Goal: Transaction & Acquisition: Purchase product/service

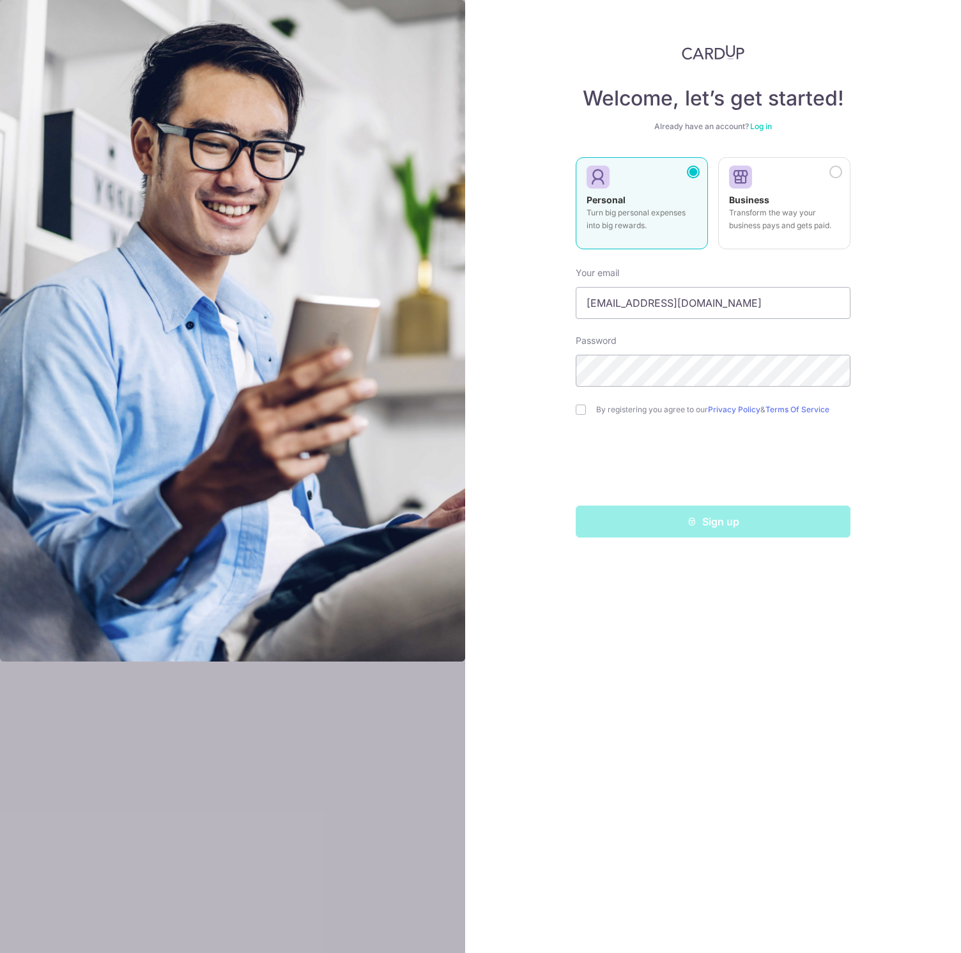
click at [760, 130] on link "Log in" at bounding box center [761, 126] width 22 height 10
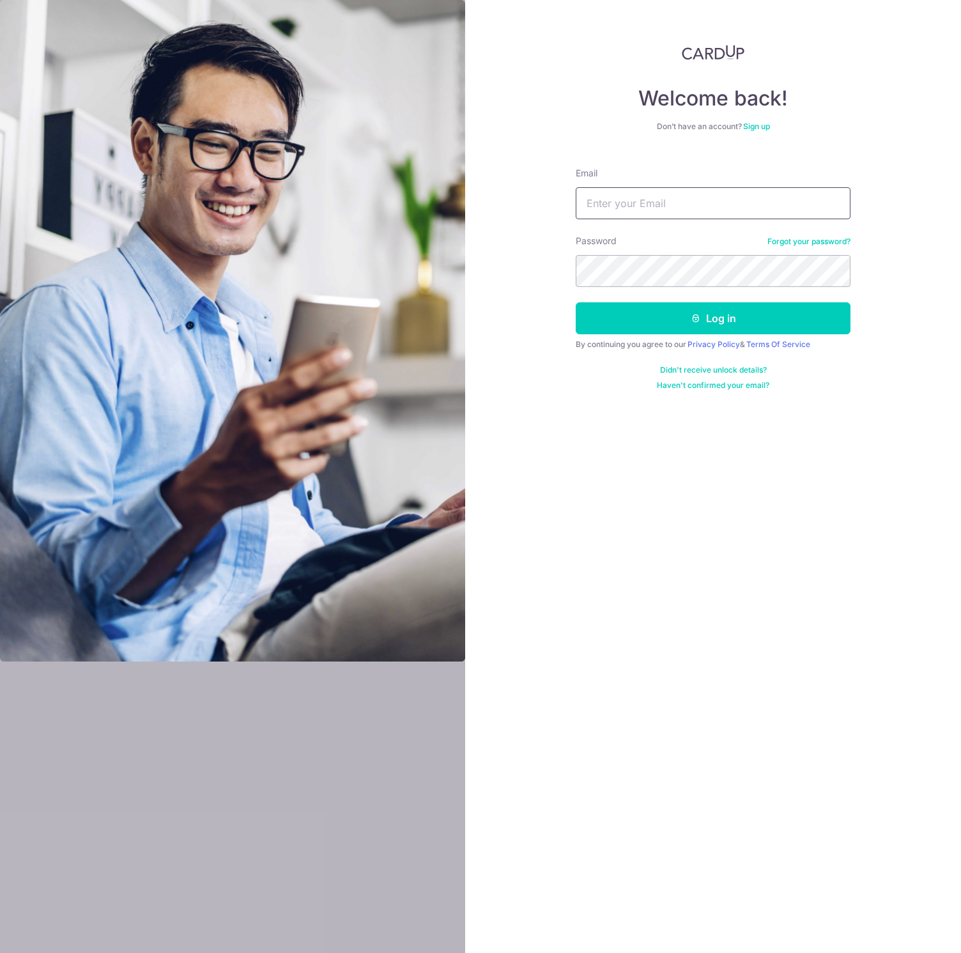
click at [726, 196] on input "Email" at bounding box center [713, 203] width 275 height 32
type input "chiaseeyong@gmail.com"
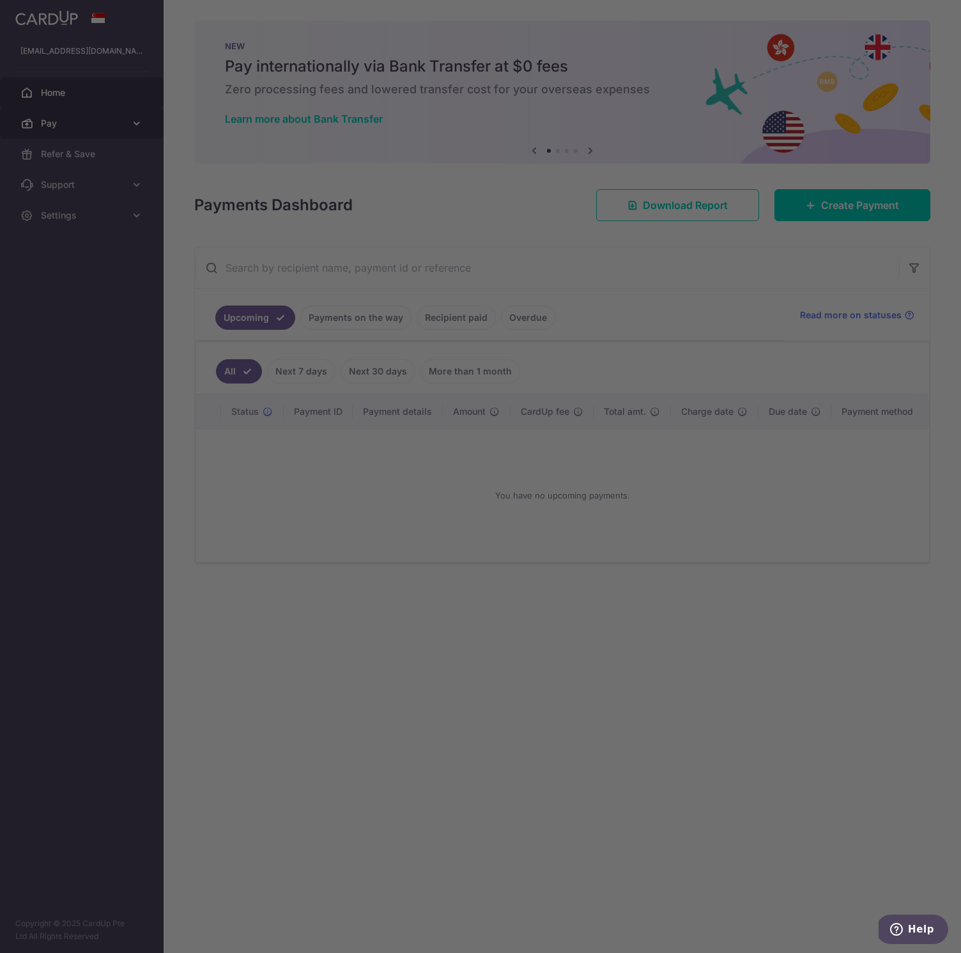
click at [45, 118] on div at bounding box center [485, 481] width 971 height 963
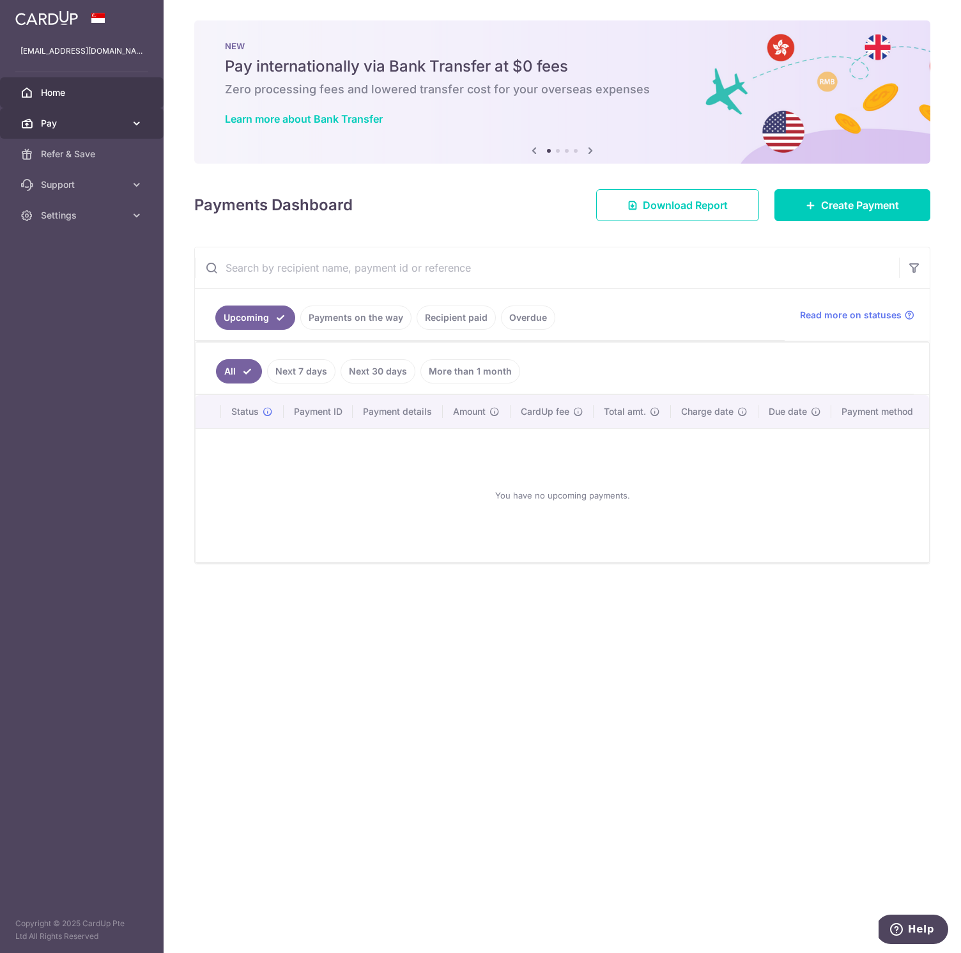
click at [100, 122] on span "Pay" at bounding box center [83, 123] width 84 height 13
click at [79, 153] on span "Payments" at bounding box center [83, 154] width 84 height 13
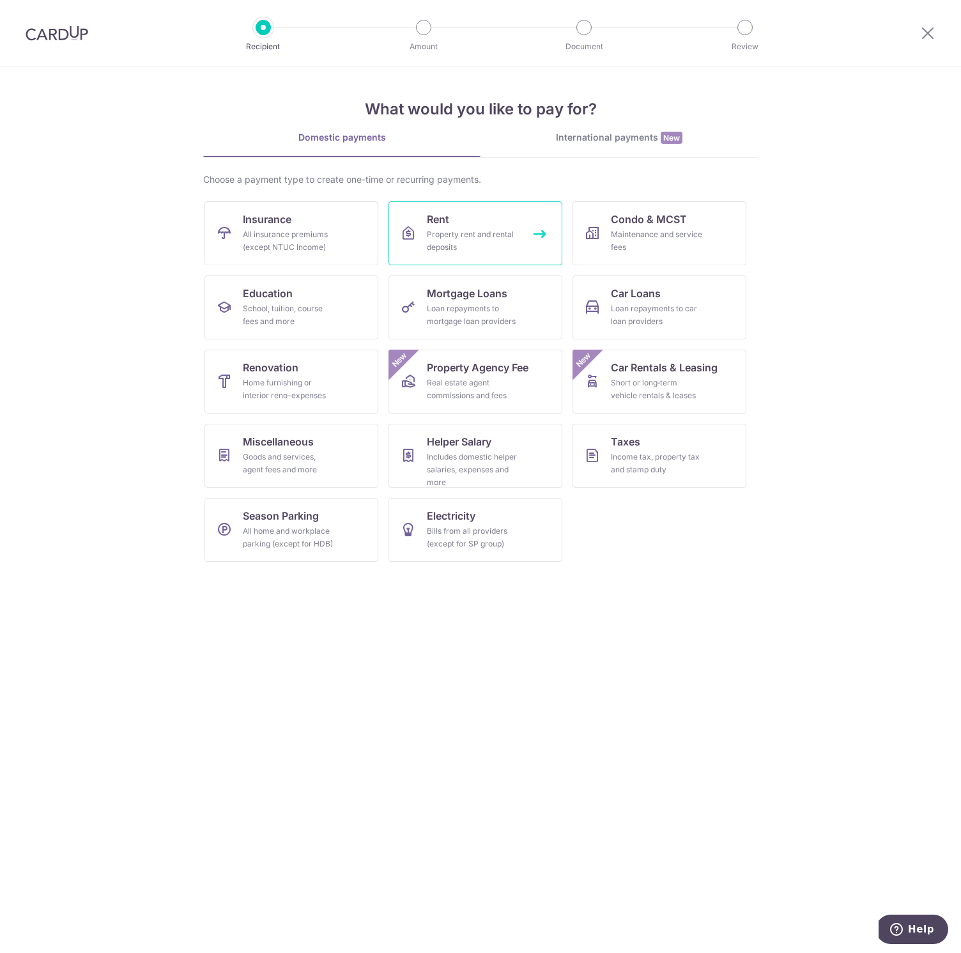
click at [451, 235] on div "Property rent and rental deposits" at bounding box center [473, 241] width 92 height 26
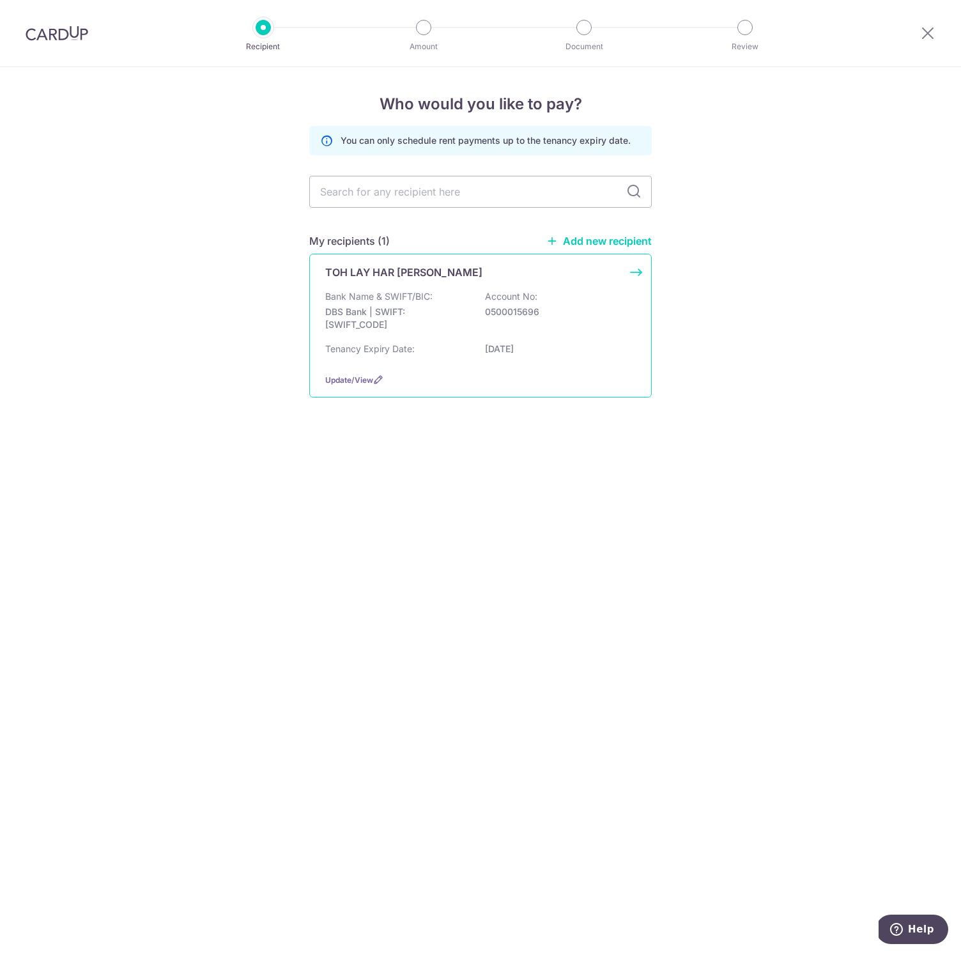
click at [430, 268] on div "TOH LAY HAR [PERSON_NAME]" at bounding box center [472, 272] width 295 height 15
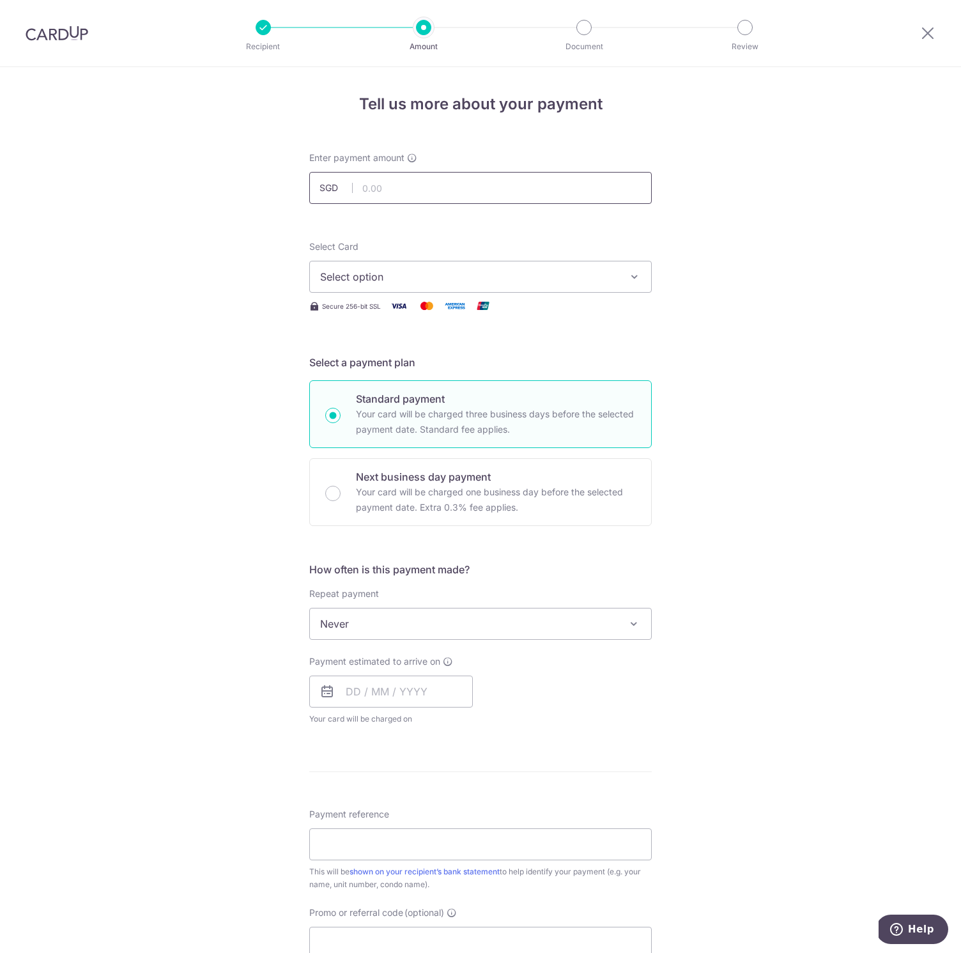
click at [446, 195] on input "text" at bounding box center [480, 188] width 343 height 32
type input "4,000.00"
click at [693, 290] on div "Tell us more about your payment Enter payment amount SGD 4,000.00 4000.00 Selec…" at bounding box center [480, 645] width 961 height 1156
click at [631, 276] on icon "button" at bounding box center [634, 276] width 13 height 13
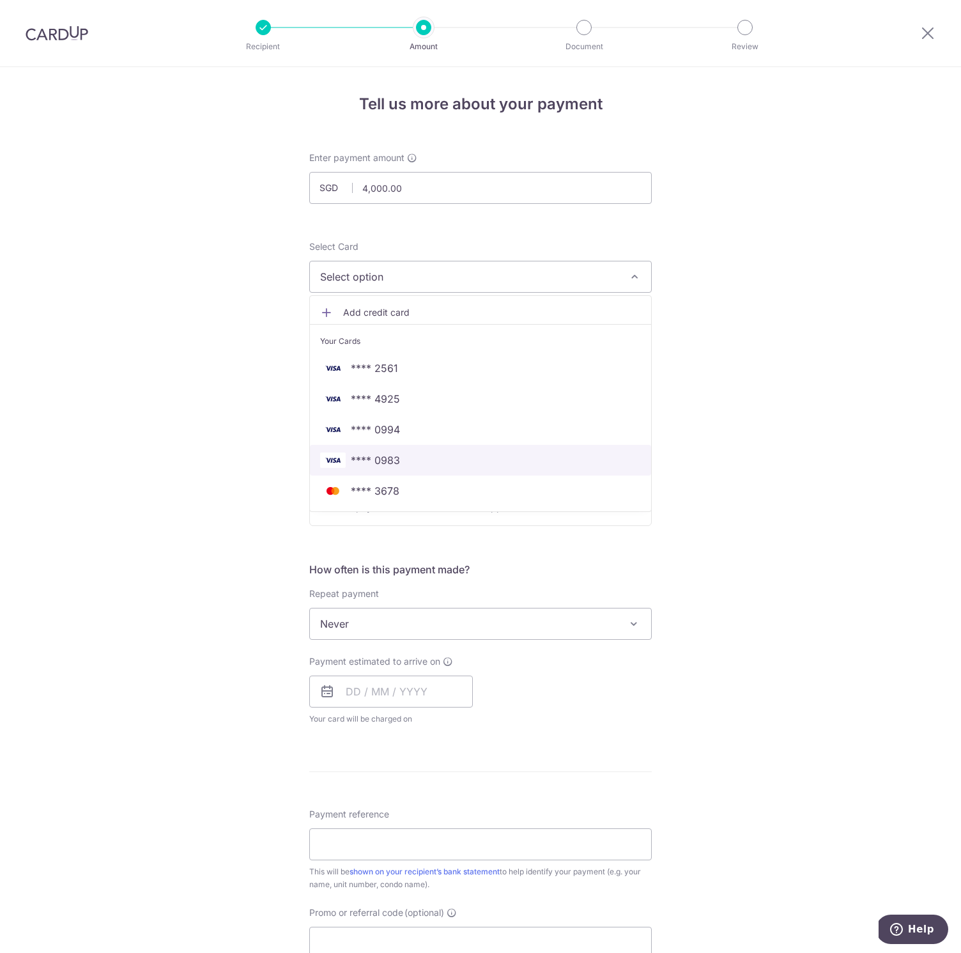
click at [414, 462] on span "**** 0983" at bounding box center [480, 460] width 321 height 15
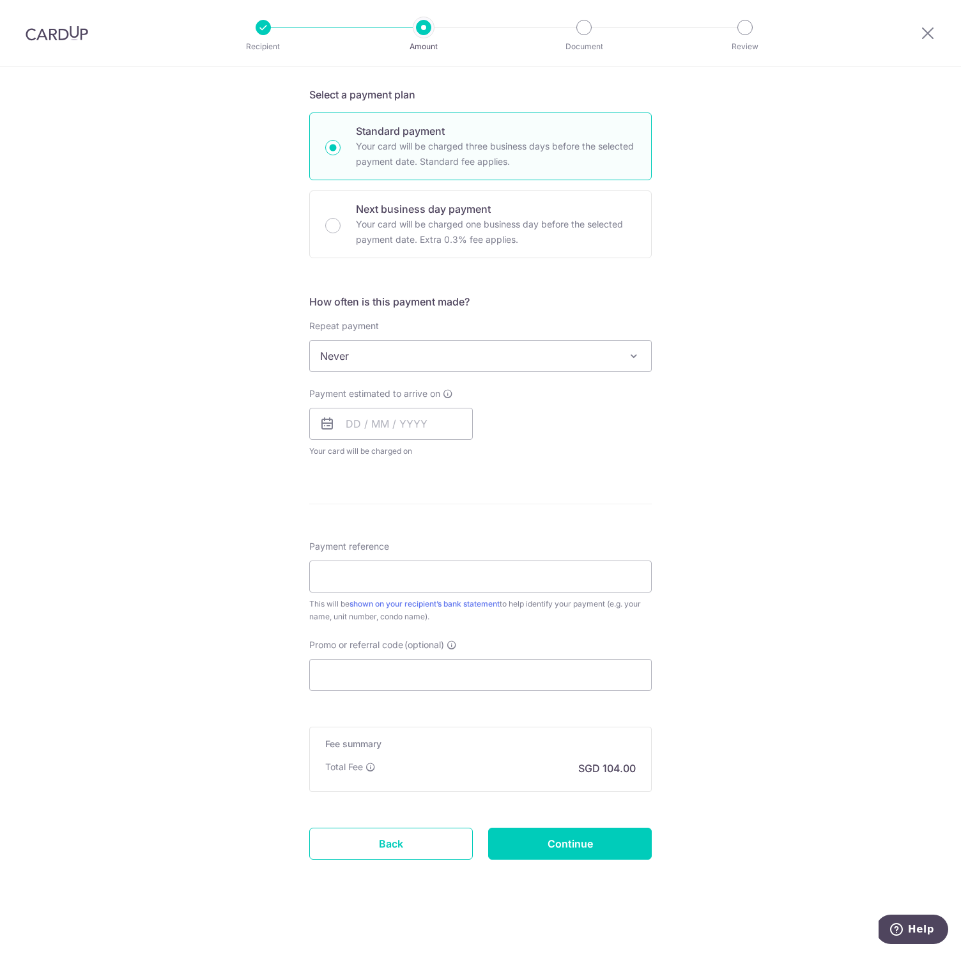
scroll to position [270, 0]
click at [398, 407] on input "text" at bounding box center [391, 421] width 164 height 32
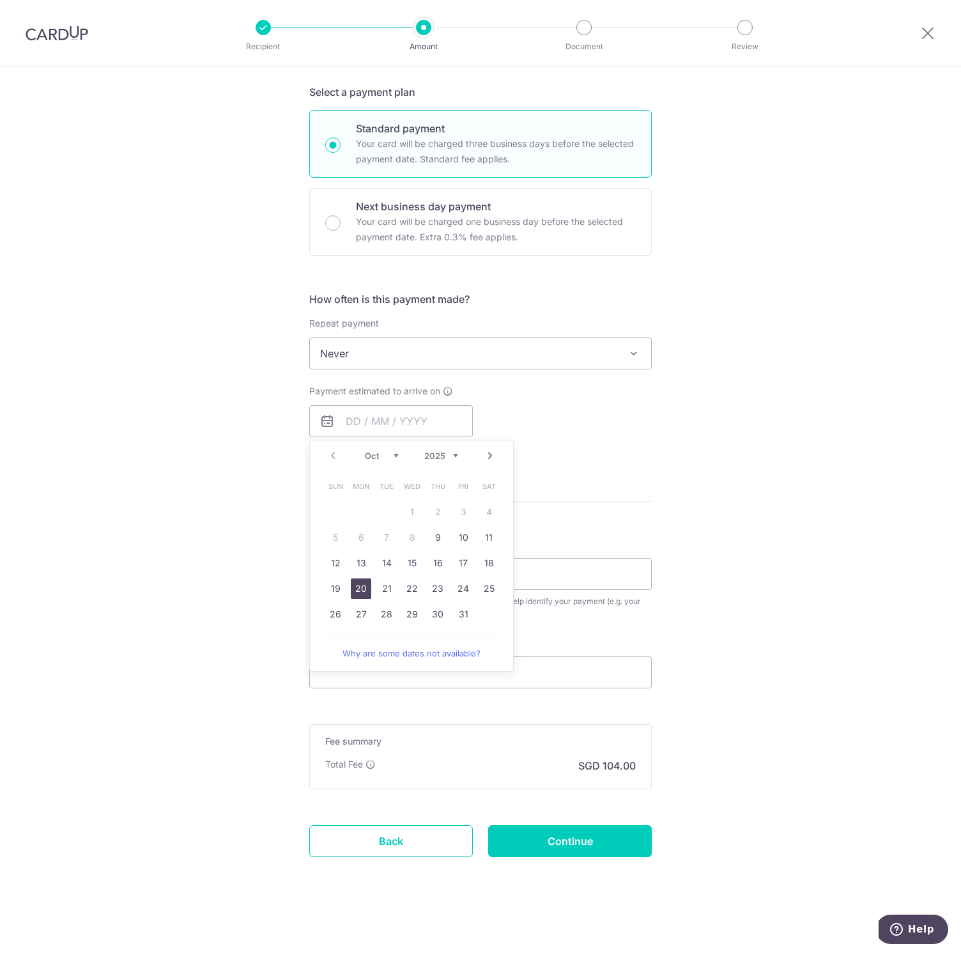
click at [353, 593] on link "20" at bounding box center [361, 588] width 20 height 20
type input "20/10/2025"
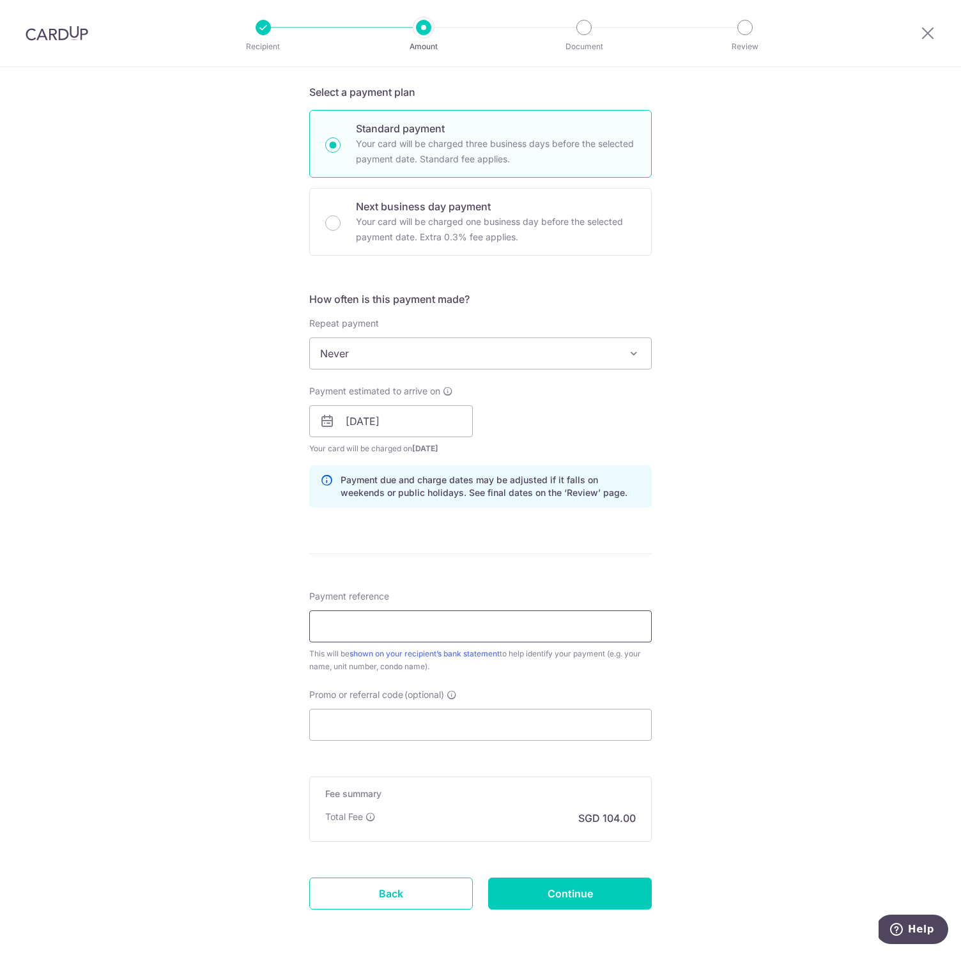
click at [404, 626] on input "Payment reference" at bounding box center [480, 626] width 343 height 32
click at [516, 728] on input "Promo or referral code (optional)" at bounding box center [480, 725] width 343 height 32
paste input "3HOME25R"
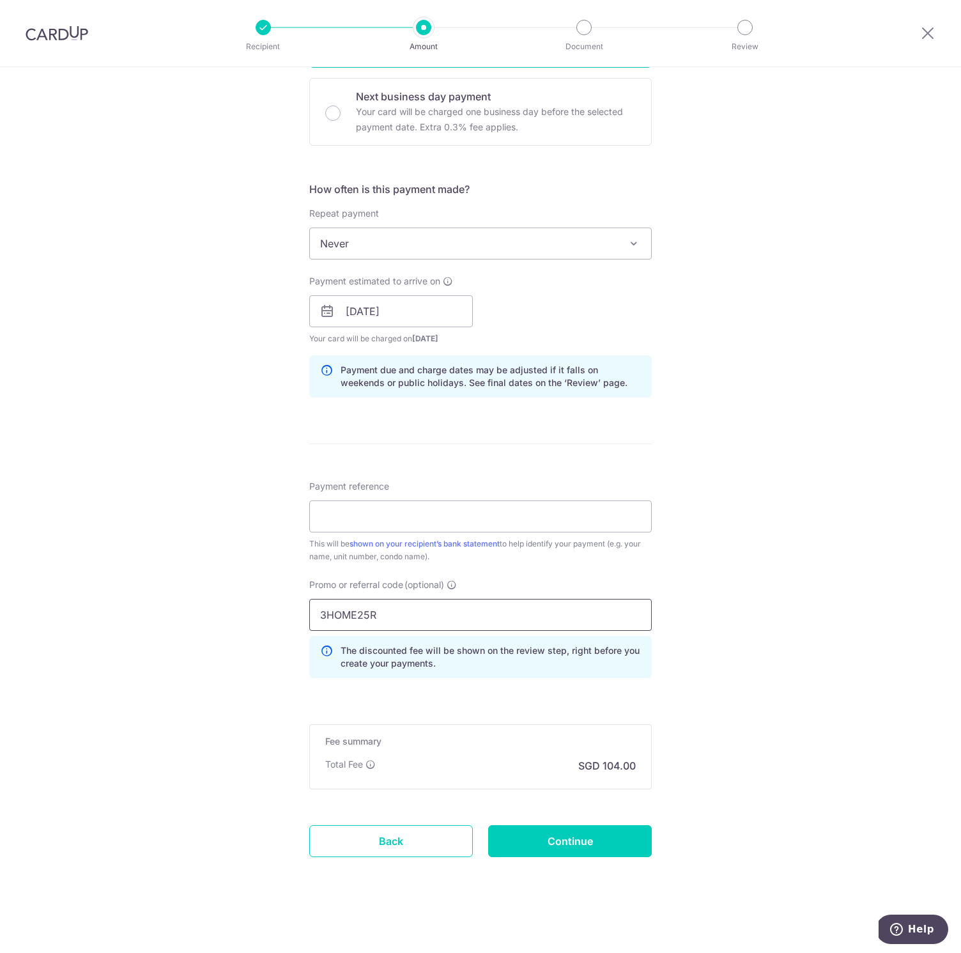
scroll to position [0, 0]
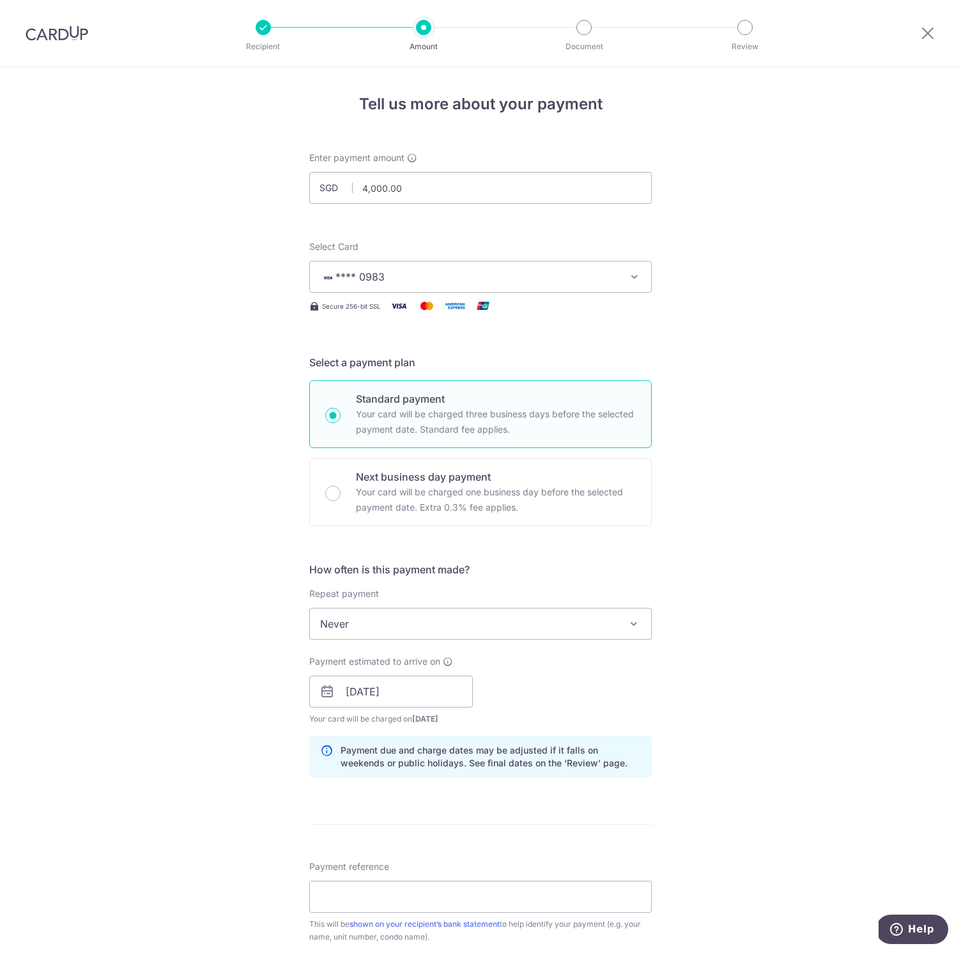
type input "3HOME25R"
click at [58, 24] on div at bounding box center [57, 33] width 114 height 66
click at [61, 30] on img at bounding box center [57, 33] width 63 height 15
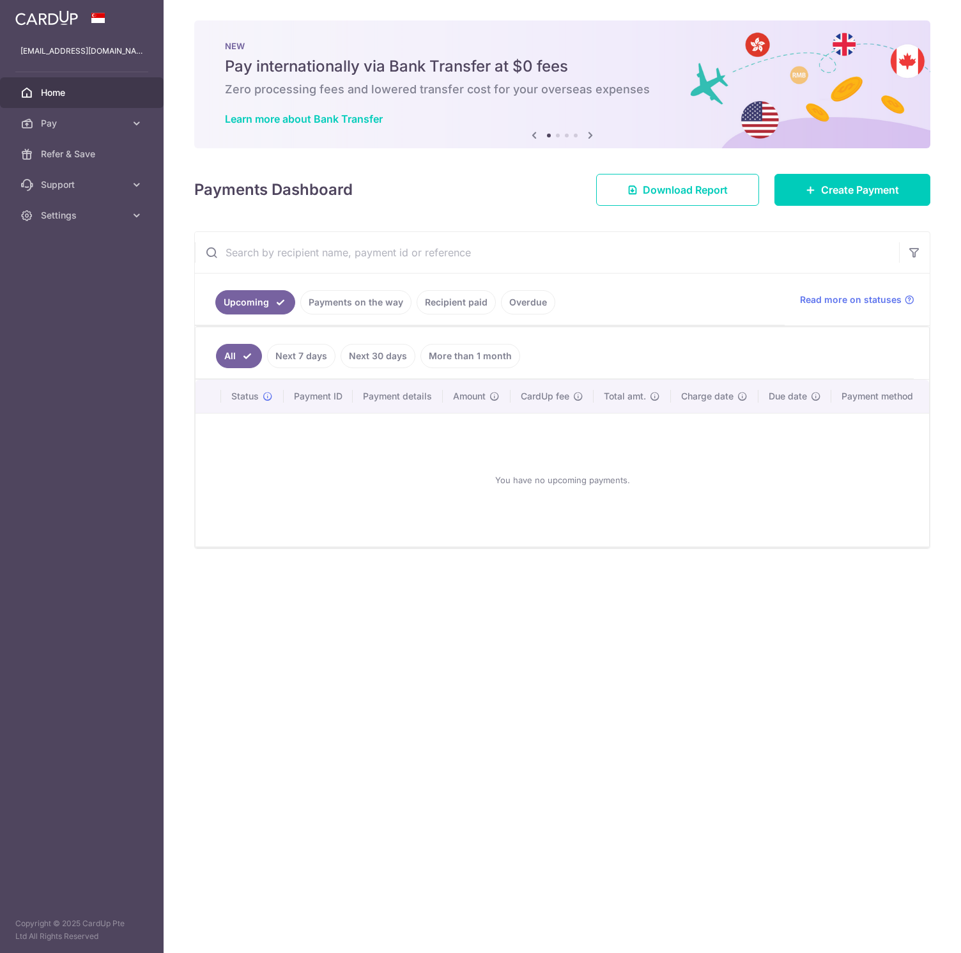
click at [465, 313] on link "Recipient paid" at bounding box center [456, 302] width 79 height 24
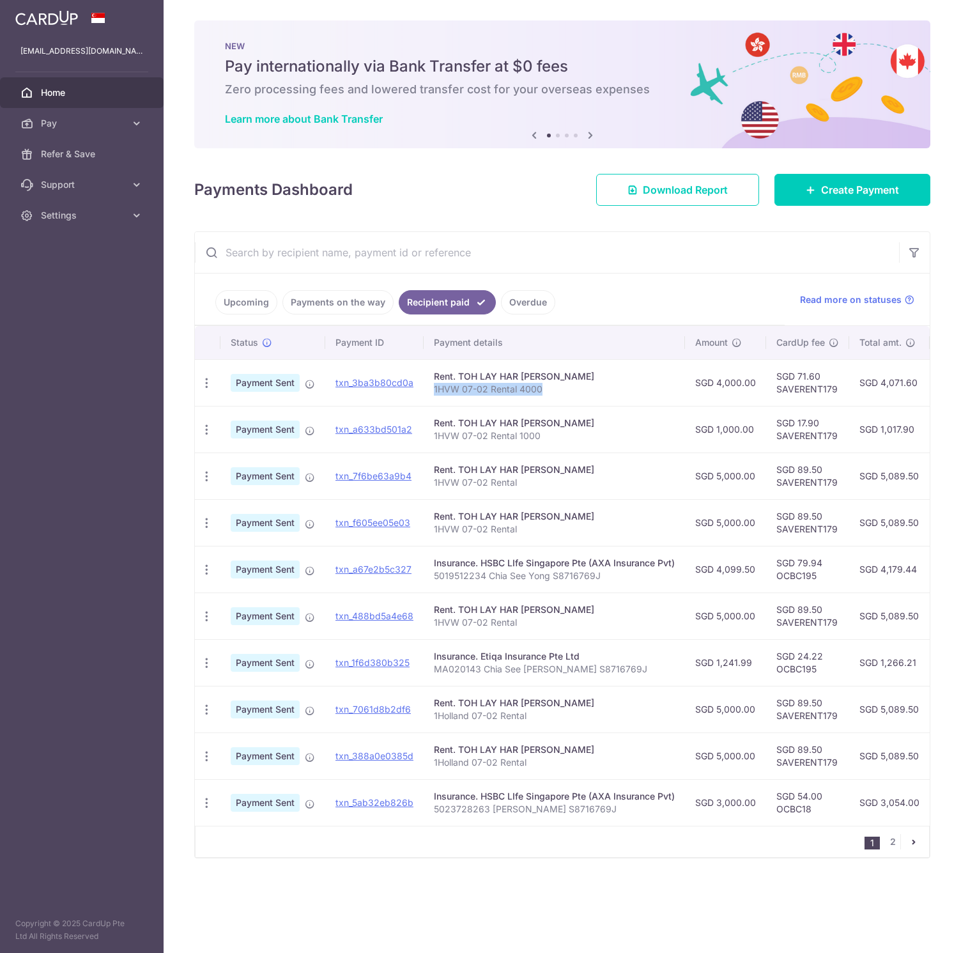
drag, startPoint x: 553, startPoint y: 391, endPoint x: 428, endPoint y: 389, distance: 124.6
click at [428, 389] on td "Rent. TOH LAY HAR ELLEN 1HVW 07-02 Rental 4000" at bounding box center [554, 382] width 261 height 47
copy p "1HVW 07-02 Rental 4000"
click at [125, 120] on span "Pay" at bounding box center [83, 123] width 84 height 13
click at [100, 153] on span "Payments" at bounding box center [83, 154] width 84 height 13
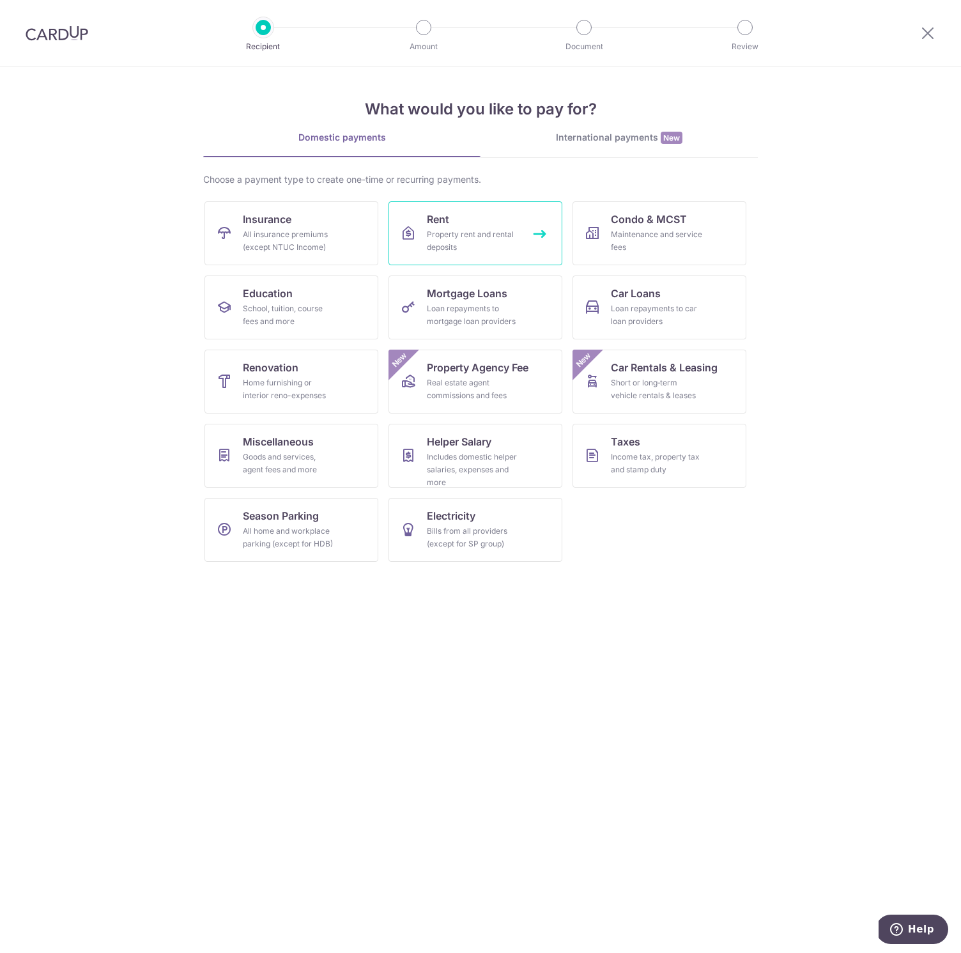
click at [410, 240] on icon at bounding box center [408, 233] width 15 height 15
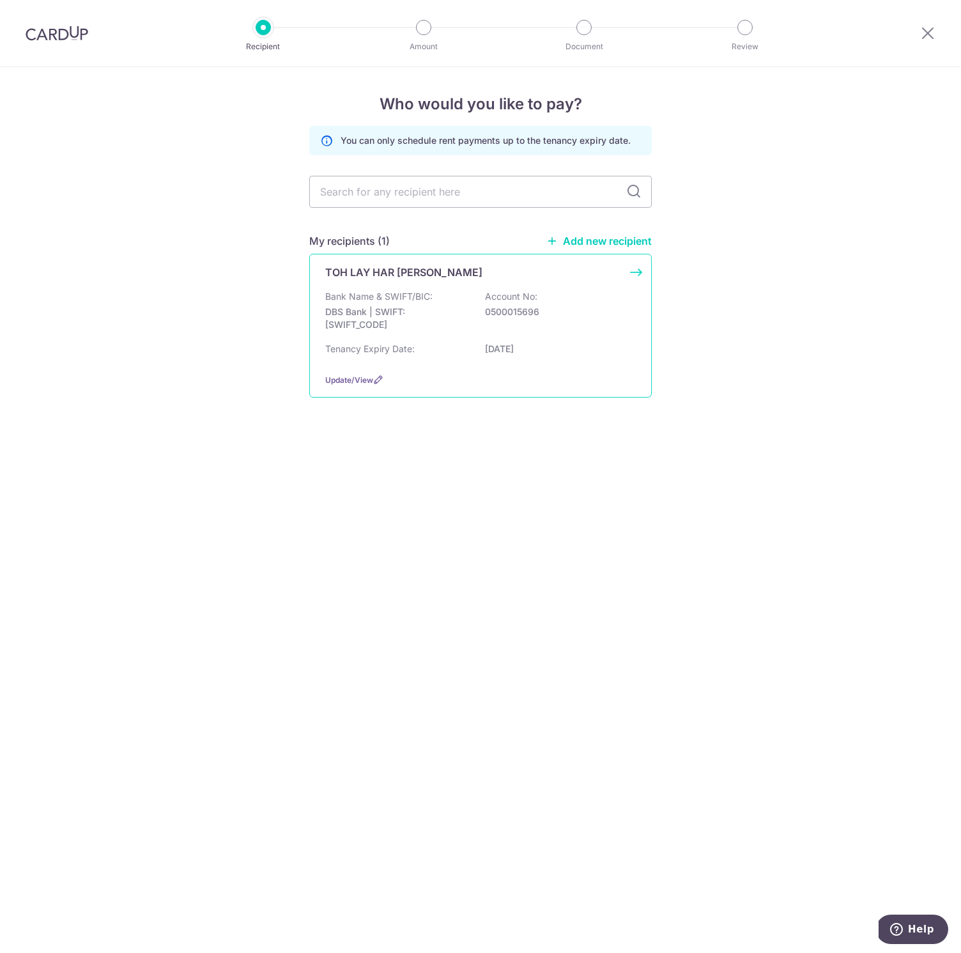
click at [426, 309] on p "DBS Bank | SWIFT: DBSSSGSGXXX" at bounding box center [396, 319] width 143 height 26
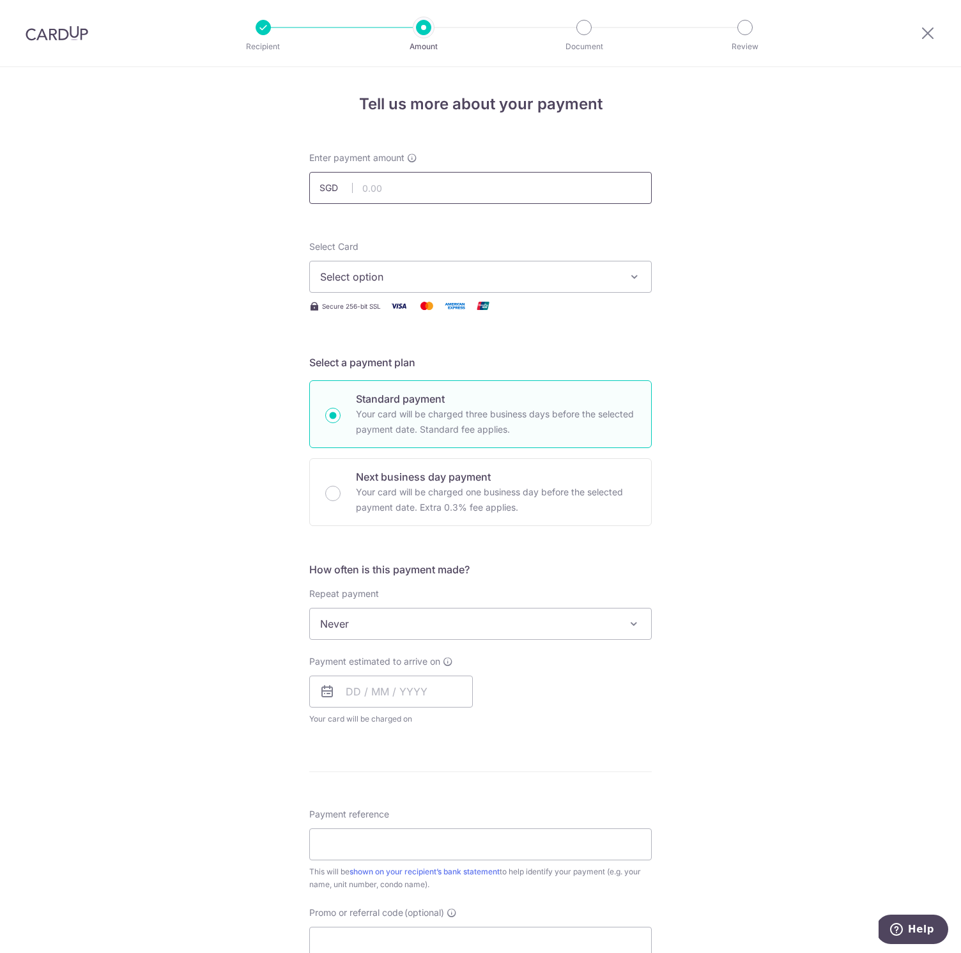
click at [420, 189] on input "text" at bounding box center [480, 188] width 343 height 32
type input "4,000.00"
click at [464, 274] on span "Select option" at bounding box center [469, 276] width 298 height 15
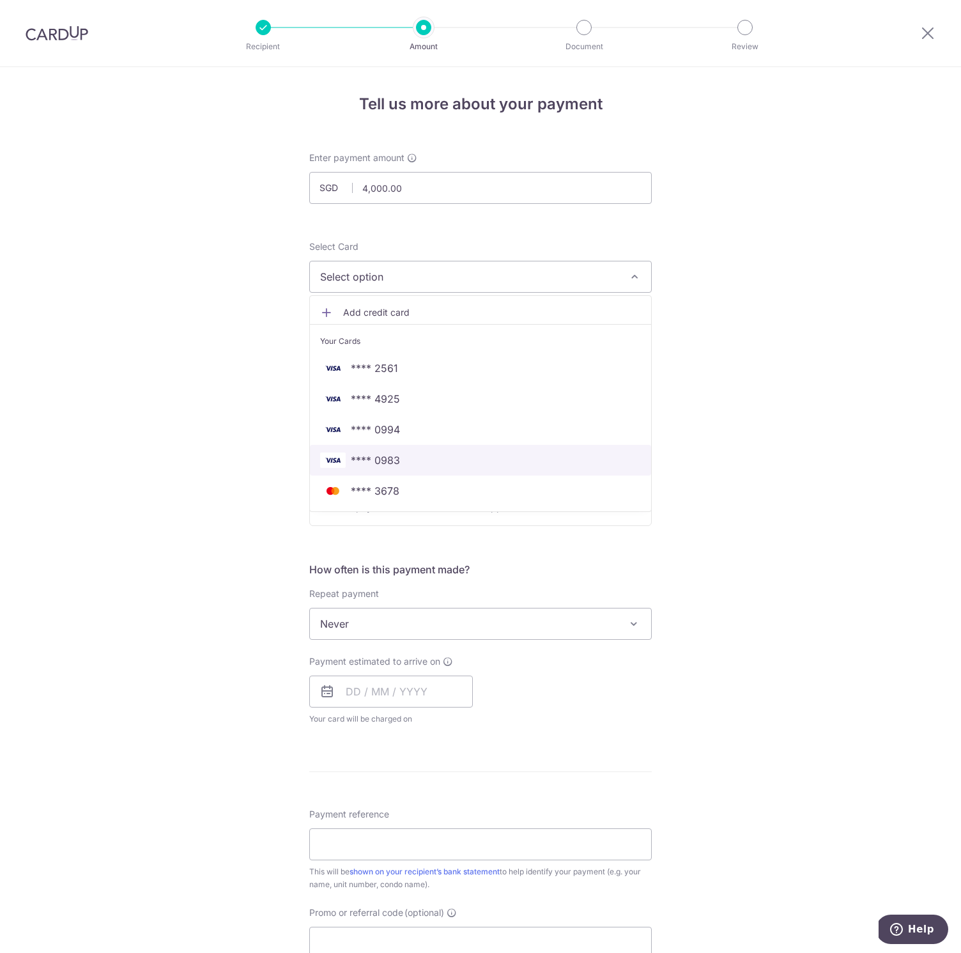
click at [467, 467] on span "**** 0983" at bounding box center [480, 460] width 321 height 15
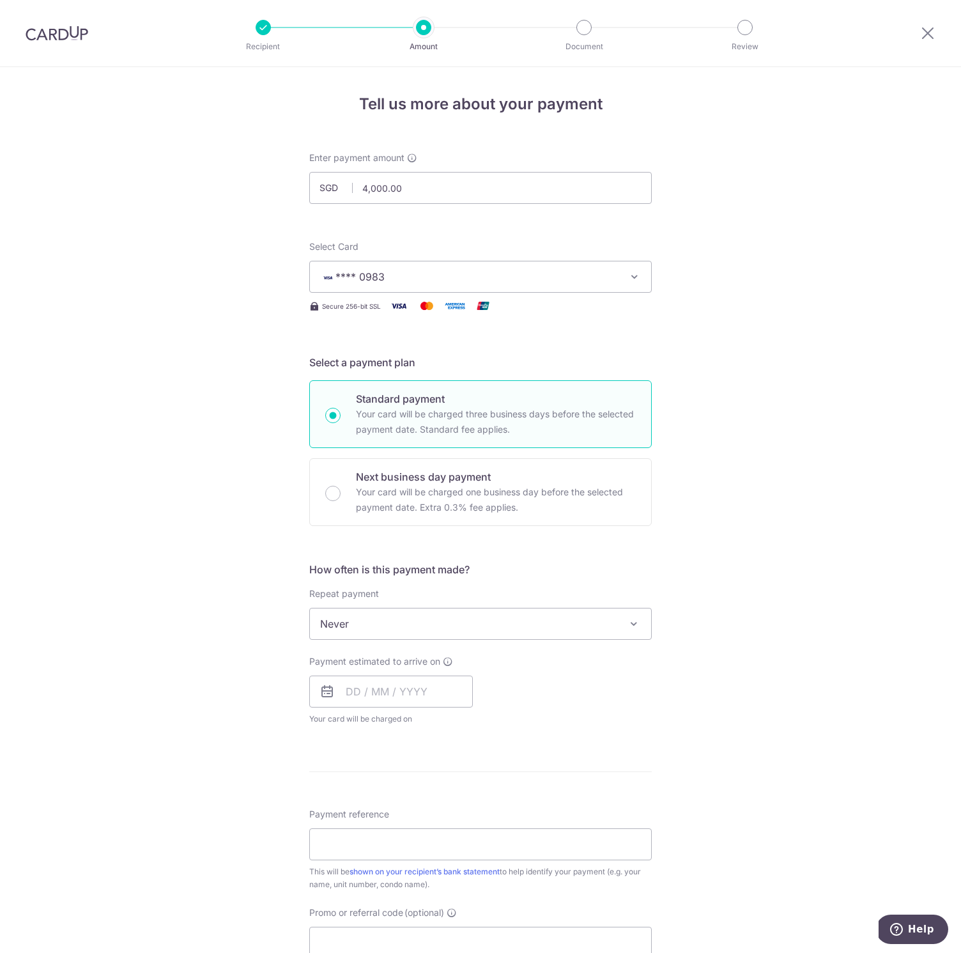
scroll to position [270, 0]
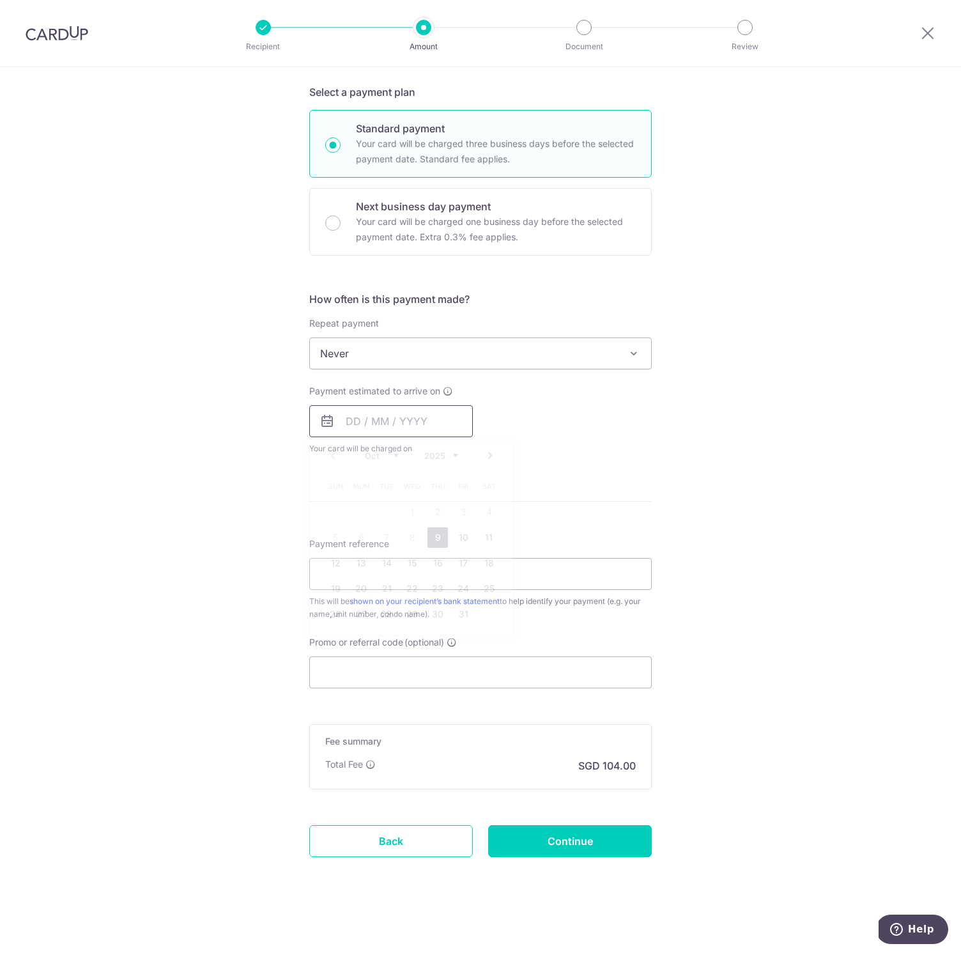
click at [382, 424] on input "text" at bounding box center [391, 421] width 164 height 32
click at [364, 583] on link "20" at bounding box center [361, 588] width 20 height 20
type input "20/10/2025"
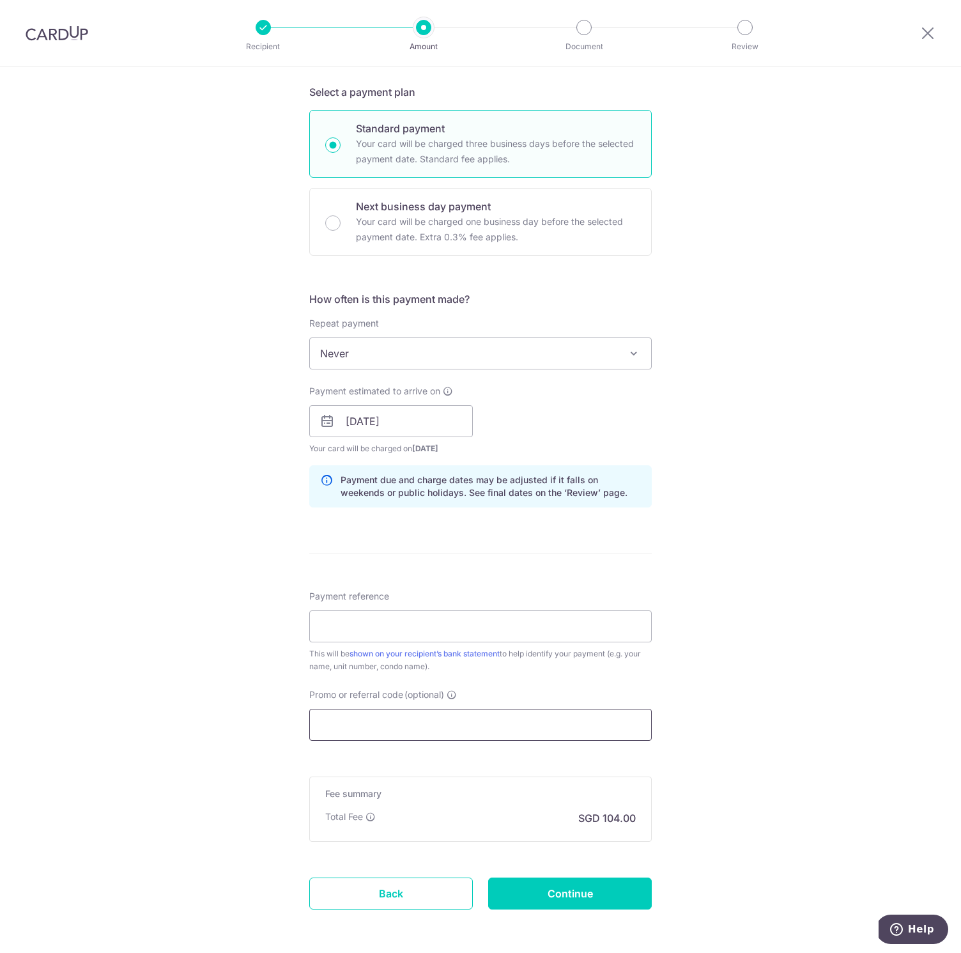
click at [419, 724] on input "Promo or referral code (optional)" at bounding box center [480, 725] width 343 height 32
paste input "3HOME25R"
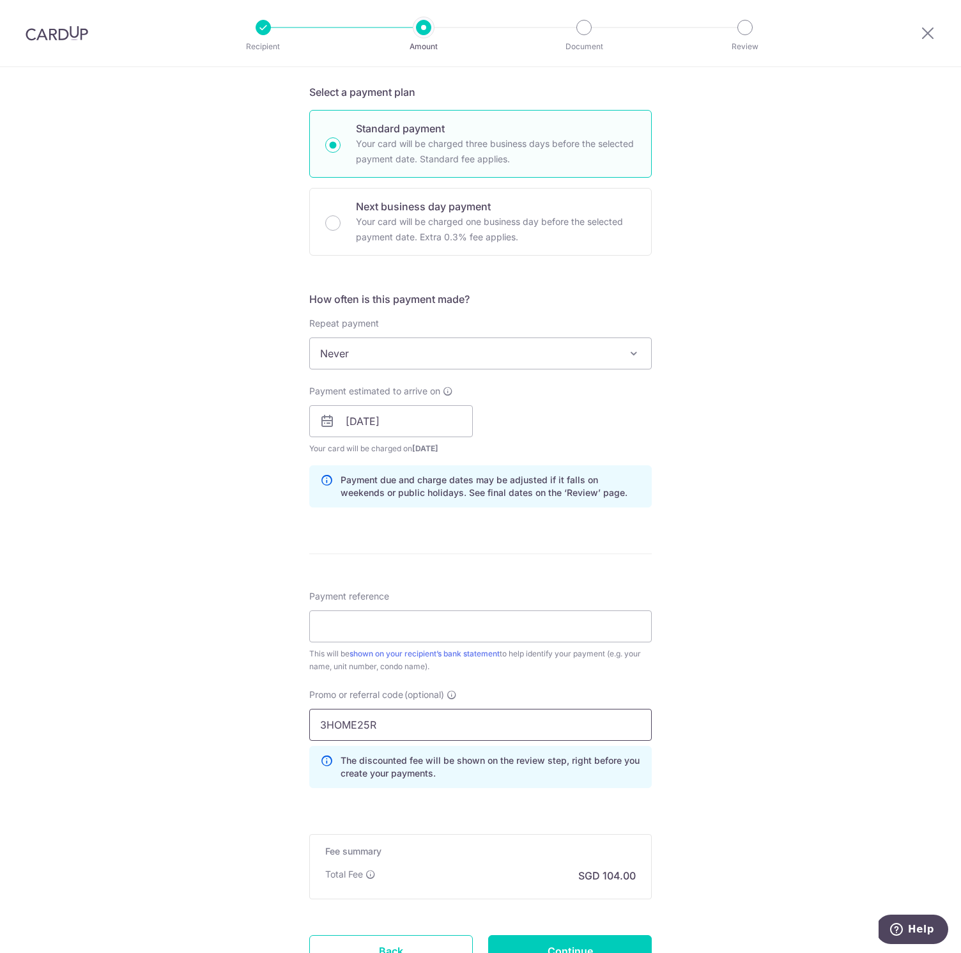
type input "3HOME25R"
click at [407, 628] on input "Payment reference" at bounding box center [480, 626] width 343 height 32
paste input "1HVW 07-02 Rental 4000"
type input "1HVW 07-02 Rental 4000"
click at [483, 545] on form "Enter payment amount SGD 4,000.00 4000.00 Select Card **** 0983 Add credit card…" at bounding box center [480, 442] width 343 height 1122
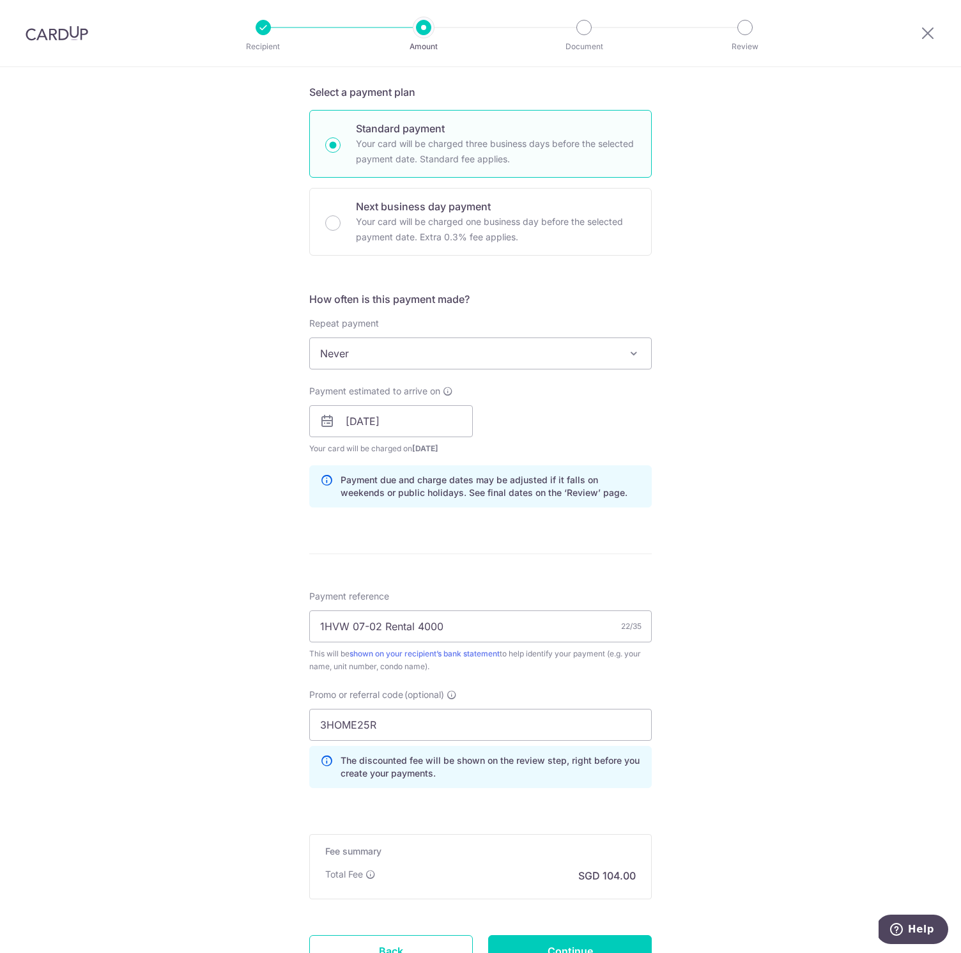
scroll to position [380, 0]
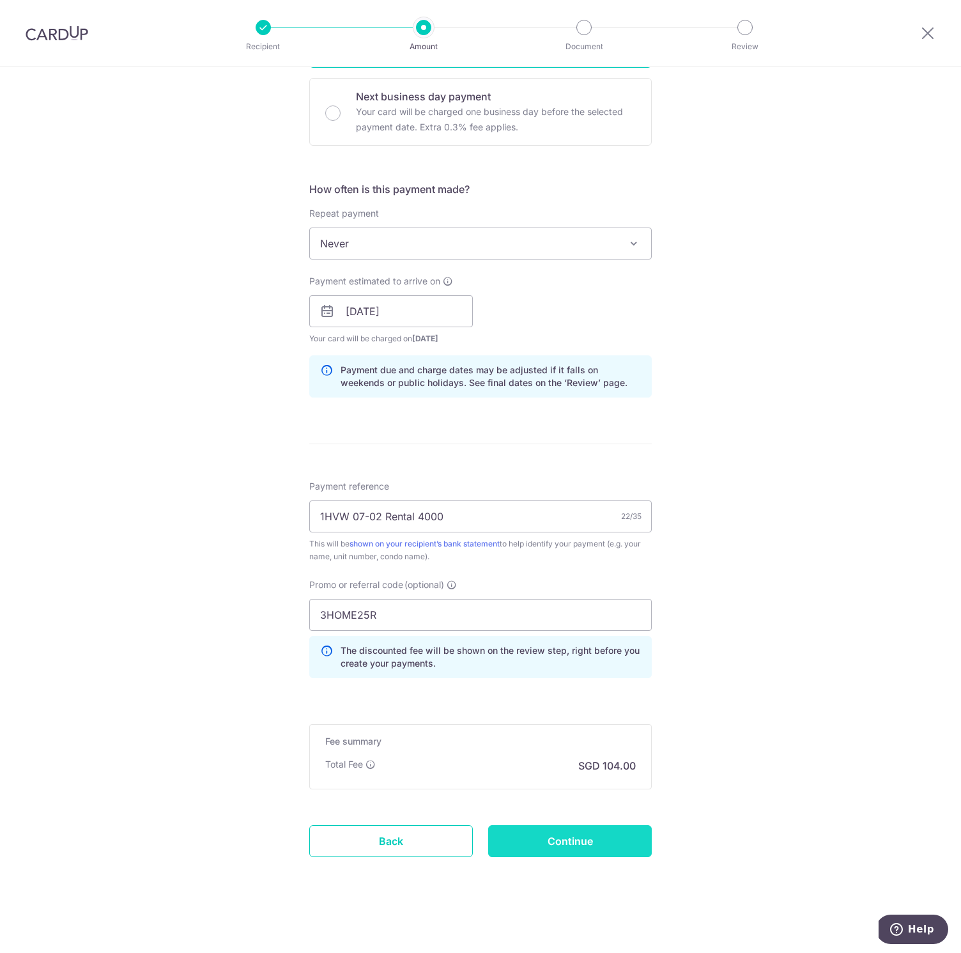
click at [588, 840] on input "Continue" at bounding box center [570, 841] width 164 height 32
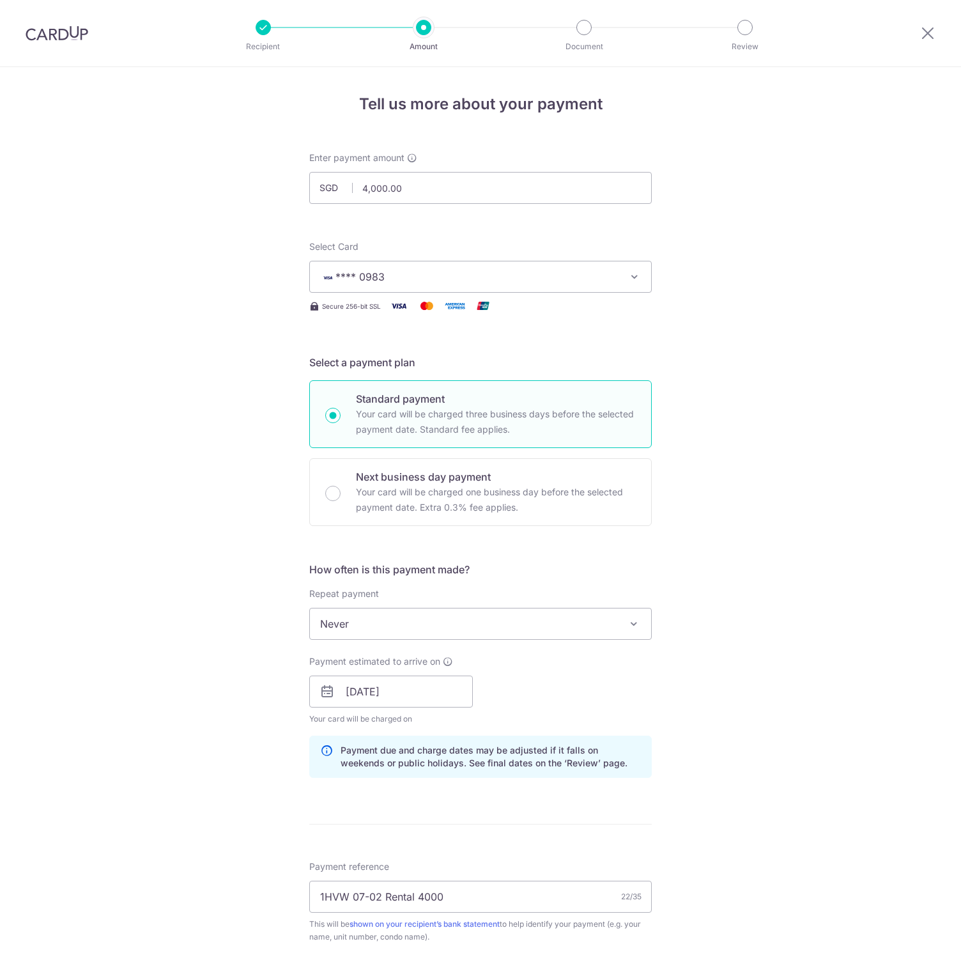
scroll to position [398, 0]
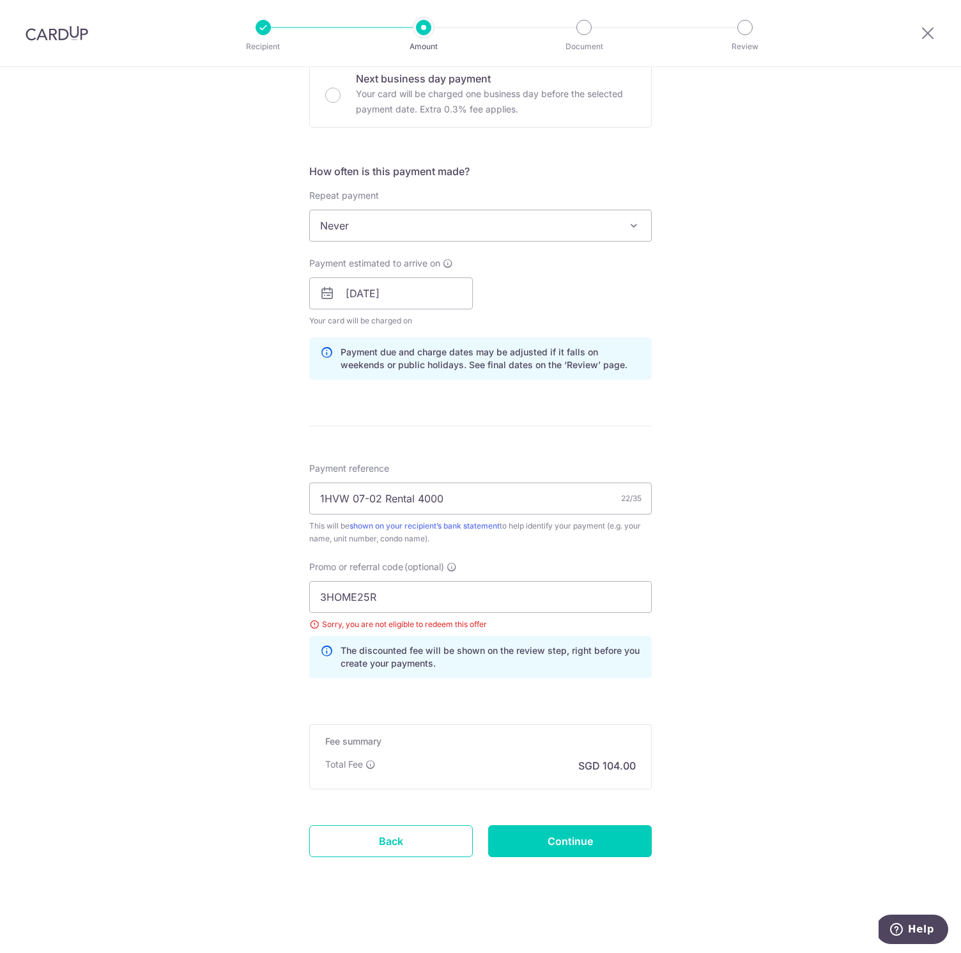
click at [476, 219] on span "Never" at bounding box center [480, 225] width 341 height 31
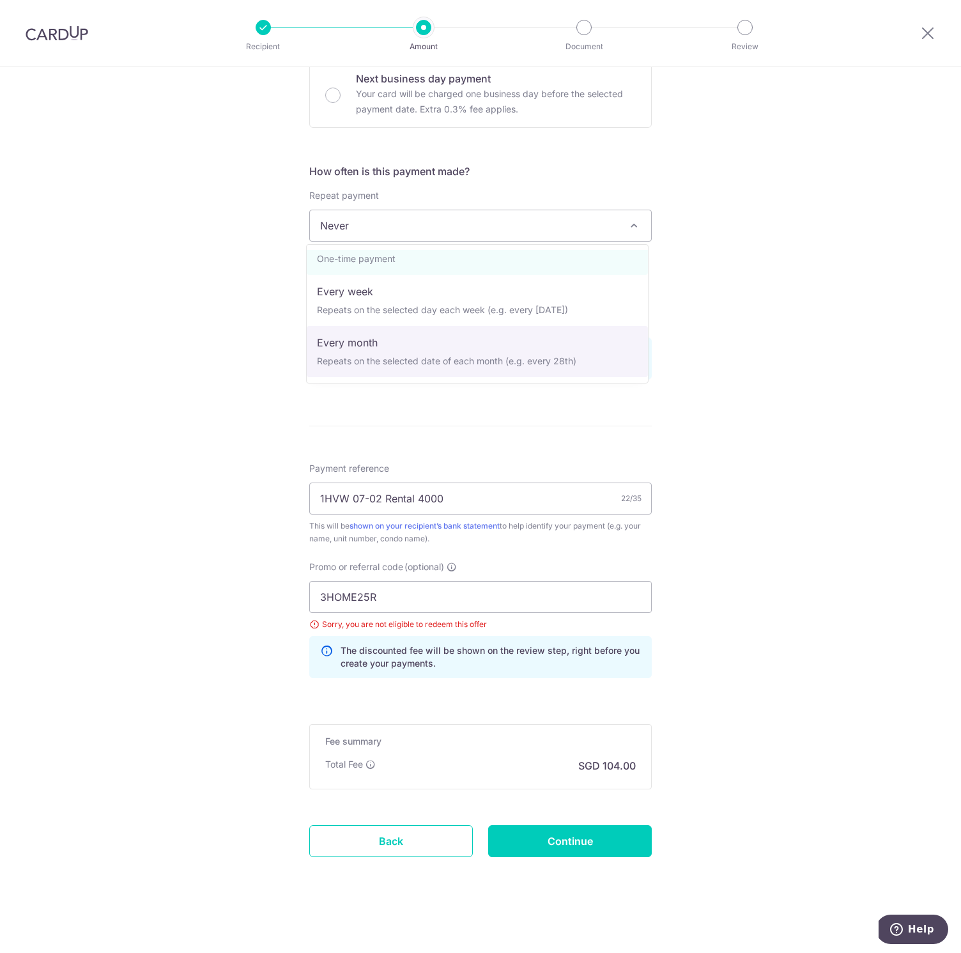
scroll to position [101, 0]
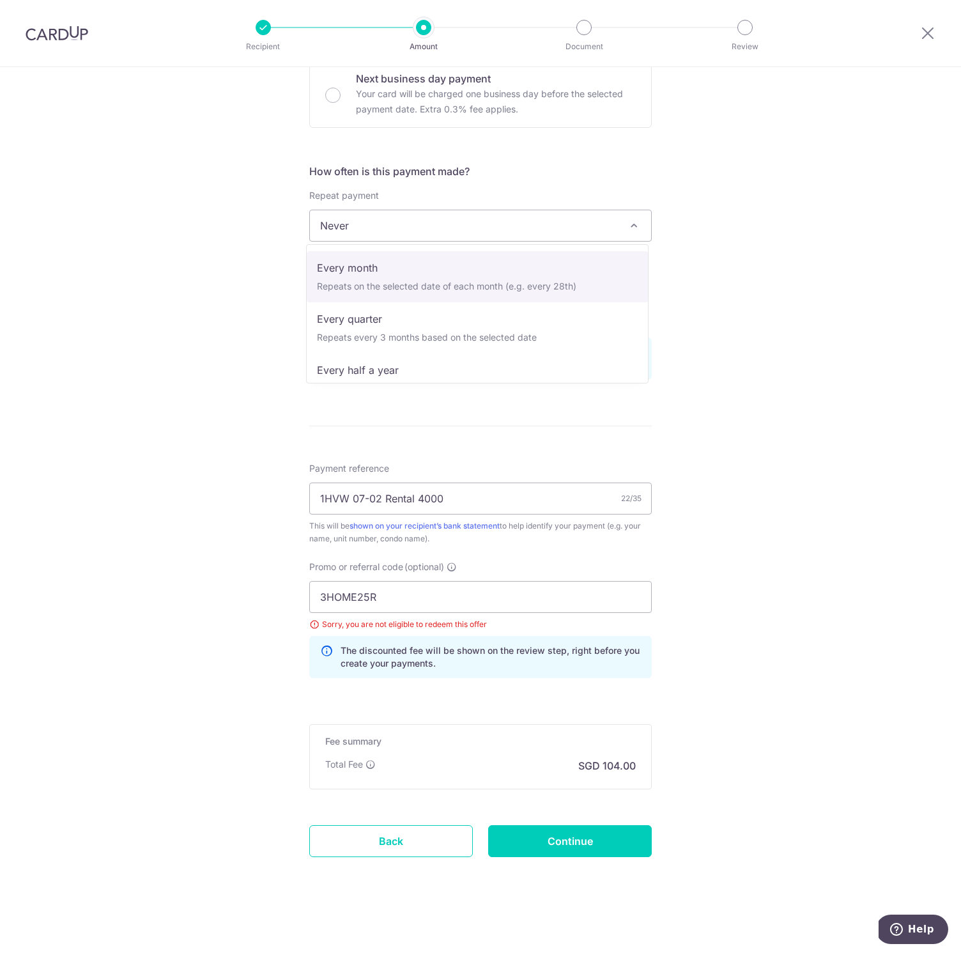
select select "3"
type input "[DATE]"
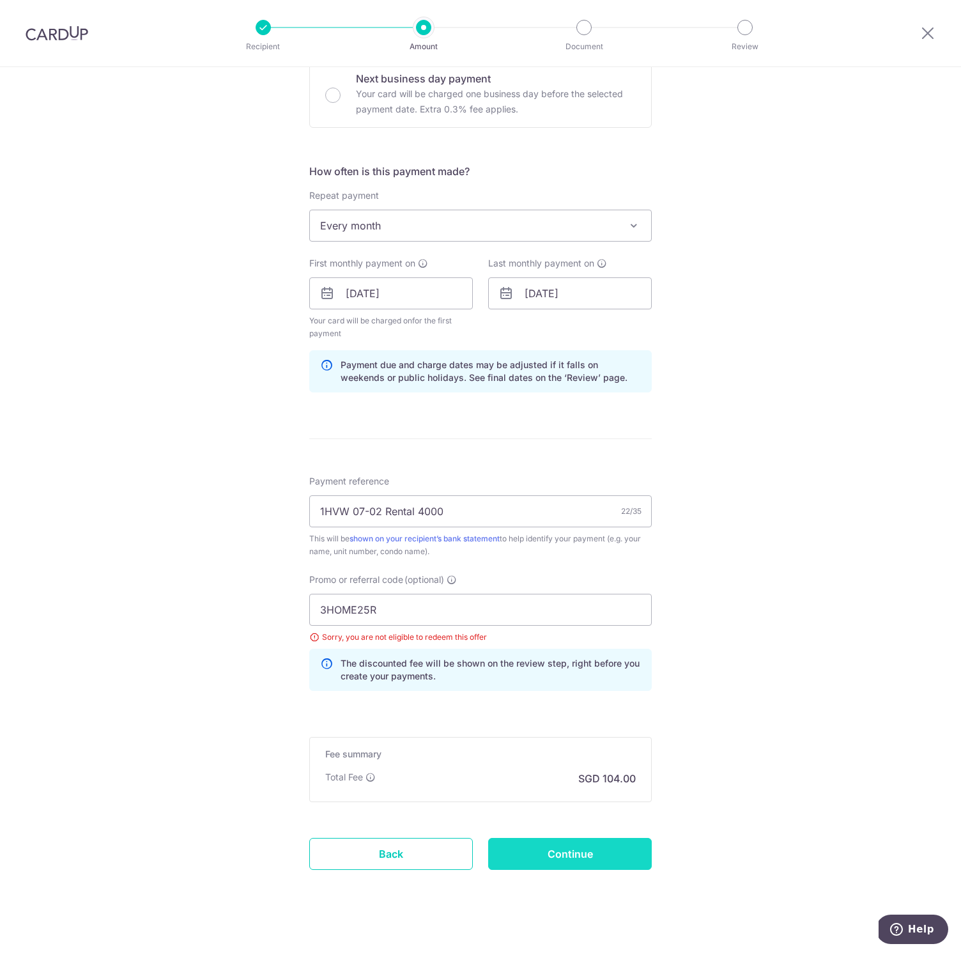
click at [604, 868] on input "Continue" at bounding box center [570, 854] width 164 height 32
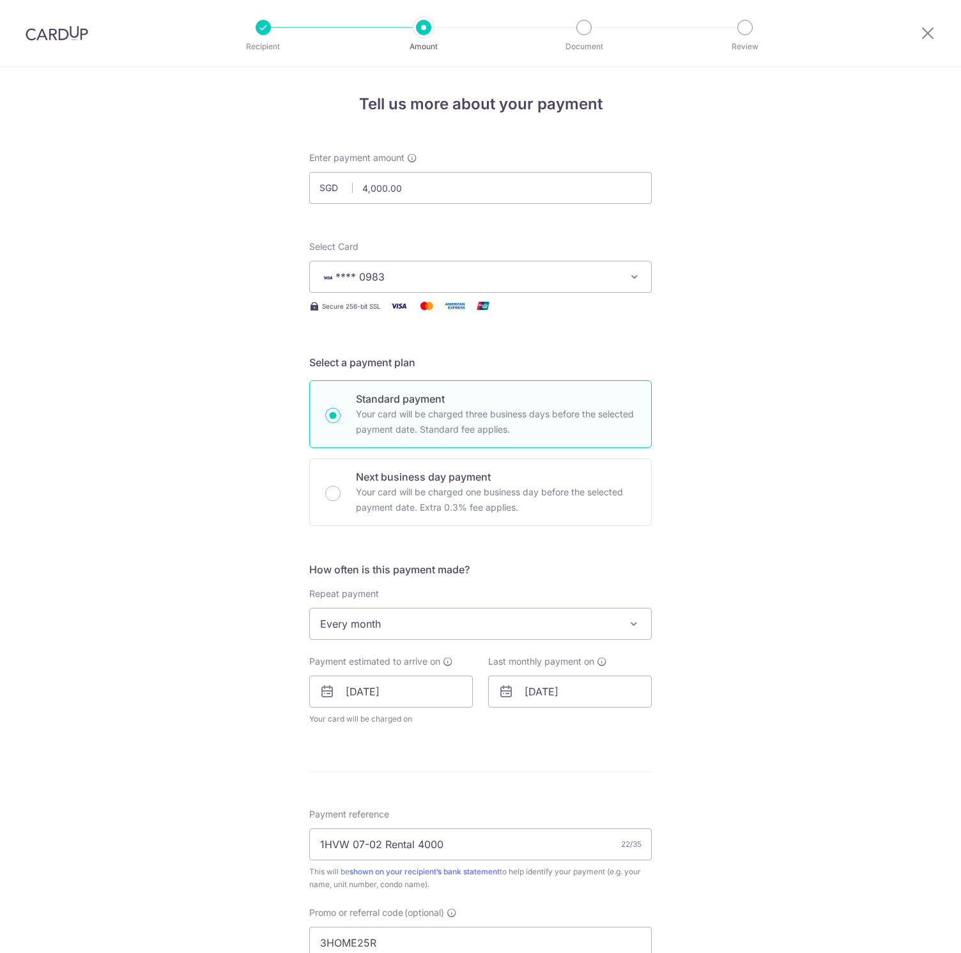
scroll to position [346, 0]
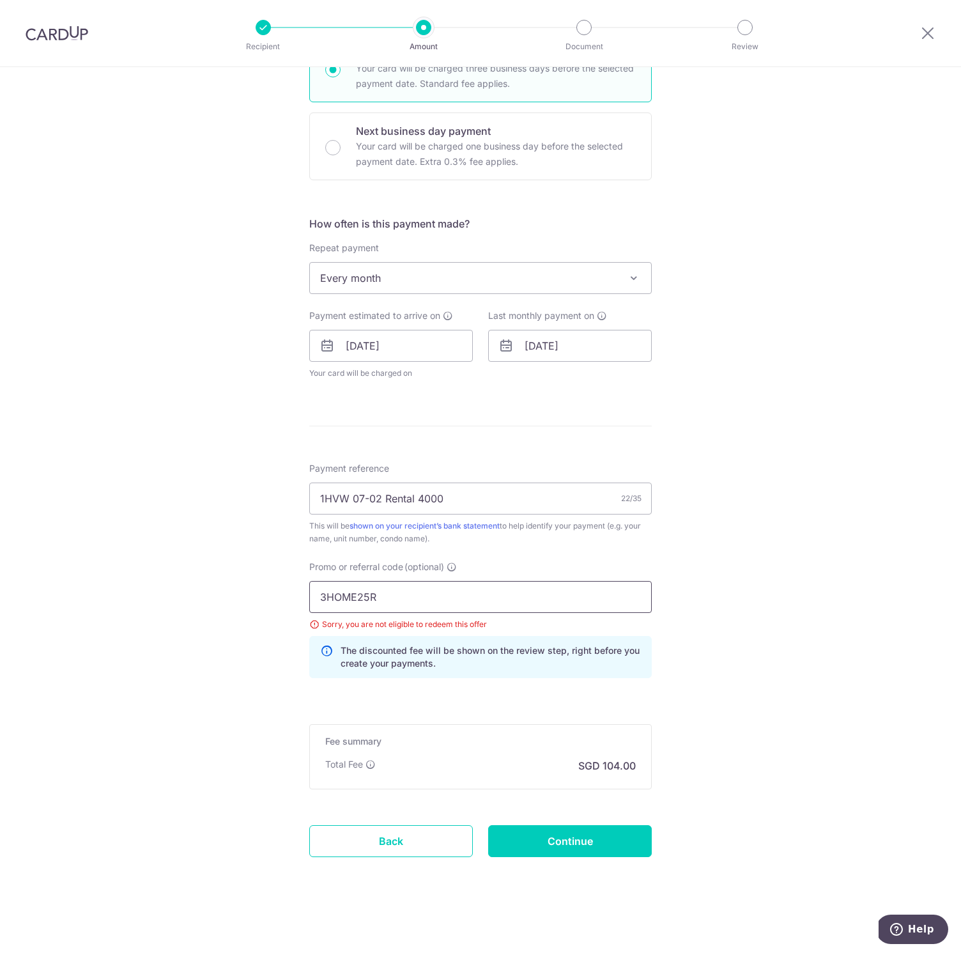
click at [403, 608] on input "3HOME25R" at bounding box center [480, 597] width 343 height 32
click at [318, 602] on input "3HOME25R" at bounding box center [480, 597] width 343 height 32
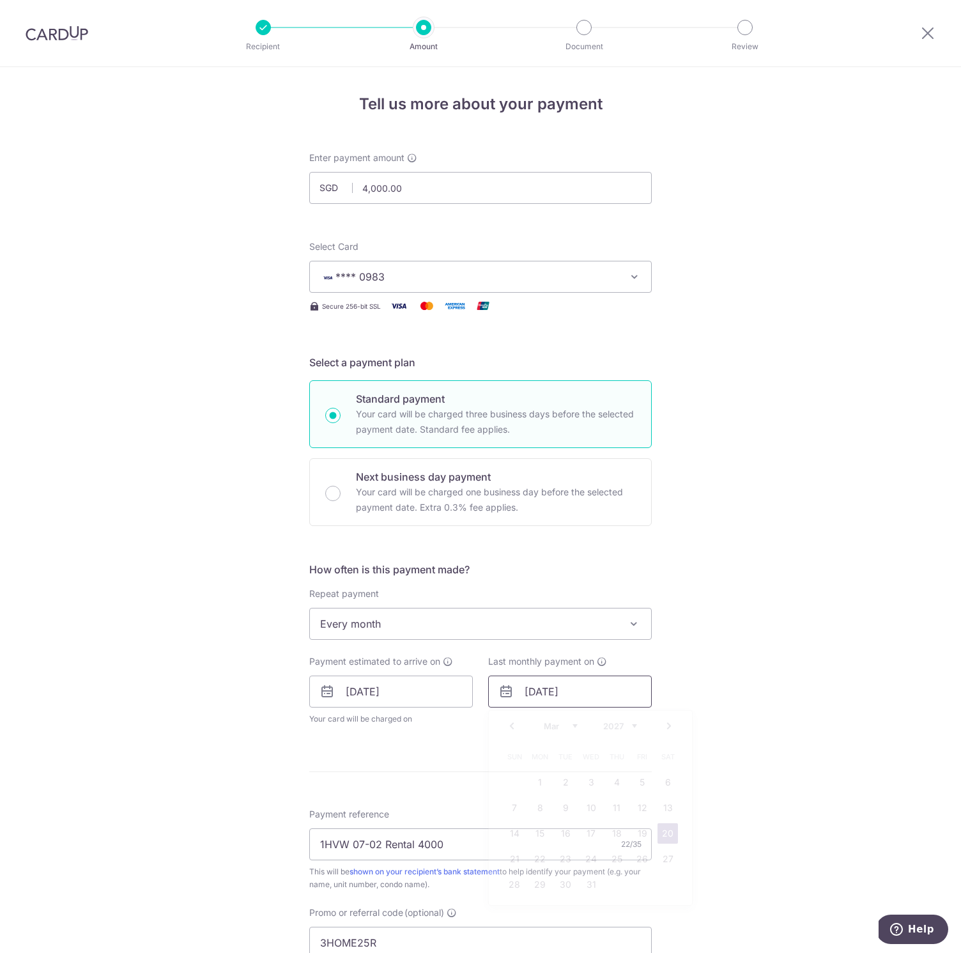
click at [525, 697] on input "20/03/2027" at bounding box center [570, 692] width 164 height 32
click at [513, 727] on link "Prev" at bounding box center [511, 725] width 15 height 15
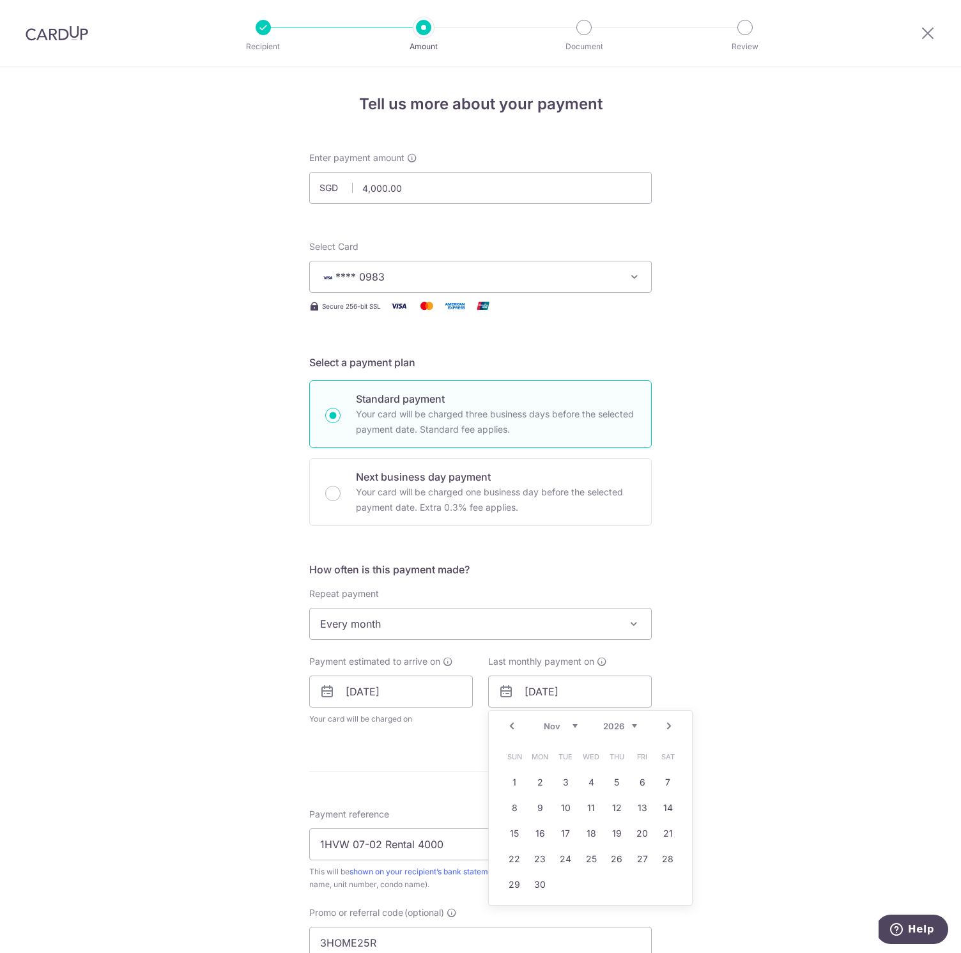
click at [513, 727] on link "Prev" at bounding box center [511, 725] width 15 height 15
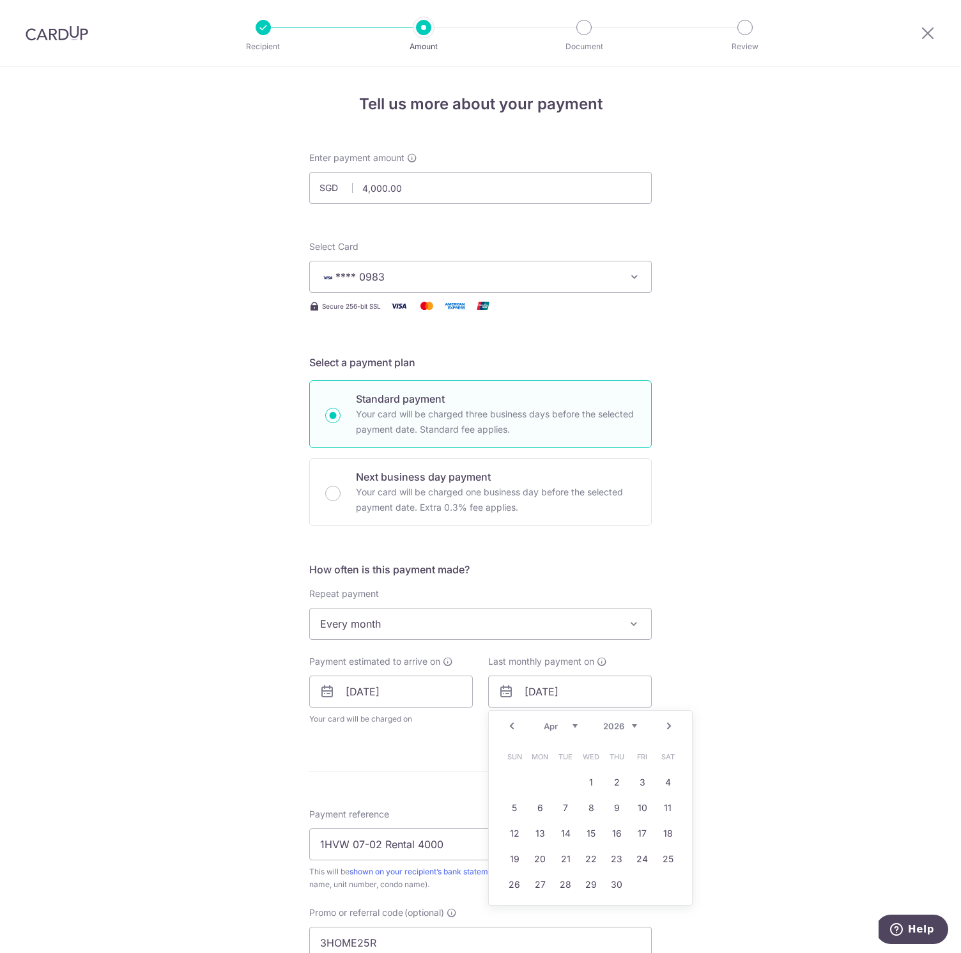
click at [513, 727] on link "Prev" at bounding box center [511, 725] width 15 height 15
click at [660, 837] on link "20" at bounding box center [668, 833] width 20 height 20
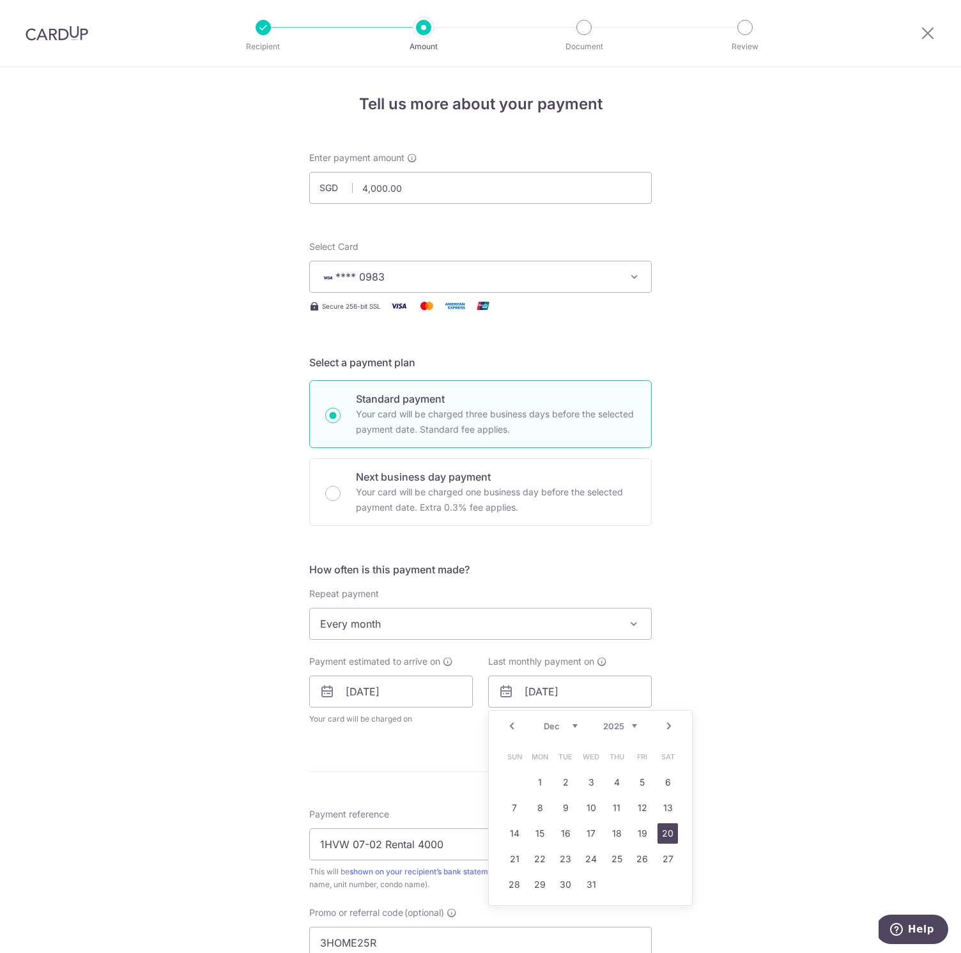
type input "20/12/2025"
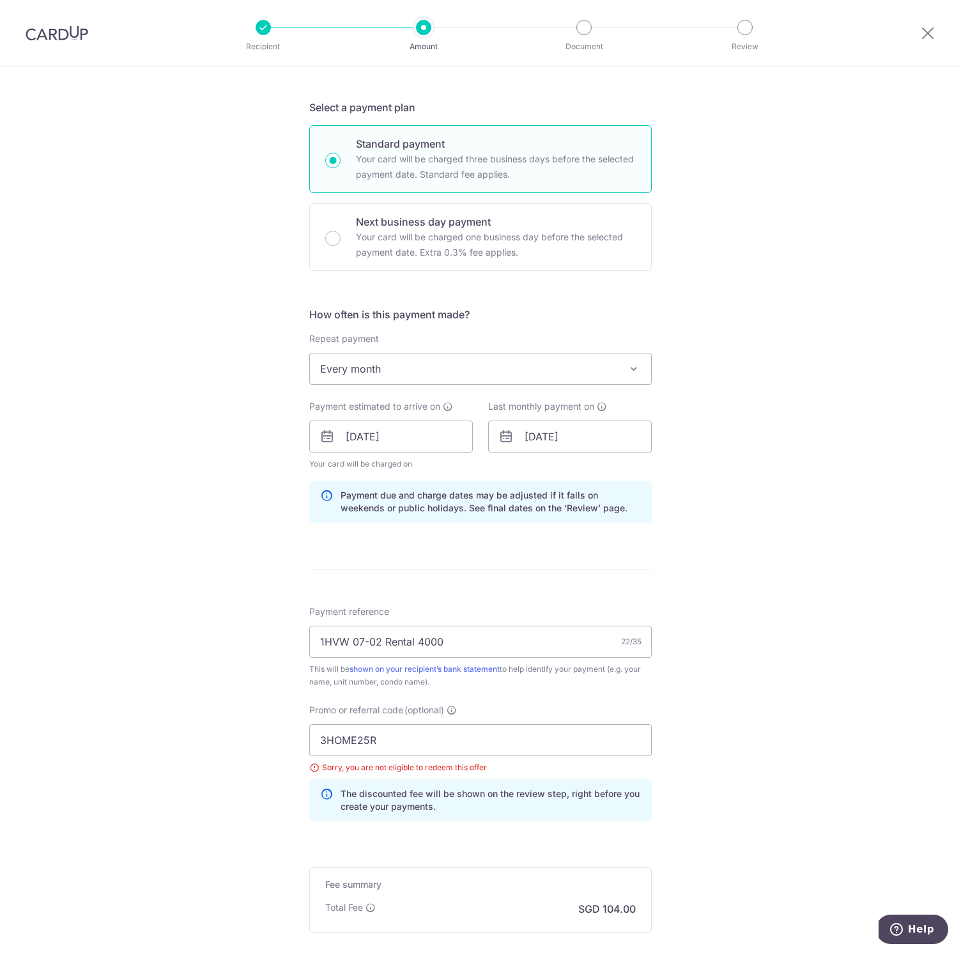
scroll to position [343, 0]
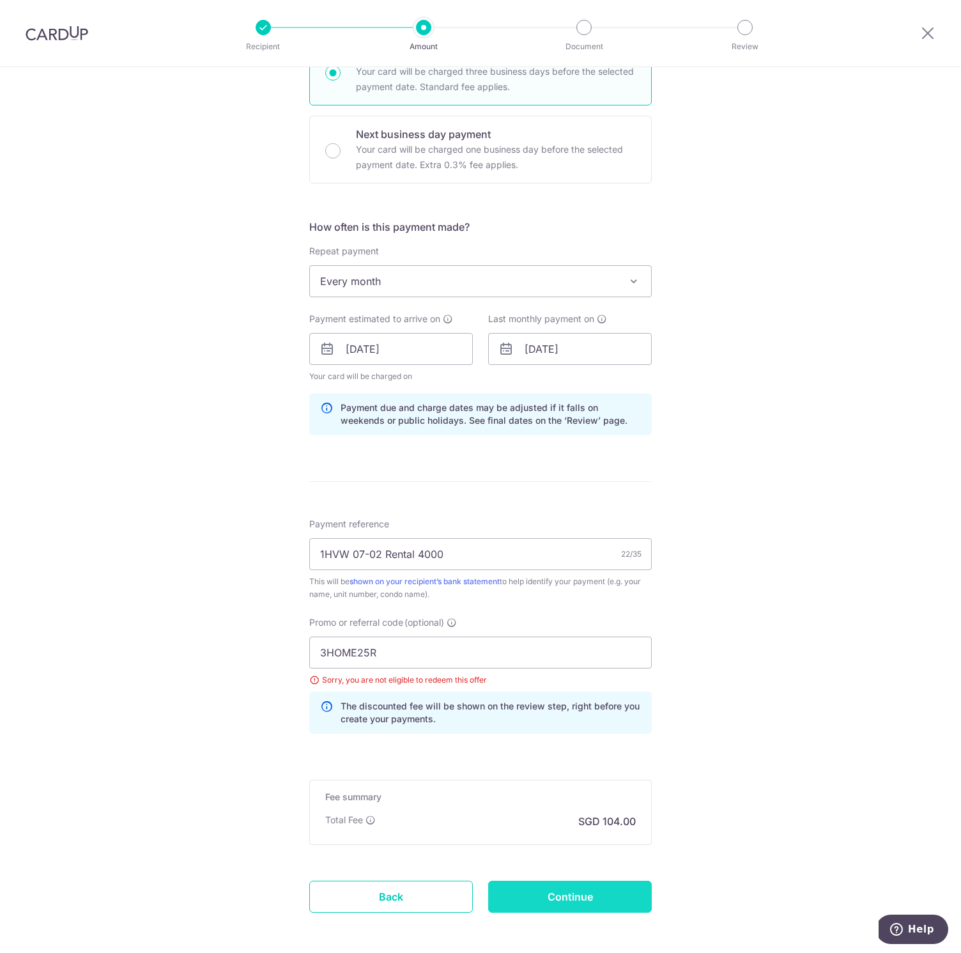
click at [628, 902] on input "Continue" at bounding box center [570, 897] width 164 height 32
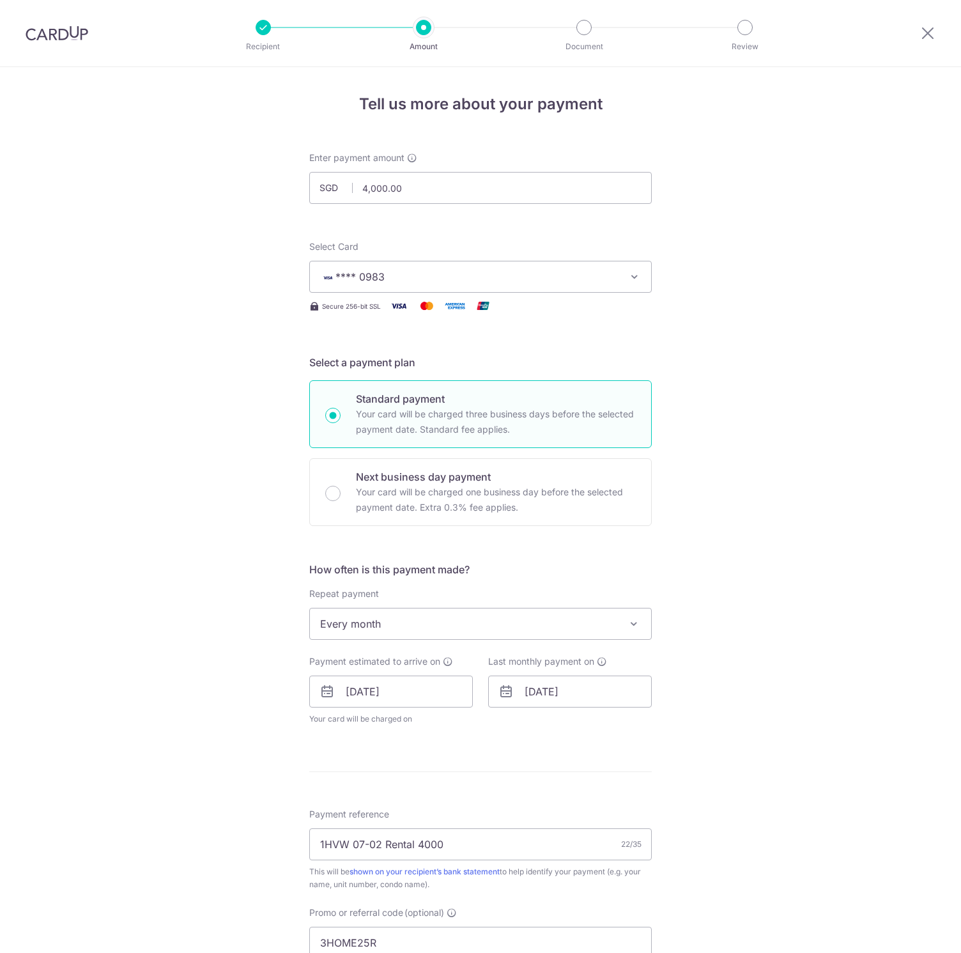
scroll to position [346, 0]
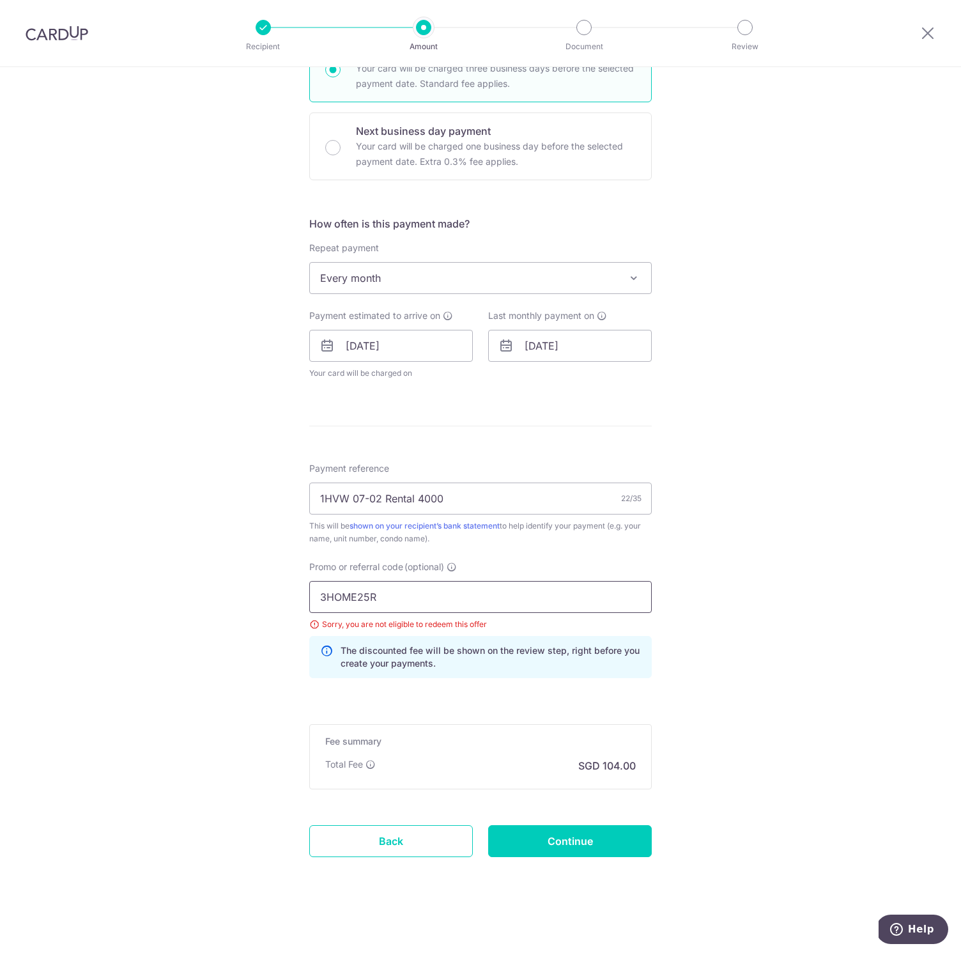
click at [351, 593] on input "3HOME25R" at bounding box center [480, 597] width 343 height 32
paste input "SAVERENT179"
type input "SAVERENT179"
click at [435, 270] on span "Every month" at bounding box center [480, 278] width 341 height 31
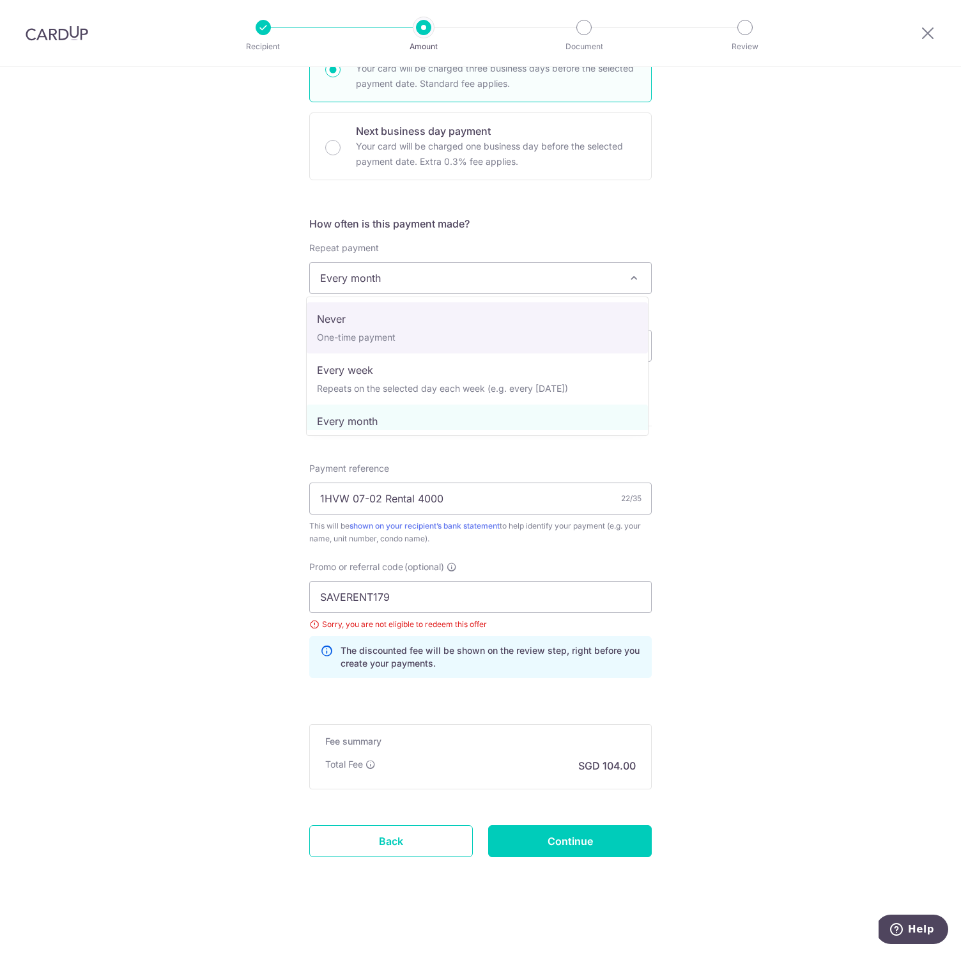
select select "1"
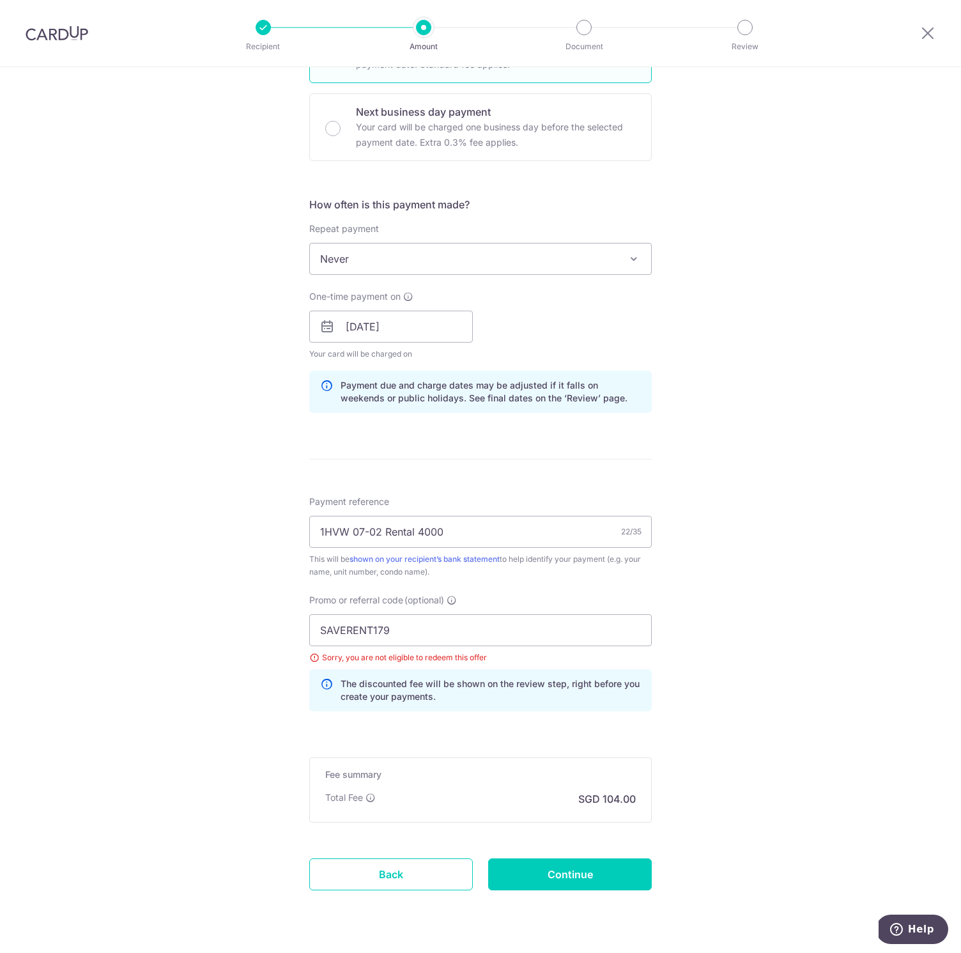
scroll to position [398, 0]
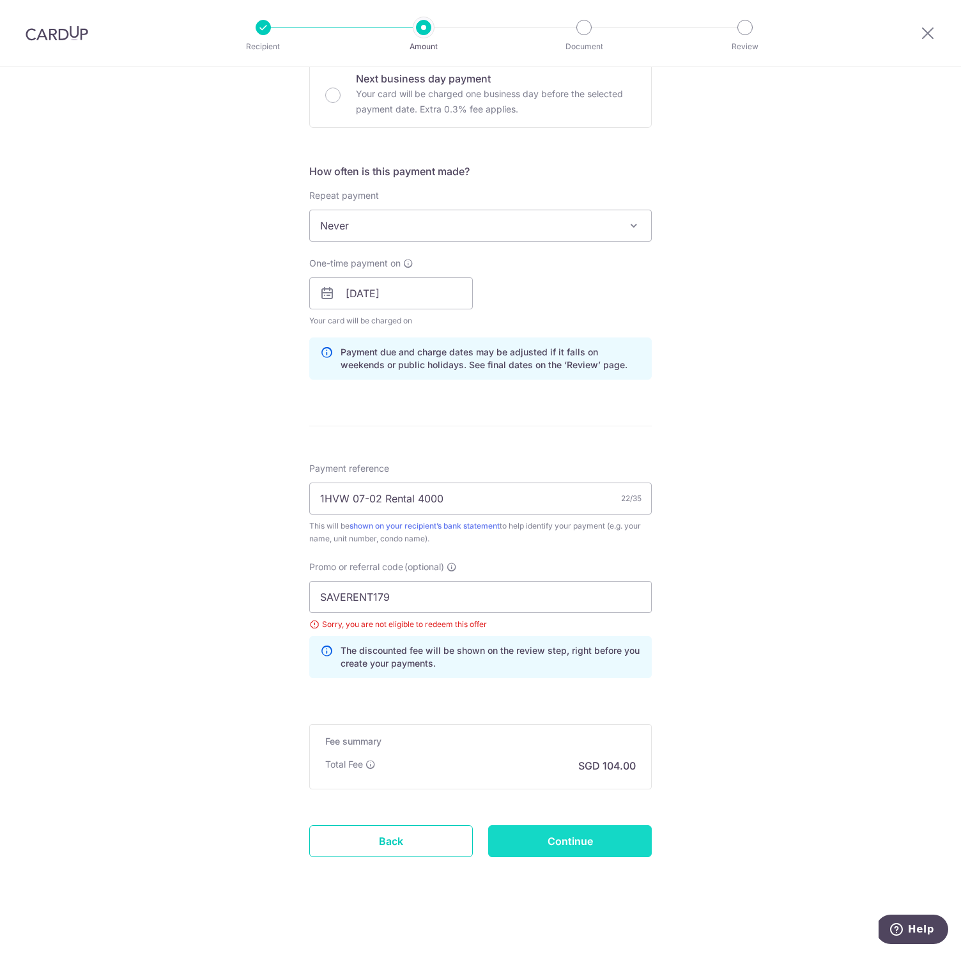
click at [592, 845] on input "Continue" at bounding box center [570, 841] width 164 height 32
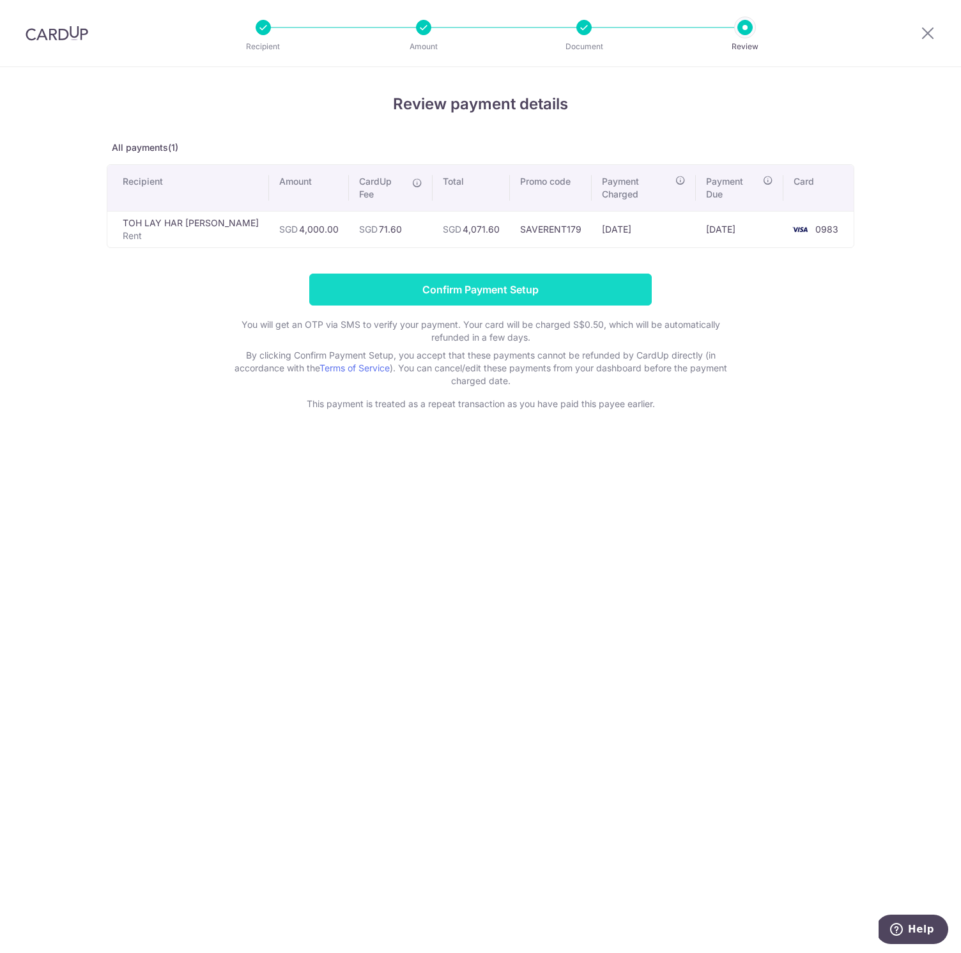
click at [450, 281] on input "Confirm Payment Setup" at bounding box center [480, 290] width 343 height 32
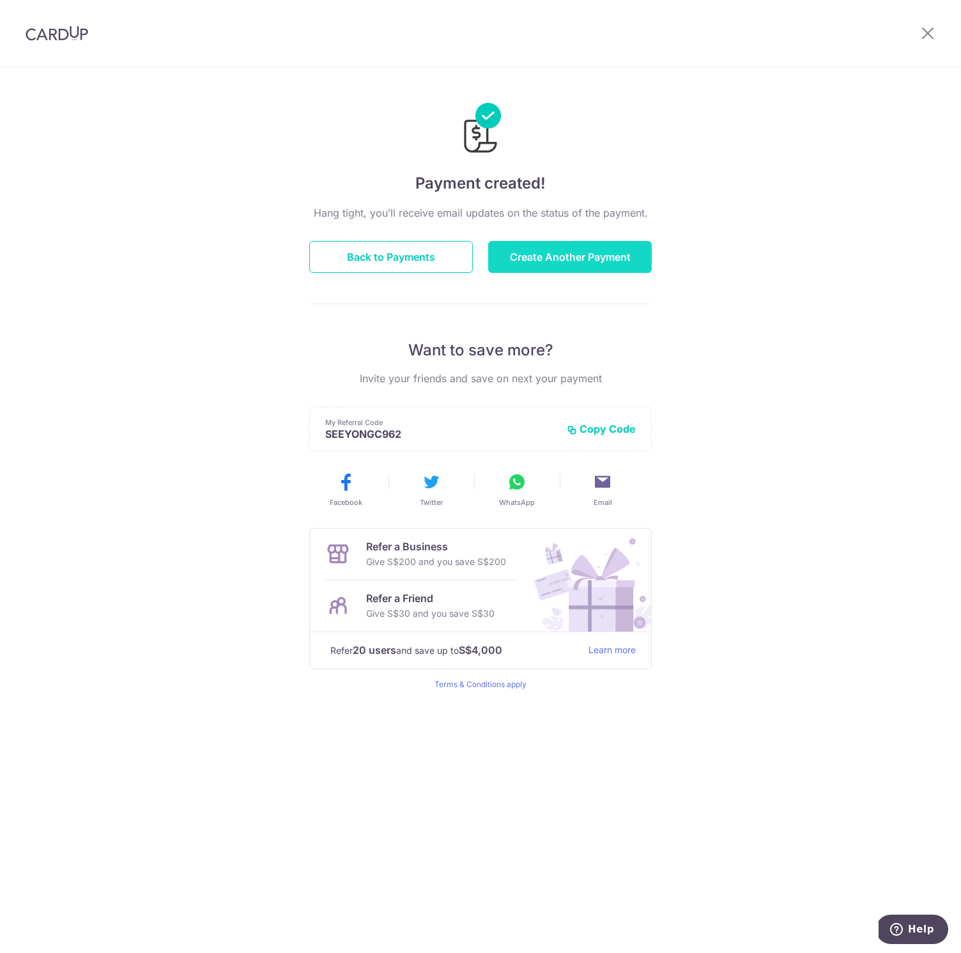
click at [560, 255] on button "Create Another Payment" at bounding box center [570, 257] width 164 height 32
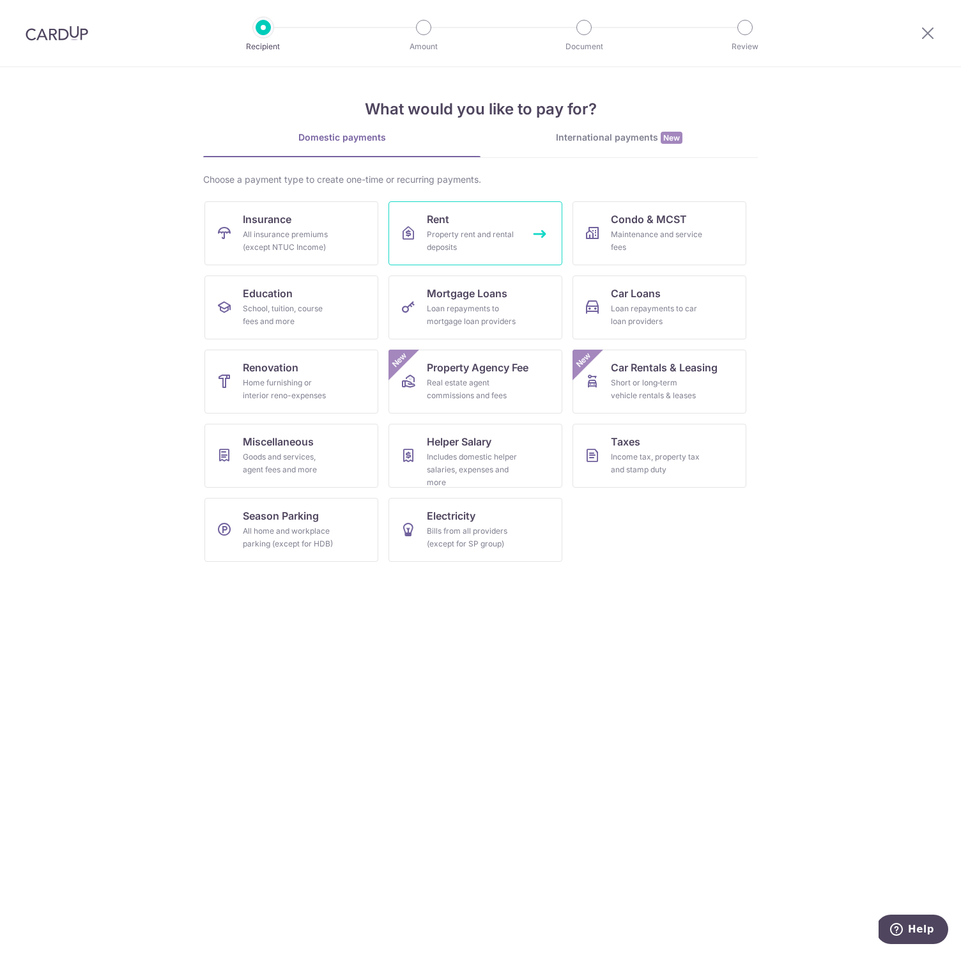
click at [458, 221] on link "Rent Property rent and rental deposits" at bounding box center [476, 233] width 174 height 64
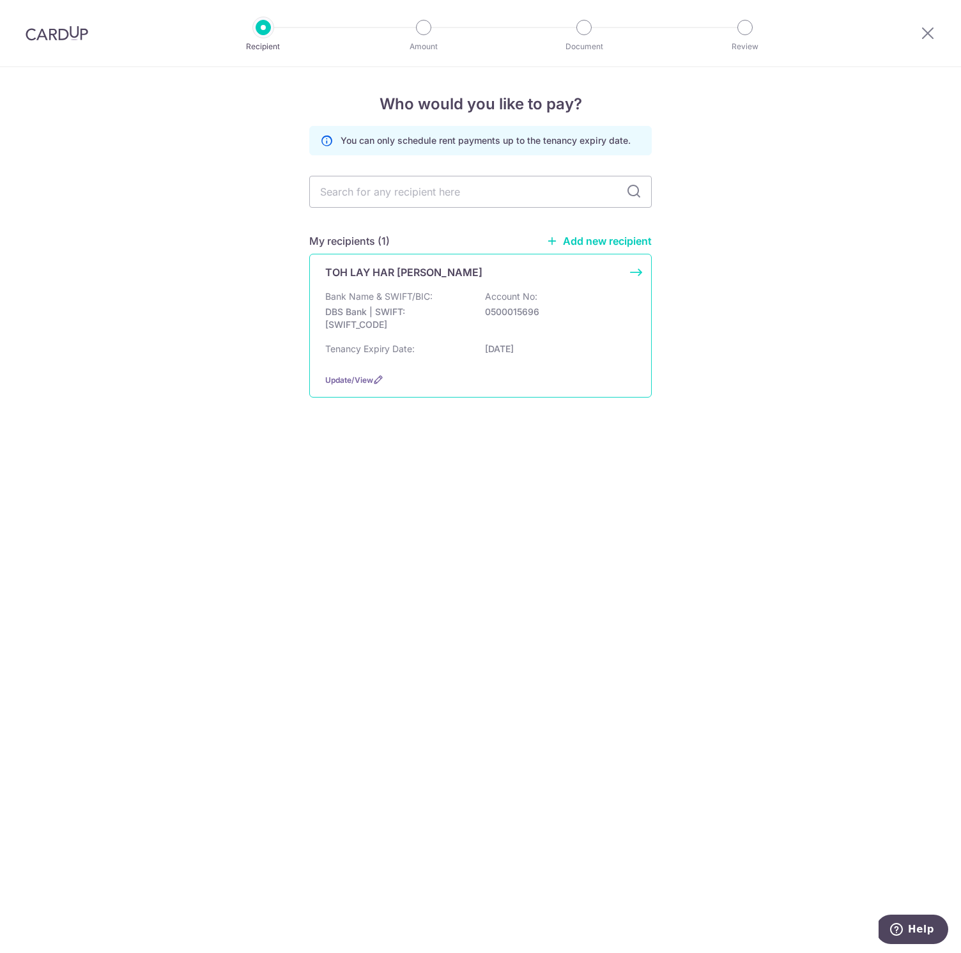
click at [437, 278] on div "TOH LAY HAR [PERSON_NAME]" at bounding box center [472, 272] width 295 height 15
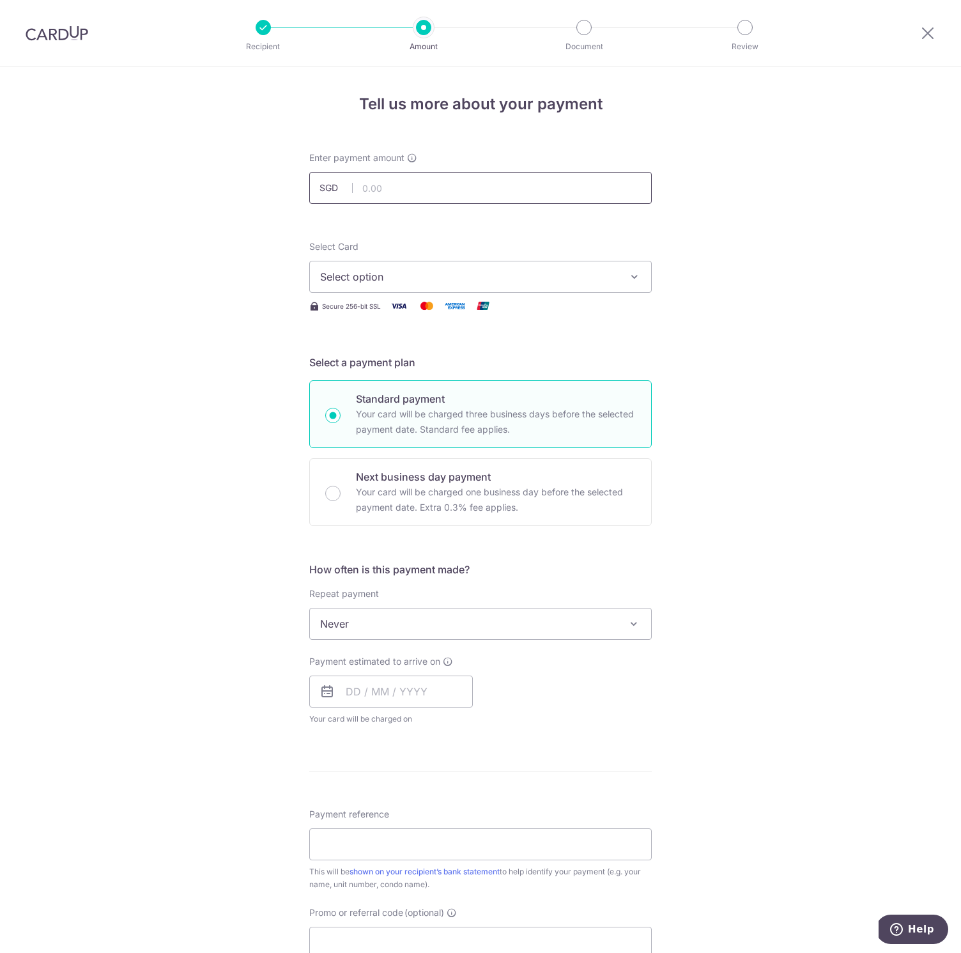
click at [445, 197] on input "text" at bounding box center [480, 188] width 343 height 32
type input "1,000.00"
click at [547, 275] on span "Select option" at bounding box center [469, 276] width 298 height 15
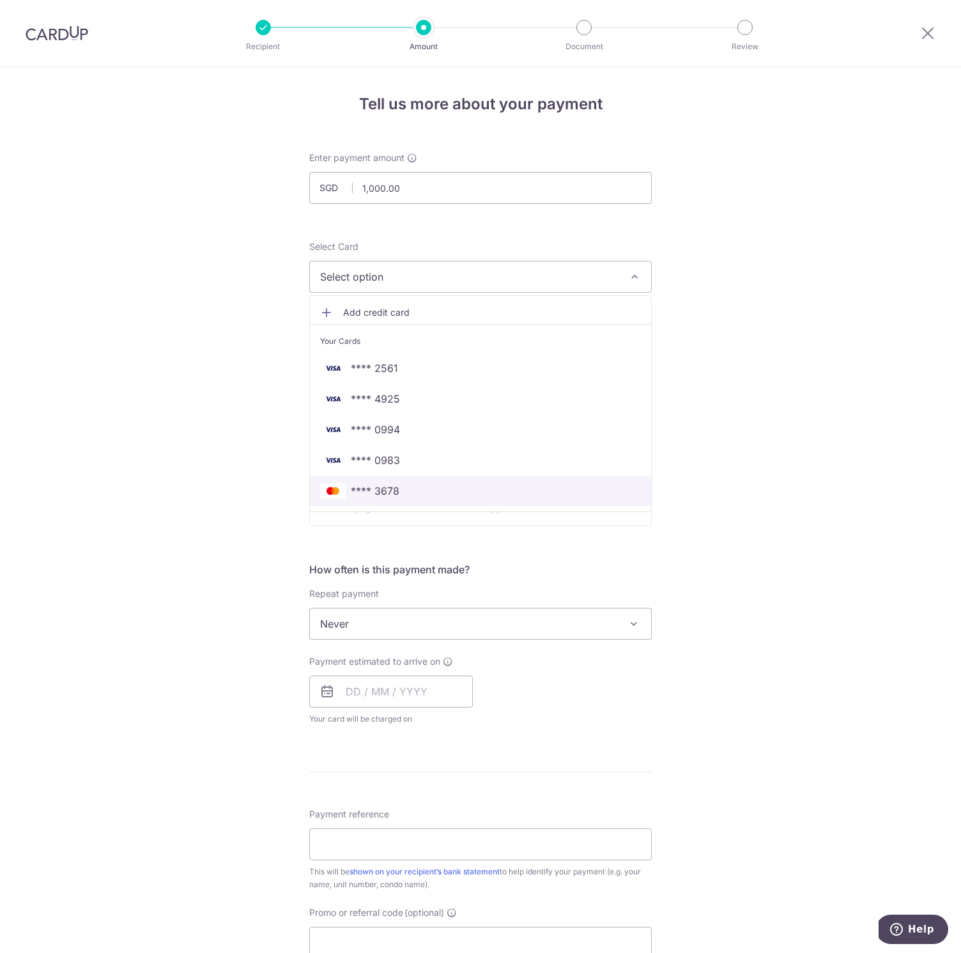
click at [495, 492] on span "**** 3678" at bounding box center [480, 490] width 321 height 15
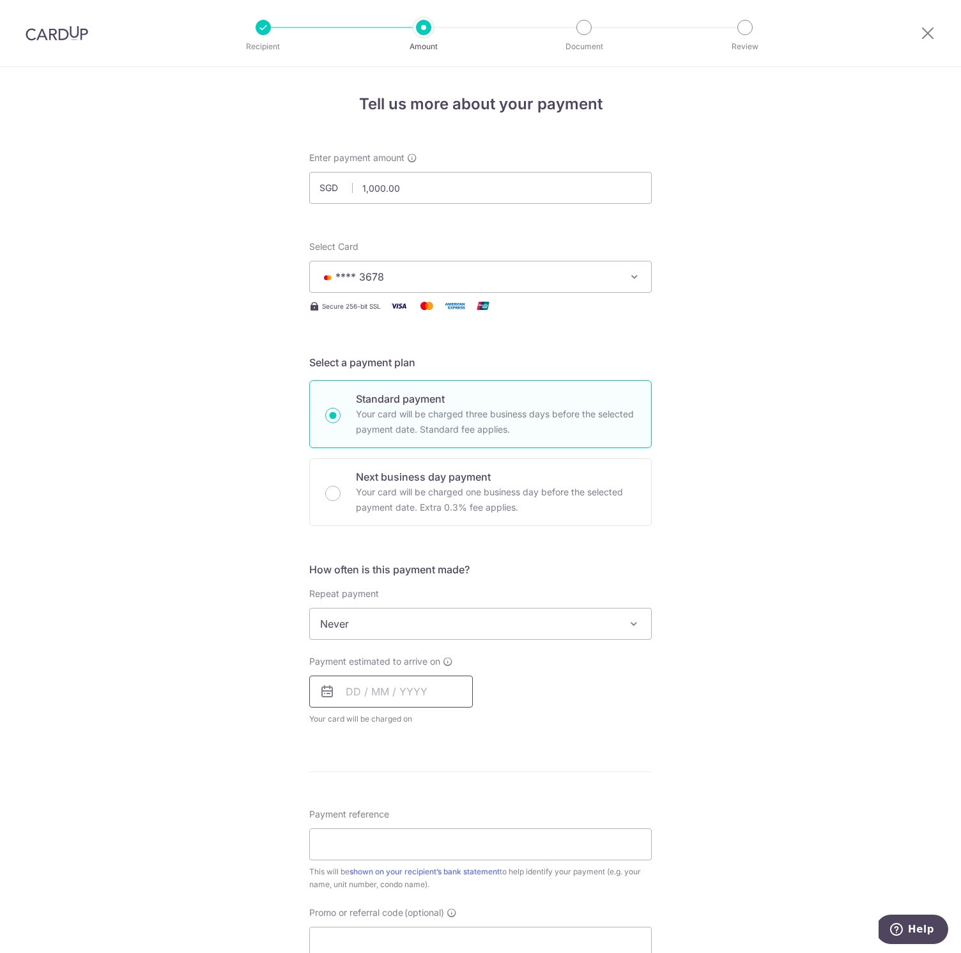
click at [342, 683] on input "text" at bounding box center [391, 692] width 164 height 32
click at [365, 860] on link "20" at bounding box center [361, 859] width 20 height 20
type input "20/10/2025"
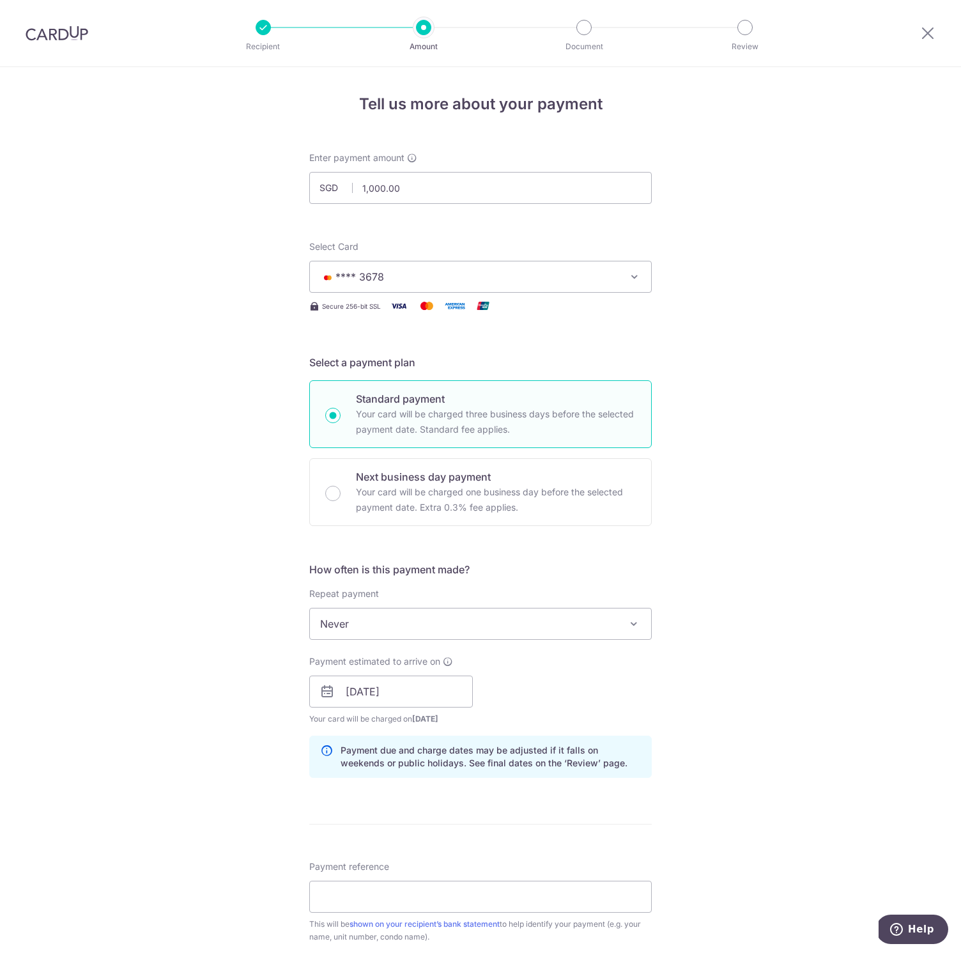
scroll to position [323, 0]
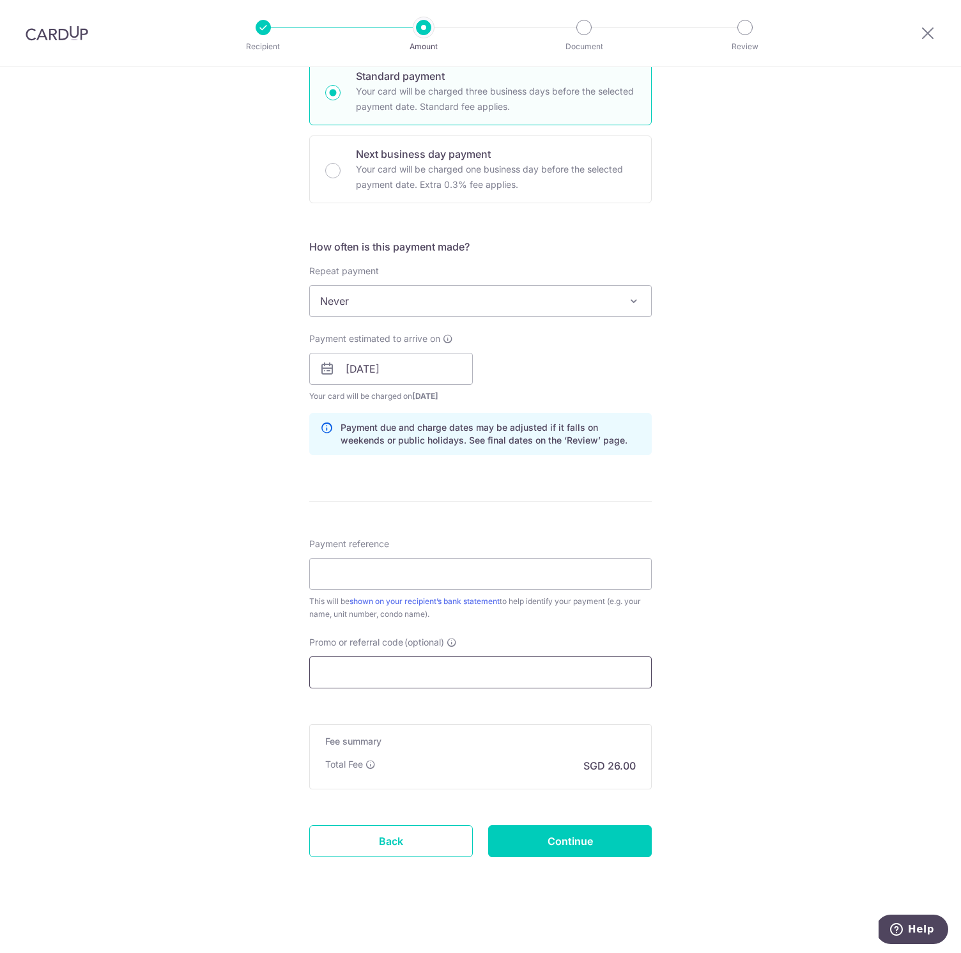
click at [389, 674] on input "Promo or referral code (optional)" at bounding box center [480, 672] width 343 height 32
paste input "SAVERENT179"
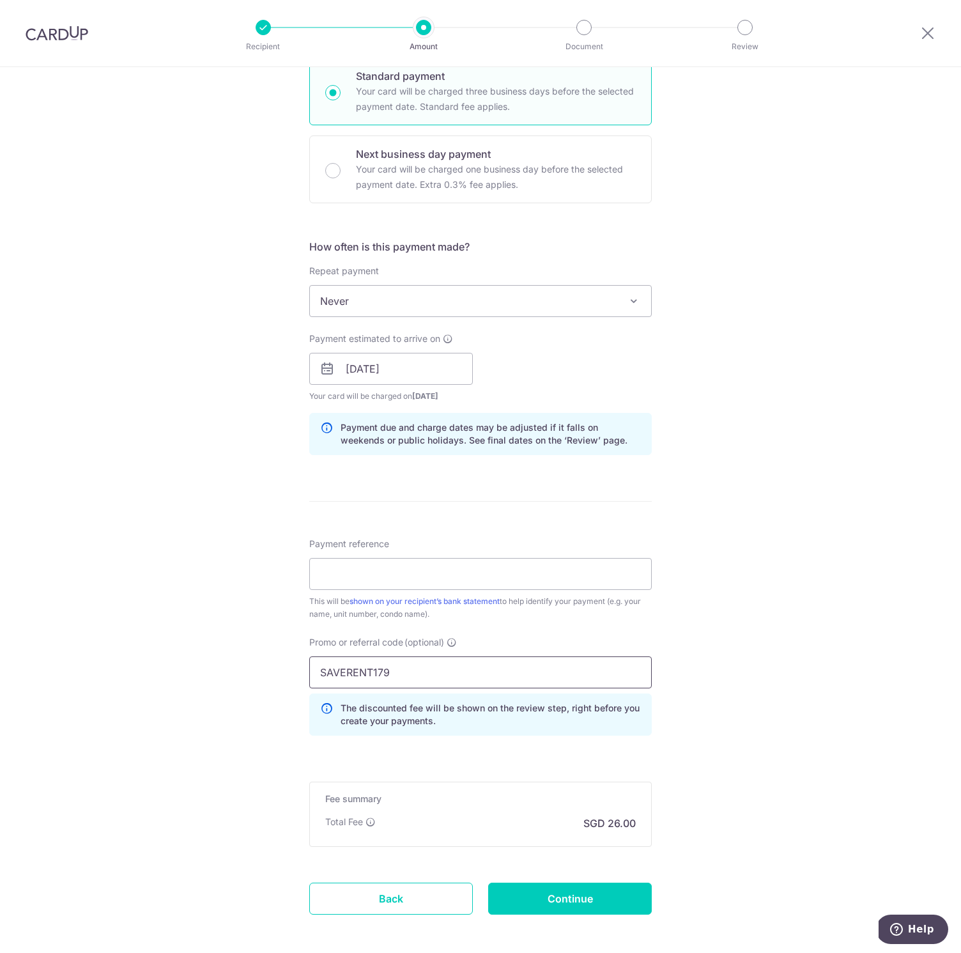
type input "SAVERENT179"
click at [406, 577] on input "Payment reference" at bounding box center [480, 574] width 343 height 32
paste input "1HVW 07-02 Rental 4000"
drag, startPoint x: 419, startPoint y: 577, endPoint x: 454, endPoint y: 584, distance: 36.6
click at [419, 577] on input "1HVW 07-02 Rental 4000" at bounding box center [480, 574] width 343 height 32
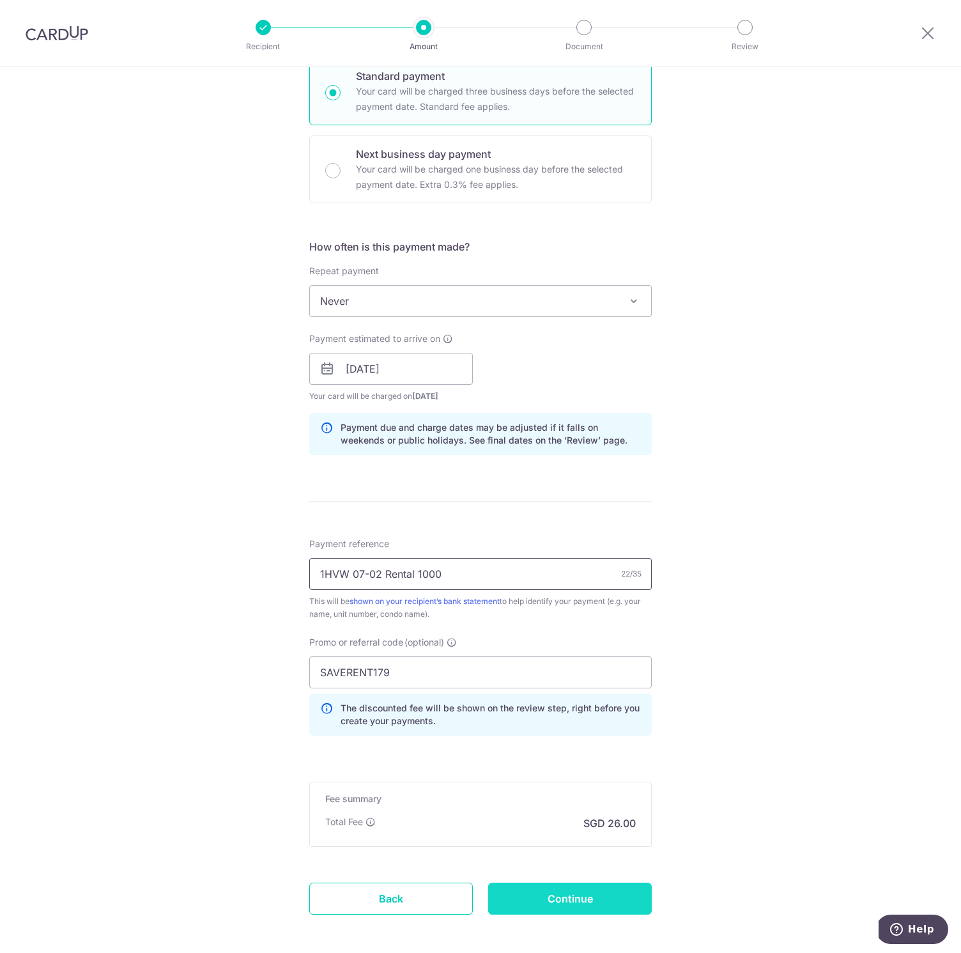
type input "1HVW 07-02 Rental 1000"
click at [565, 893] on input "Continue" at bounding box center [570, 899] width 164 height 32
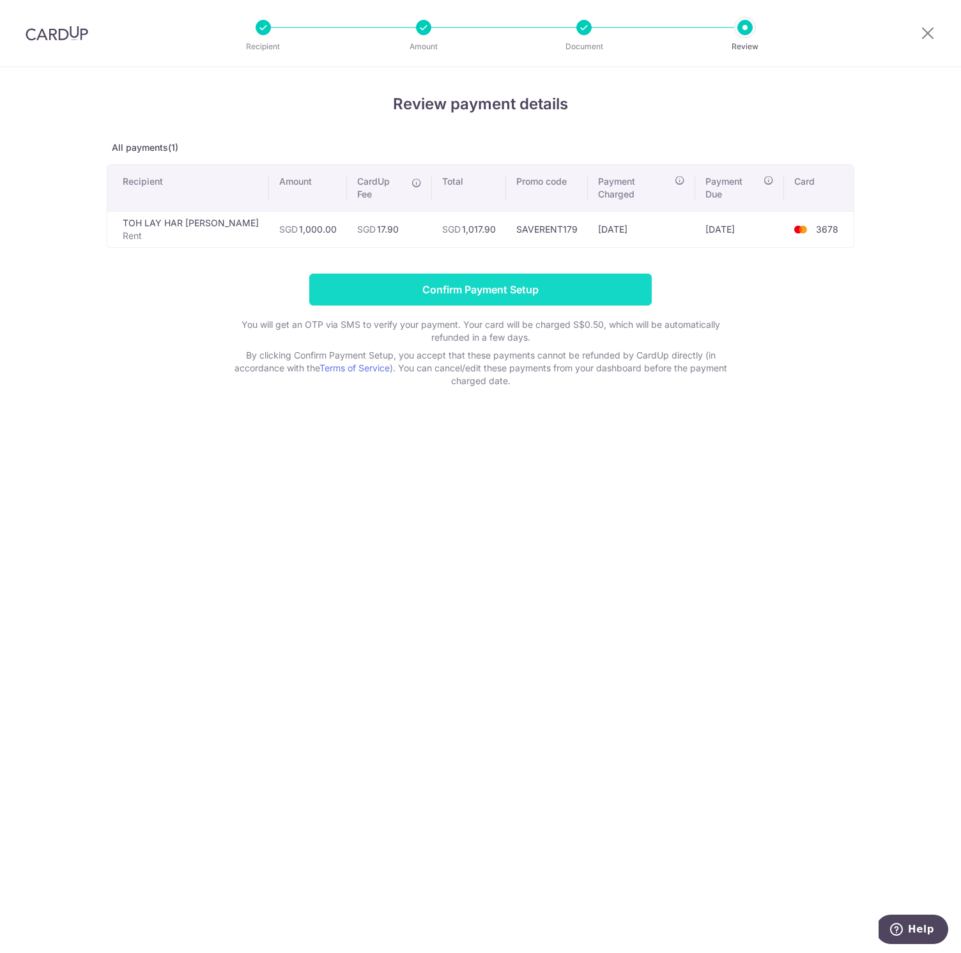
click at [435, 274] on input "Confirm Payment Setup" at bounding box center [480, 290] width 343 height 32
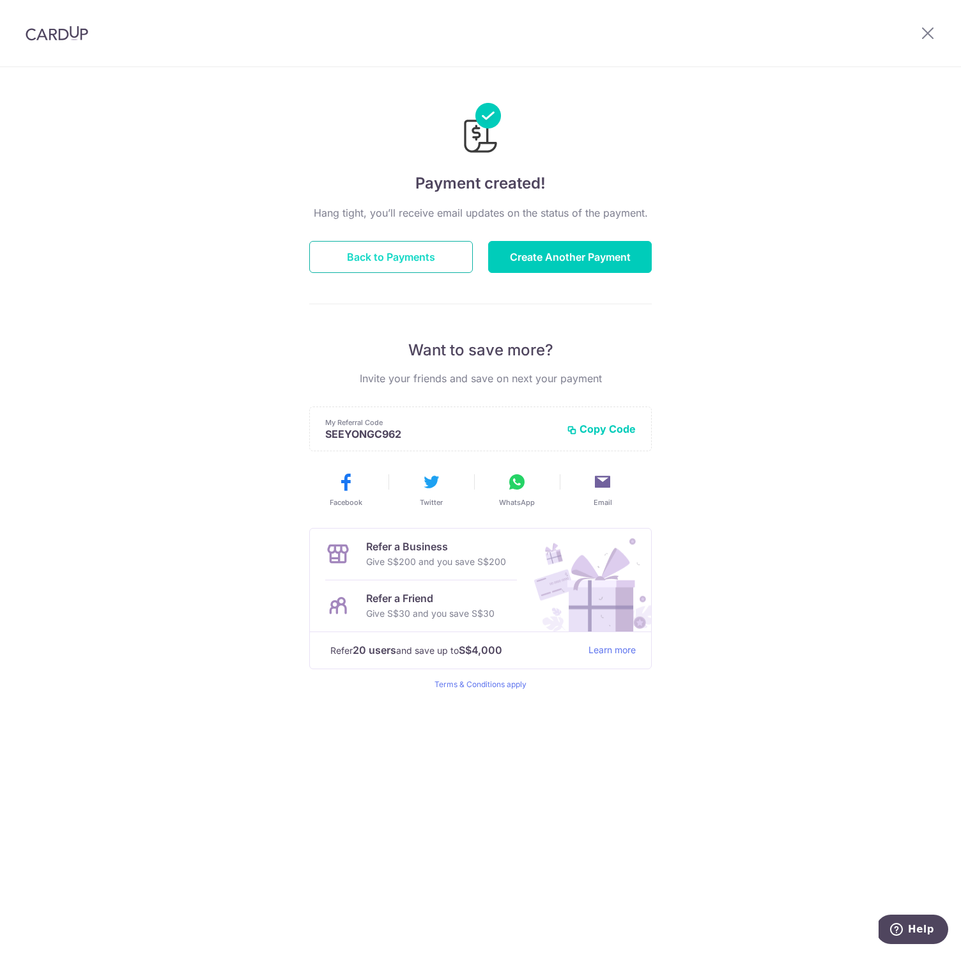
click at [421, 260] on button "Back to Payments" at bounding box center [391, 257] width 164 height 32
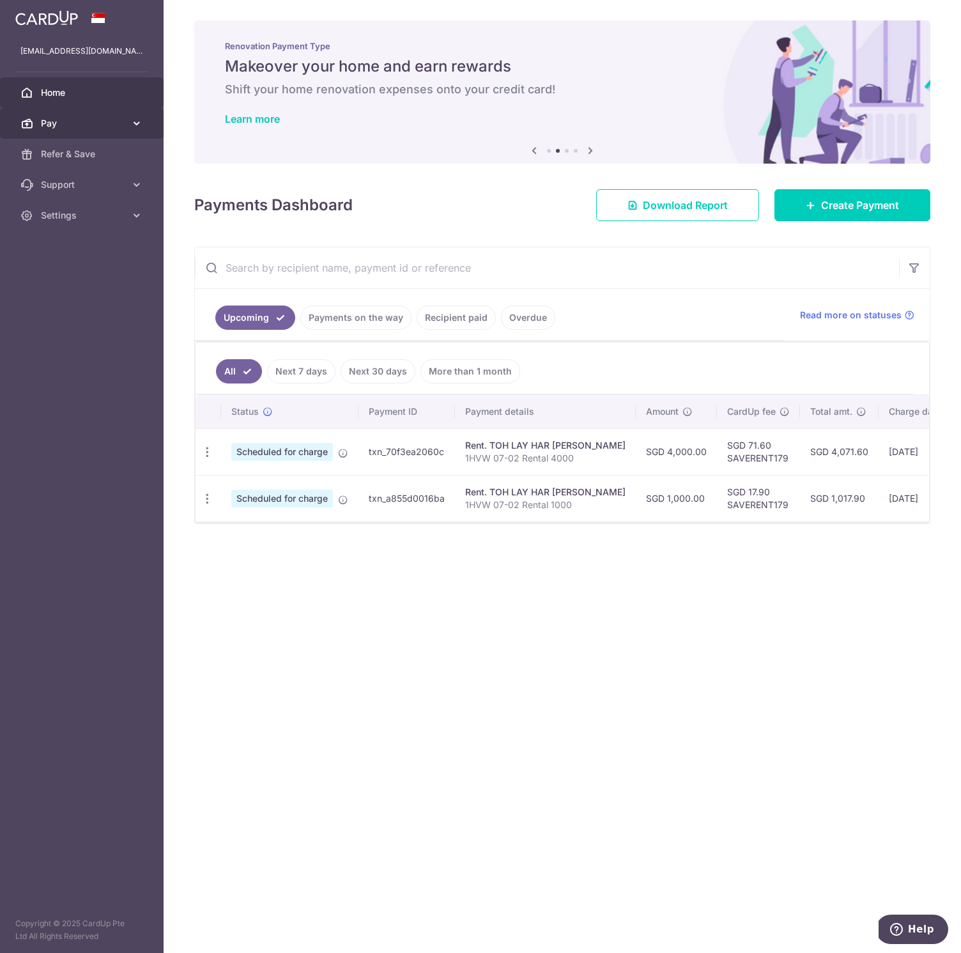
click at [77, 124] on span "Pay" at bounding box center [83, 123] width 84 height 13
click at [60, 165] on link "Payments" at bounding box center [82, 154] width 164 height 31
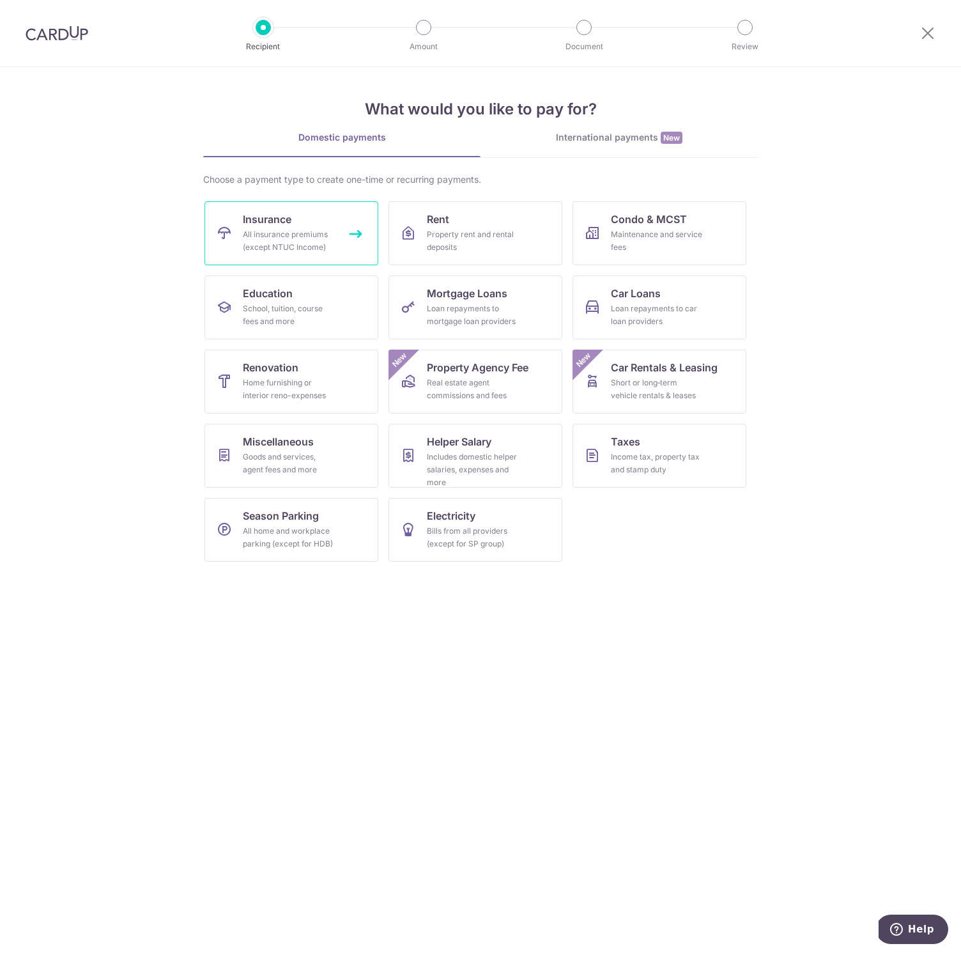
click at [300, 229] on div "All insurance premiums (except NTUC Income)" at bounding box center [289, 241] width 92 height 26
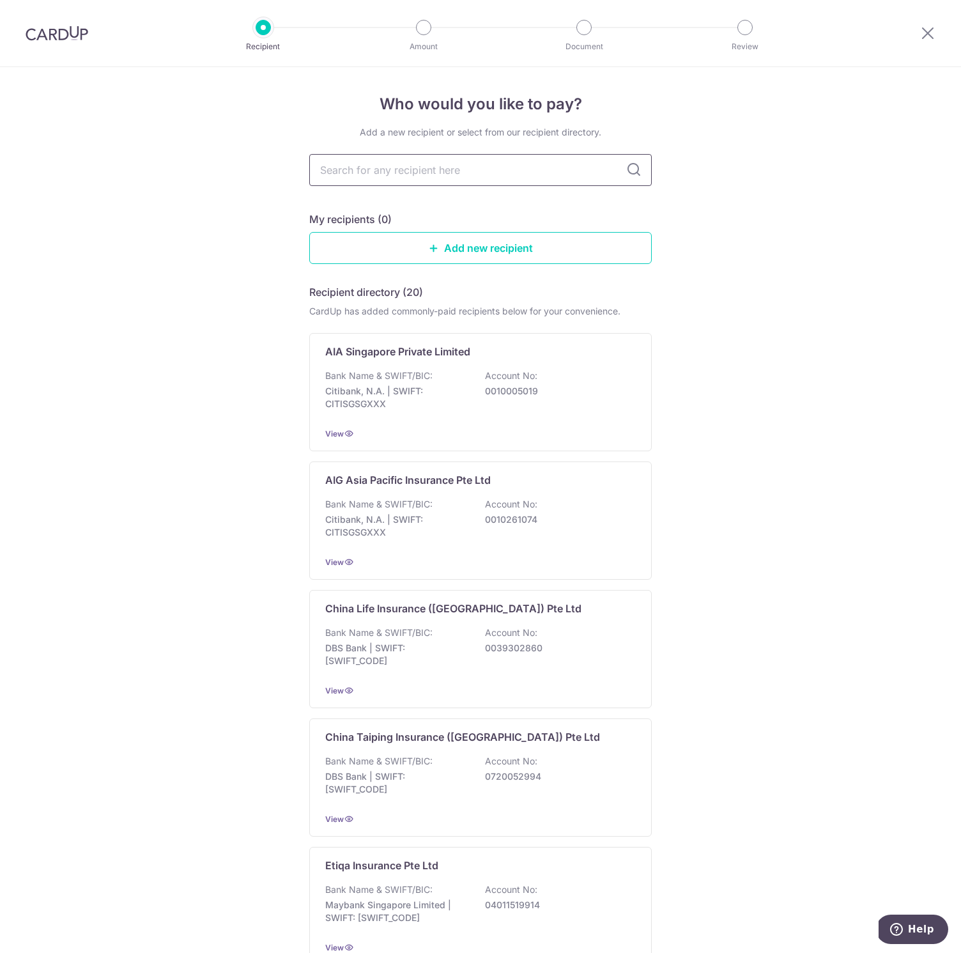
click at [445, 169] on input "text" at bounding box center [480, 170] width 343 height 32
type input "hsbc"
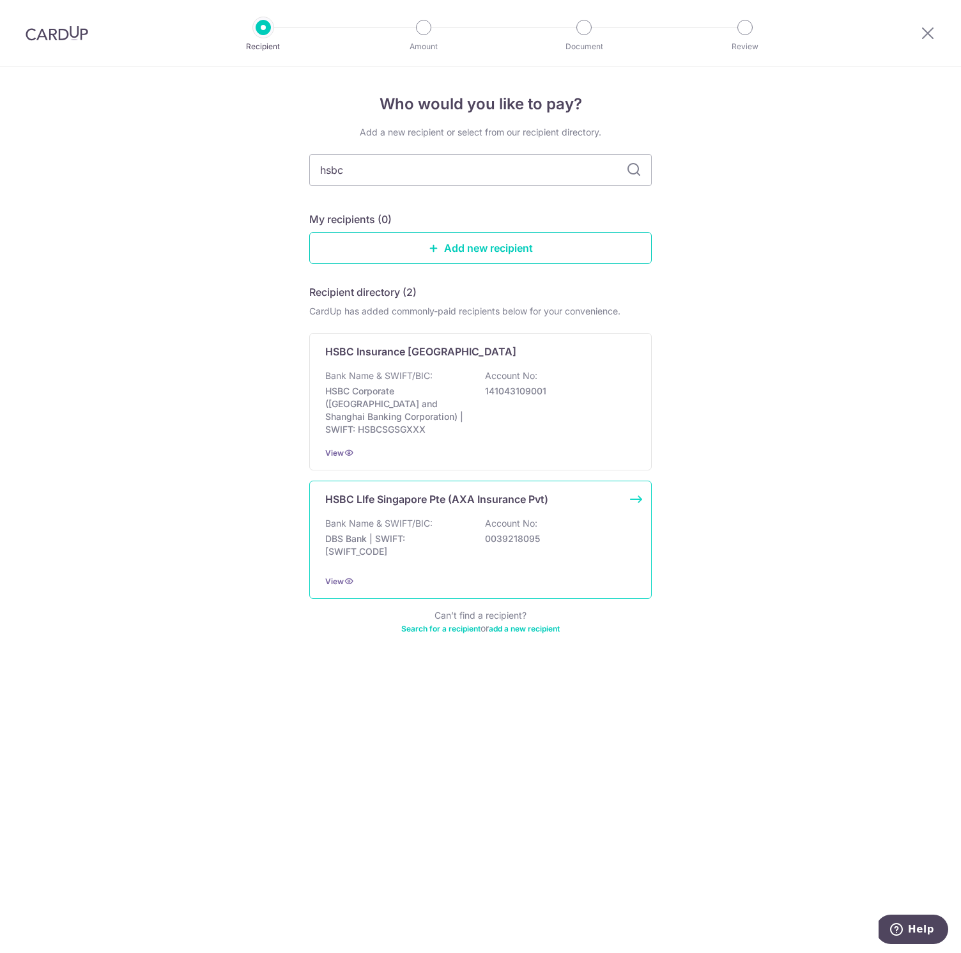
click at [457, 497] on div "HSBC LIfe Singapore Pte (AXA Insurance Pvt) Bank Name & SWIFT/BIC: DBS Bank | S…" at bounding box center [480, 540] width 343 height 118
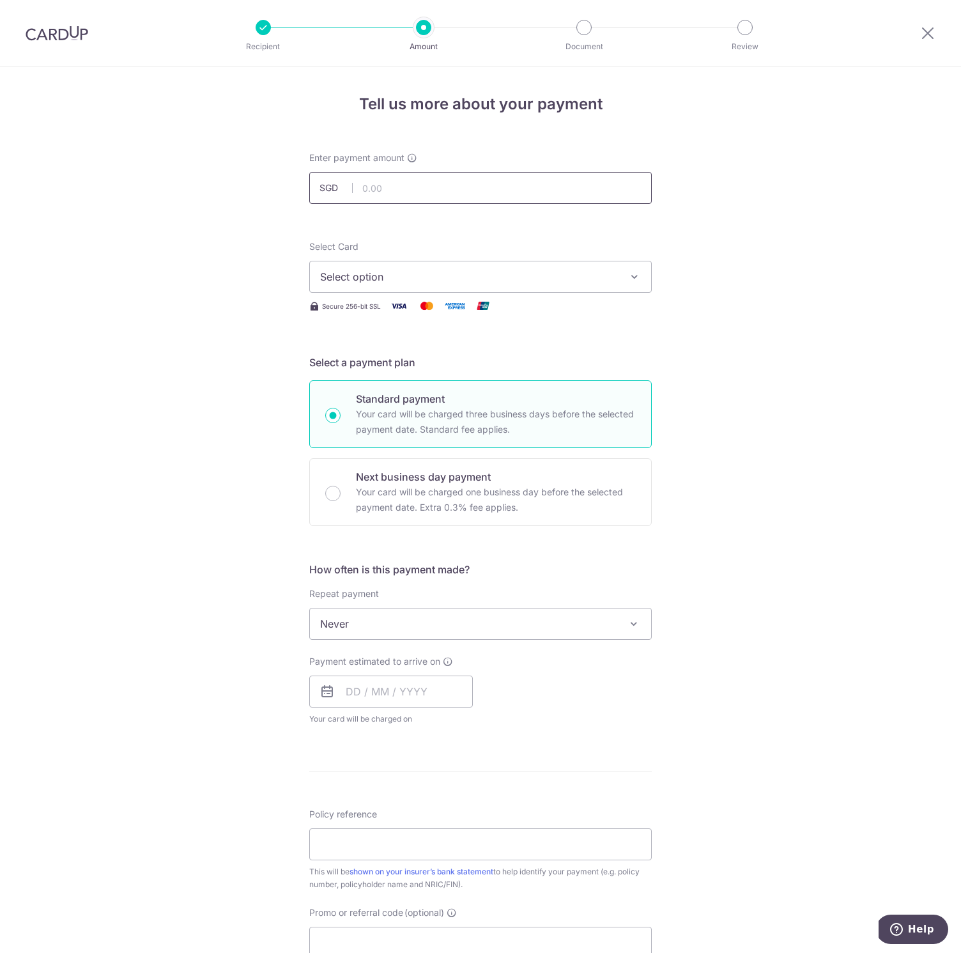
click at [399, 187] on input "text" at bounding box center [480, 188] width 343 height 32
click at [433, 265] on button "Select option" at bounding box center [480, 277] width 343 height 32
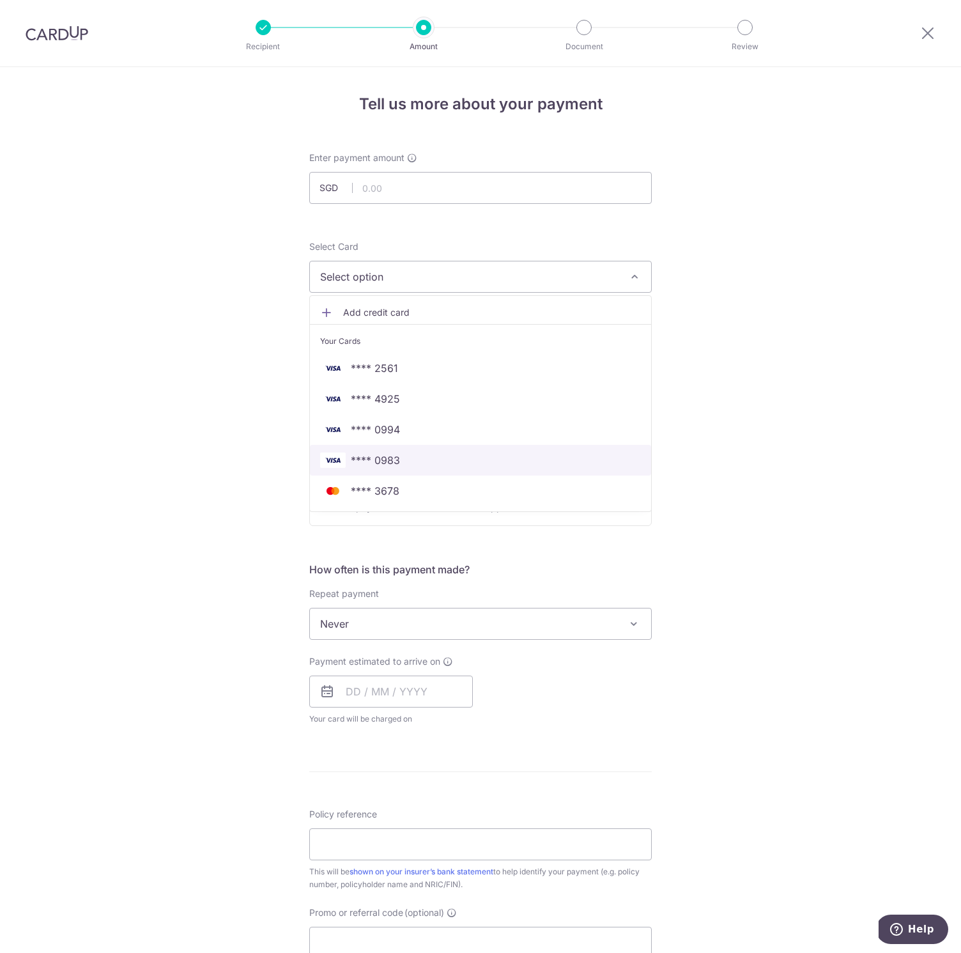
click at [406, 458] on span "**** 0983" at bounding box center [480, 460] width 321 height 15
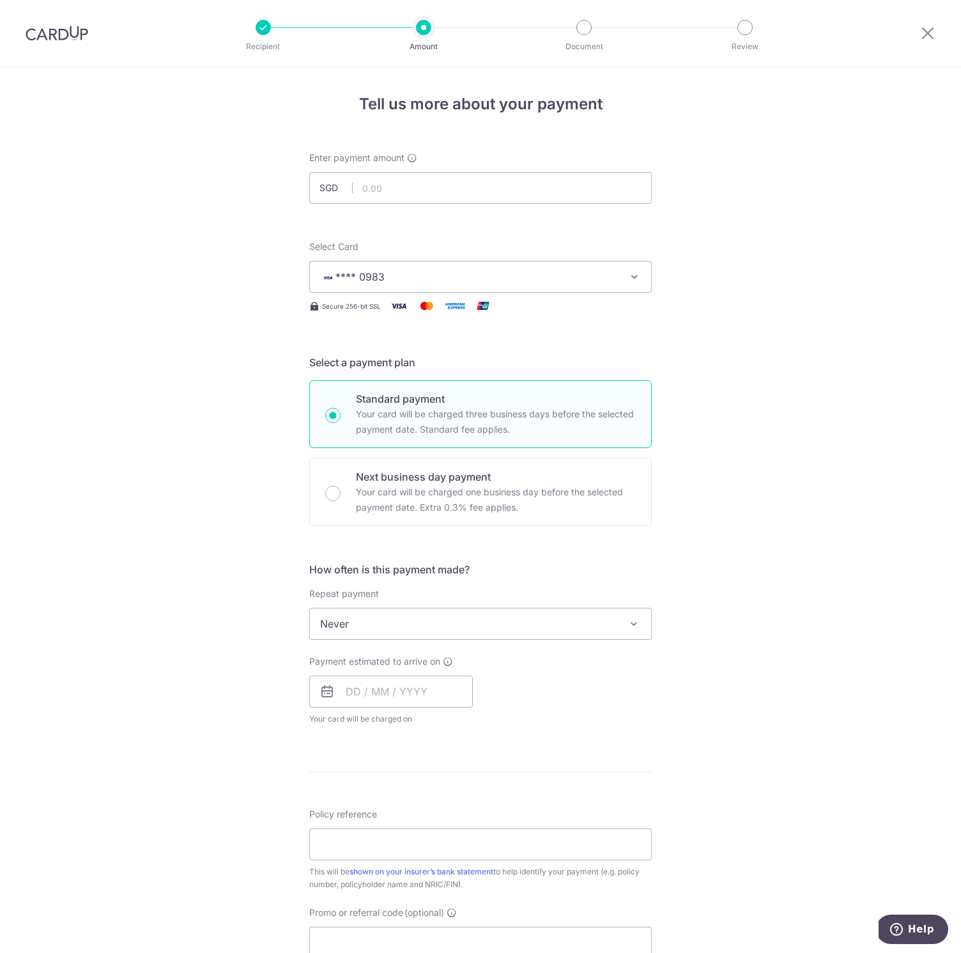
scroll to position [31, 0]
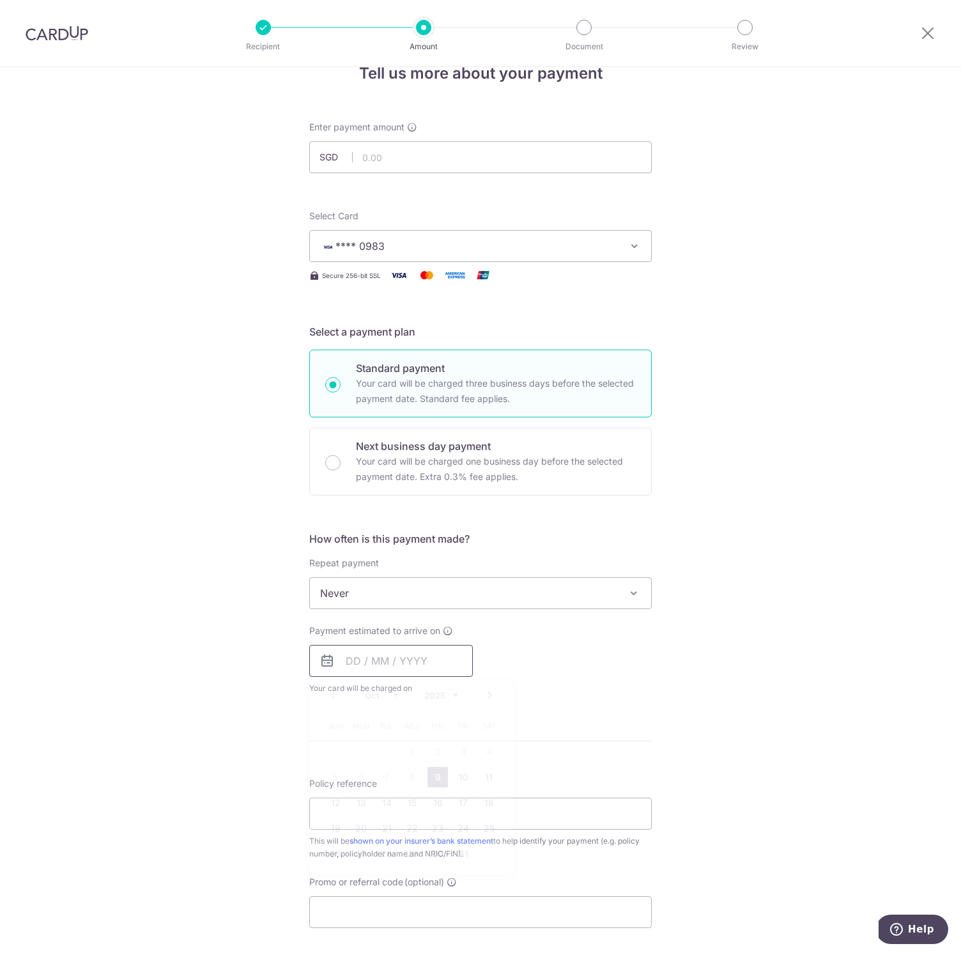
click at [380, 664] on input "text" at bounding box center [391, 661] width 164 height 32
click at [462, 778] on link "10" at bounding box center [463, 777] width 20 height 20
type input "[DATE]"
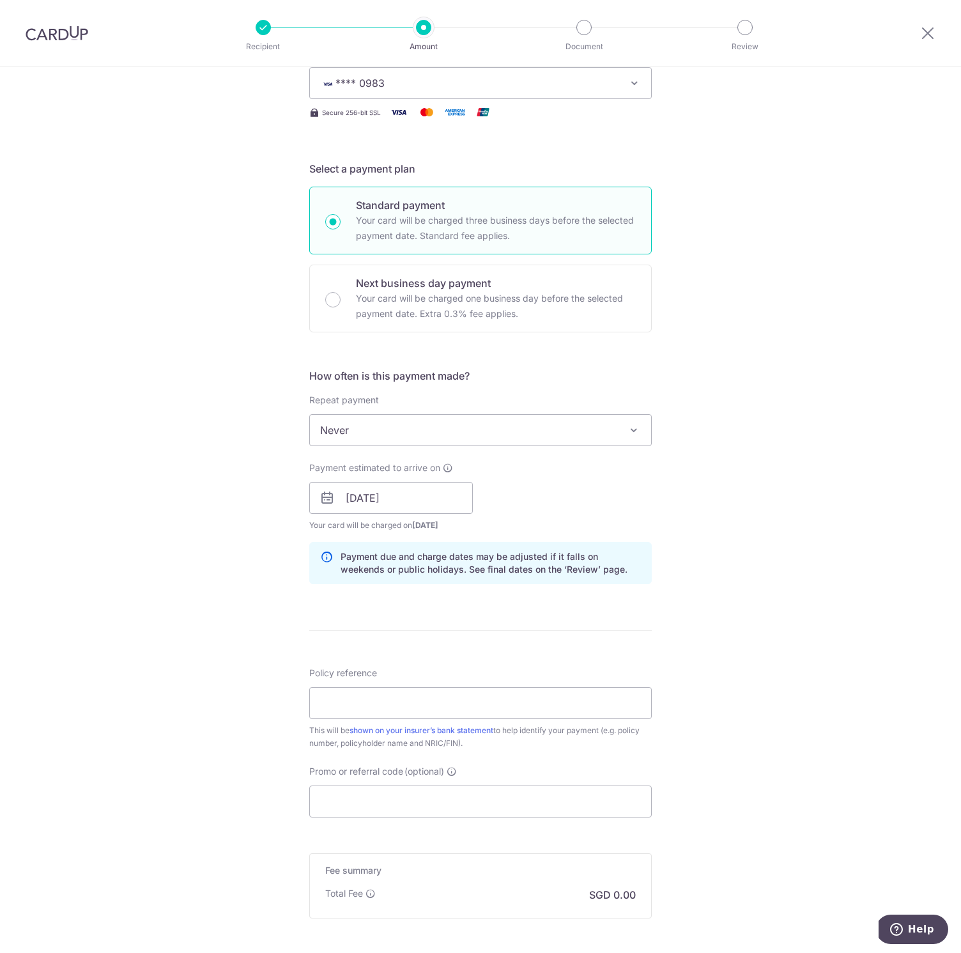
scroll to position [0, 0]
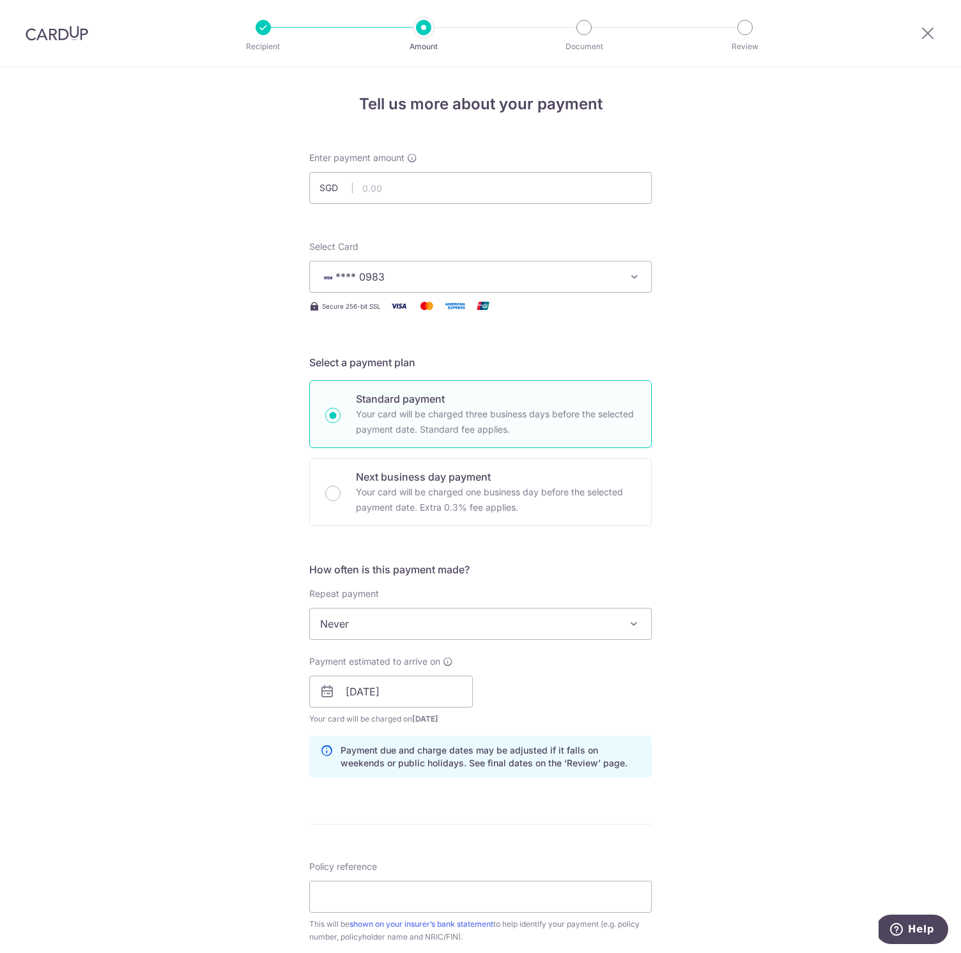
click at [61, 38] on img at bounding box center [57, 33] width 63 height 15
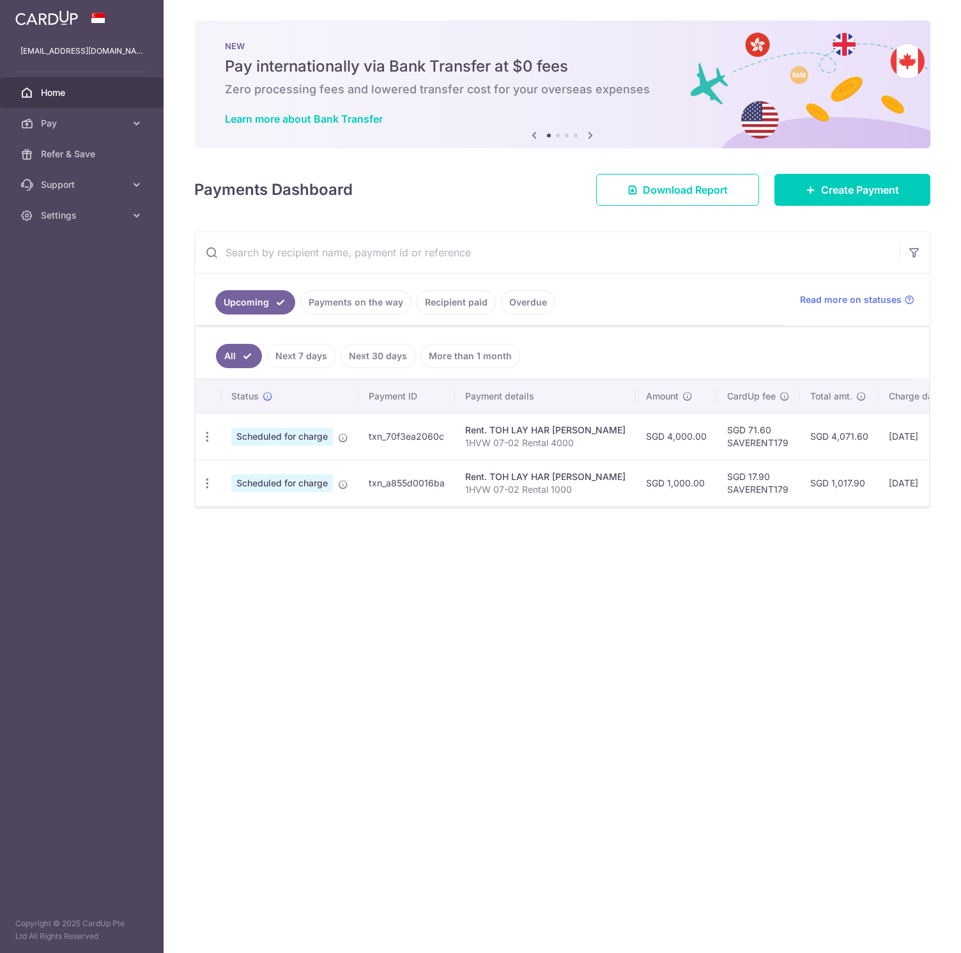
click at [466, 303] on link "Recipient paid" at bounding box center [456, 302] width 79 height 24
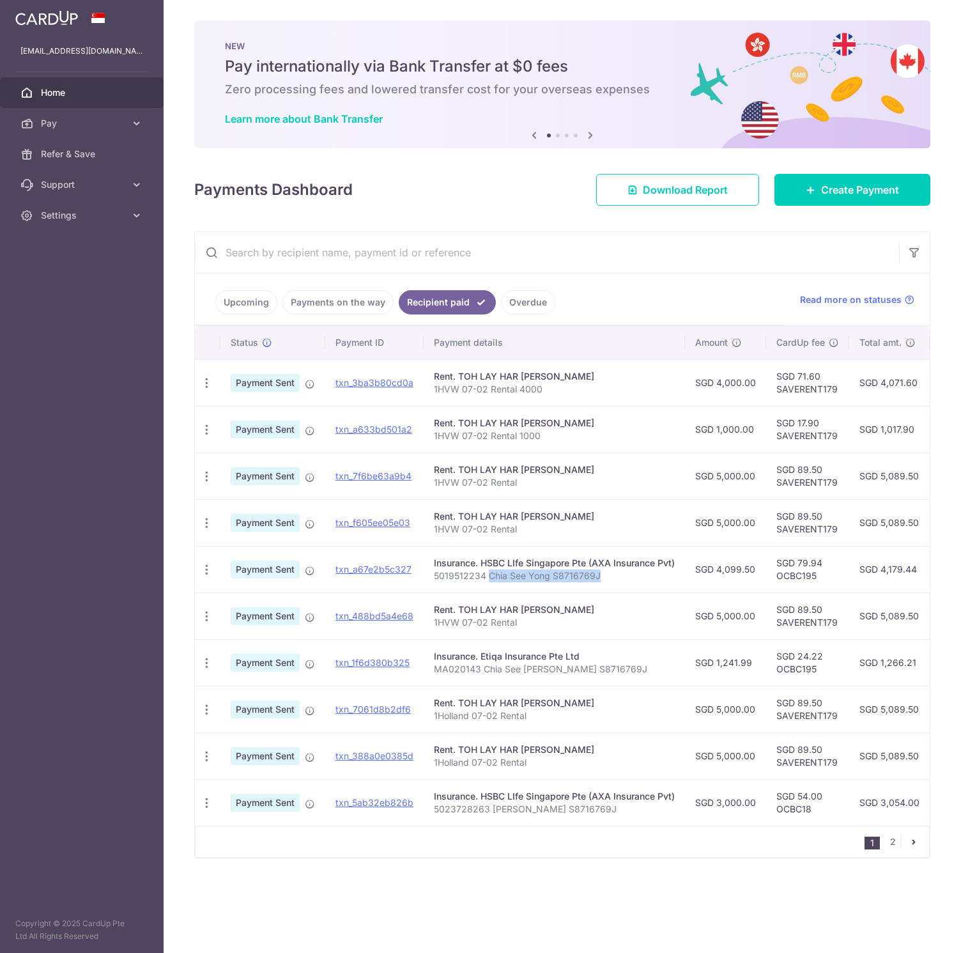
drag, startPoint x: 614, startPoint y: 577, endPoint x: 488, endPoint y: 581, distance: 126.0
click at [488, 581] on p "5019512234 Chia See Yong S8716769J" at bounding box center [554, 575] width 241 height 13
copy p "Chia See [PERSON_NAME] S8716769J"
click at [856, 196] on span "Create Payment" at bounding box center [860, 189] width 78 height 15
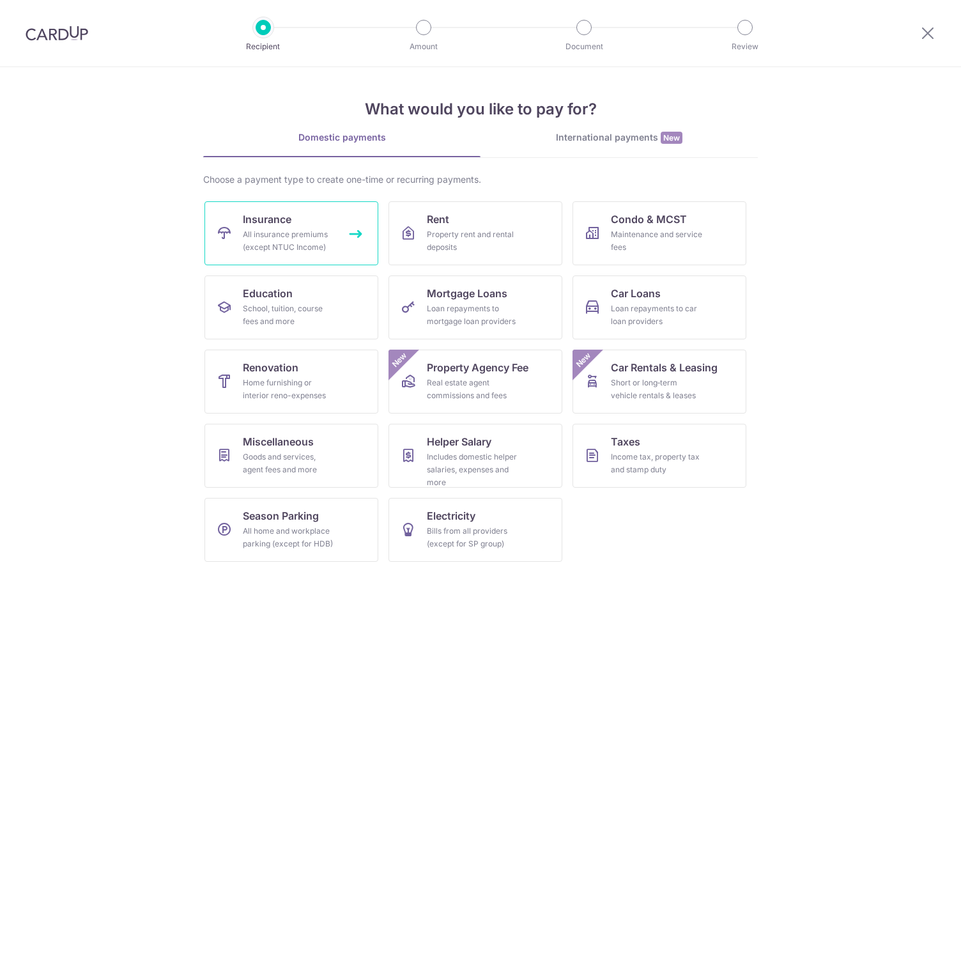
click at [312, 237] on div "All insurance premiums (except NTUC Income)" at bounding box center [289, 241] width 92 height 26
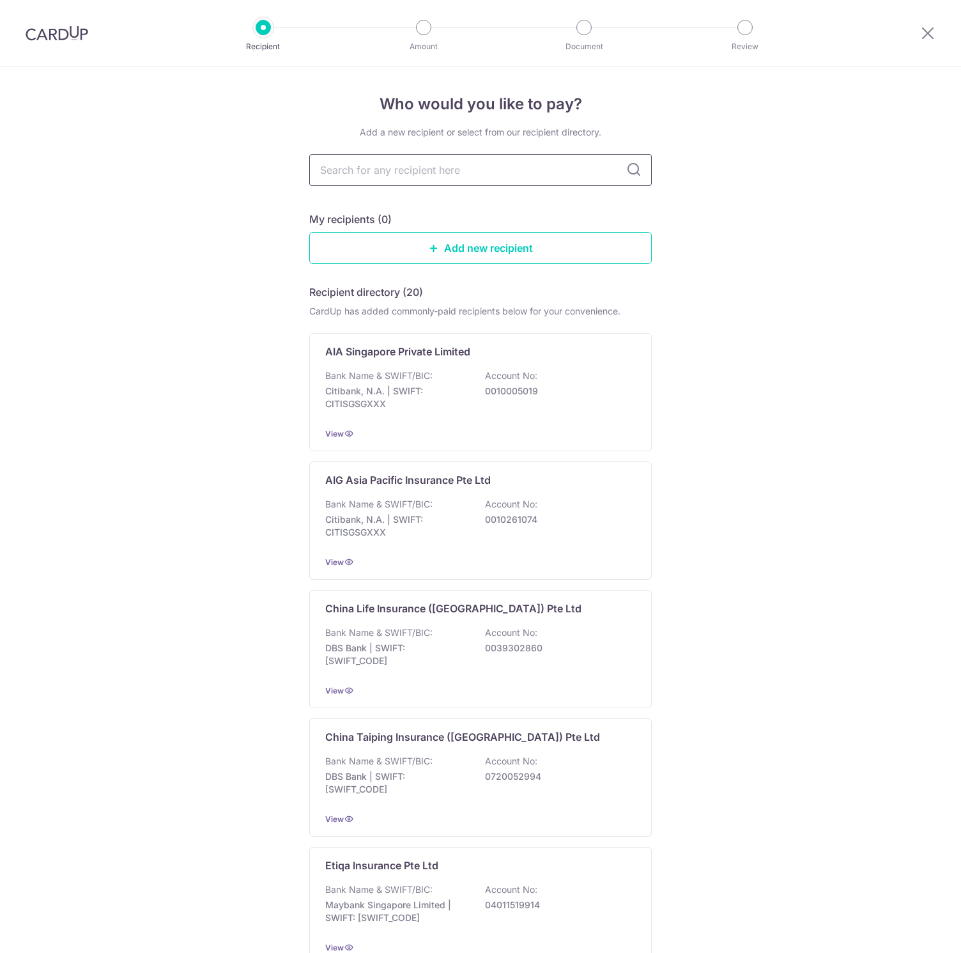
click at [392, 167] on input "text" at bounding box center [480, 170] width 343 height 32
type input "hs"
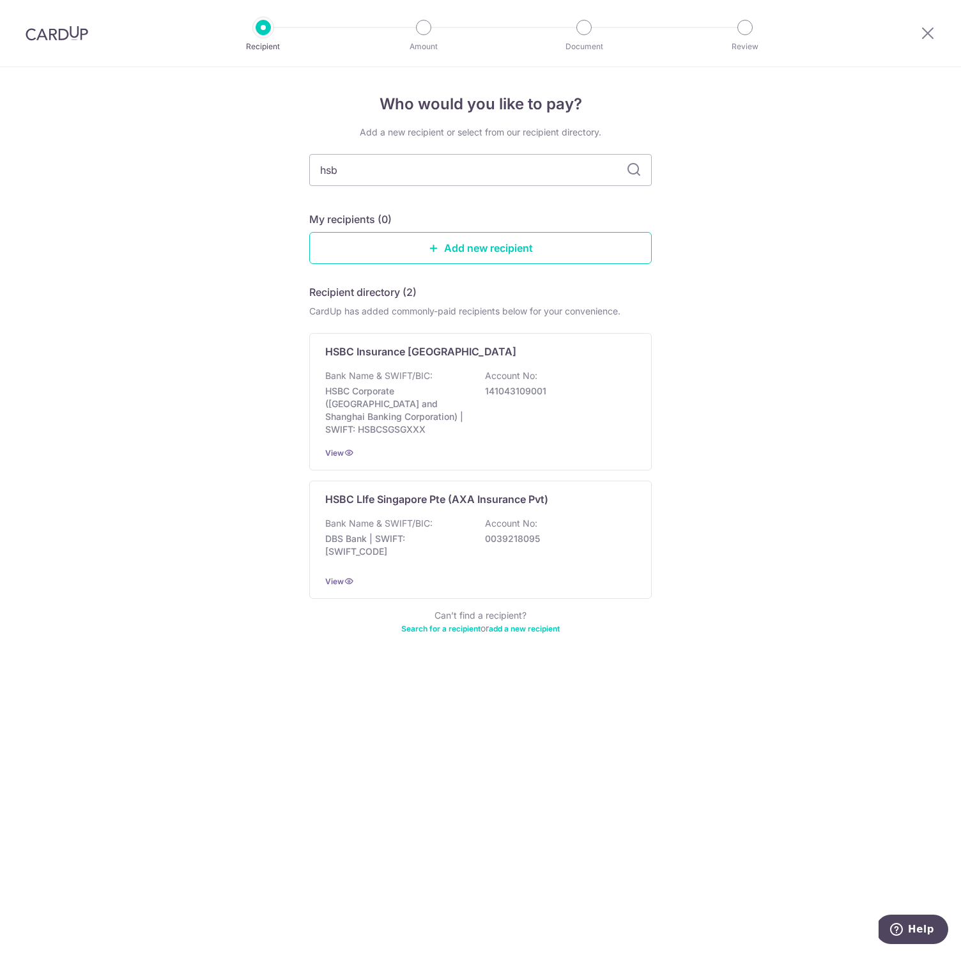
type input "hsbc"
click at [481, 492] on p "HSBC LIfe Singapore Pte (AXA Insurance Pvt)" at bounding box center [436, 498] width 223 height 15
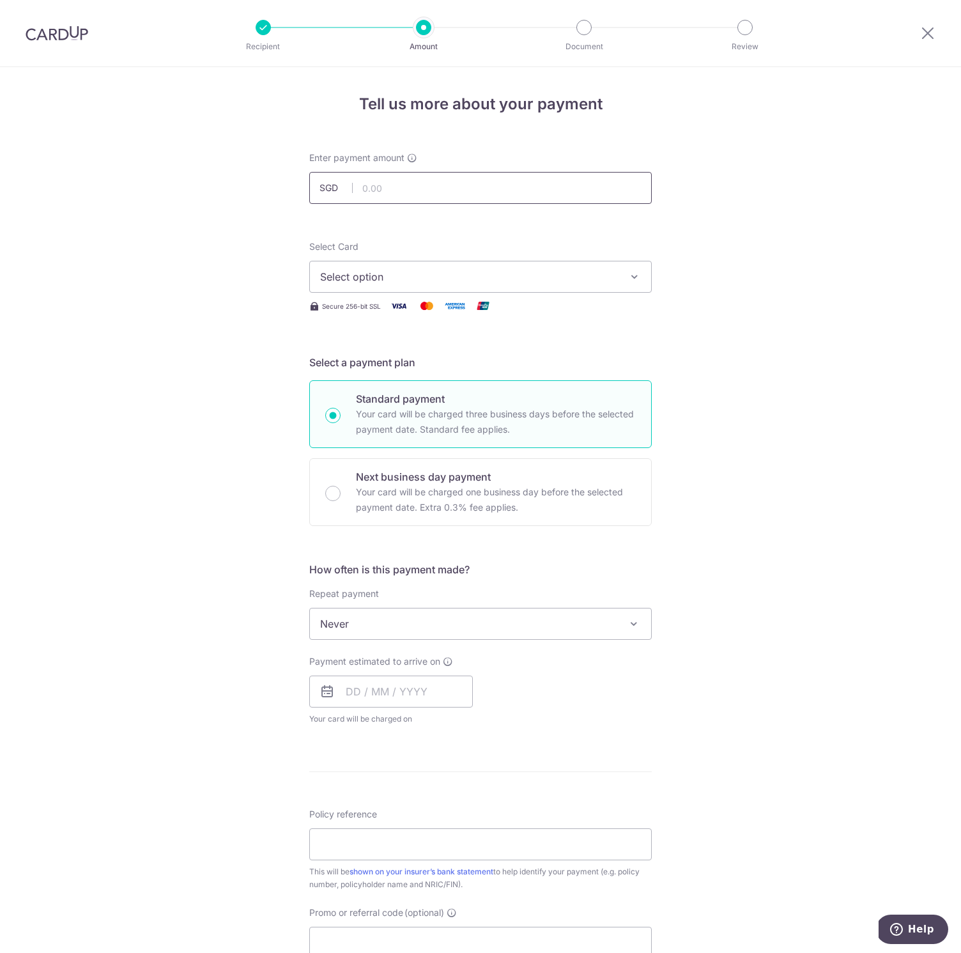
click at [411, 183] on input "text" at bounding box center [480, 188] width 343 height 32
type input "1,336.87"
click at [462, 283] on span "Select option" at bounding box center [469, 276] width 298 height 15
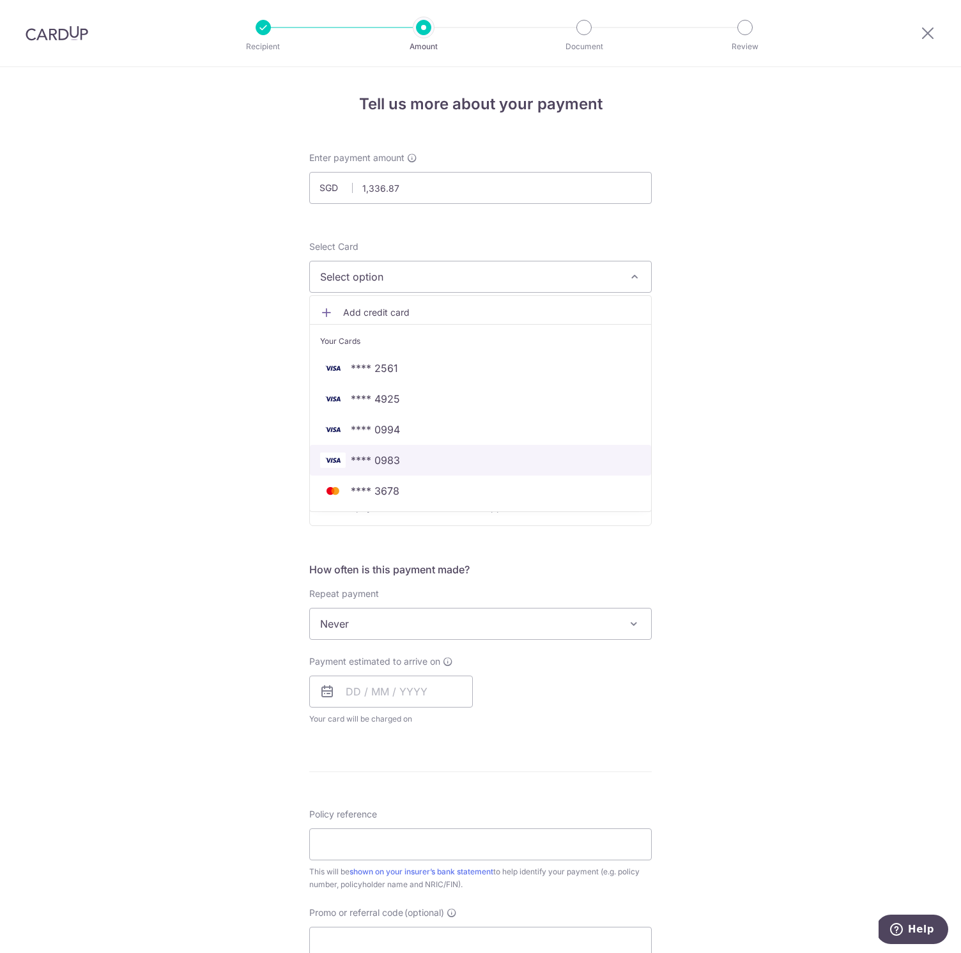
click at [421, 463] on span "**** 0983" at bounding box center [480, 460] width 321 height 15
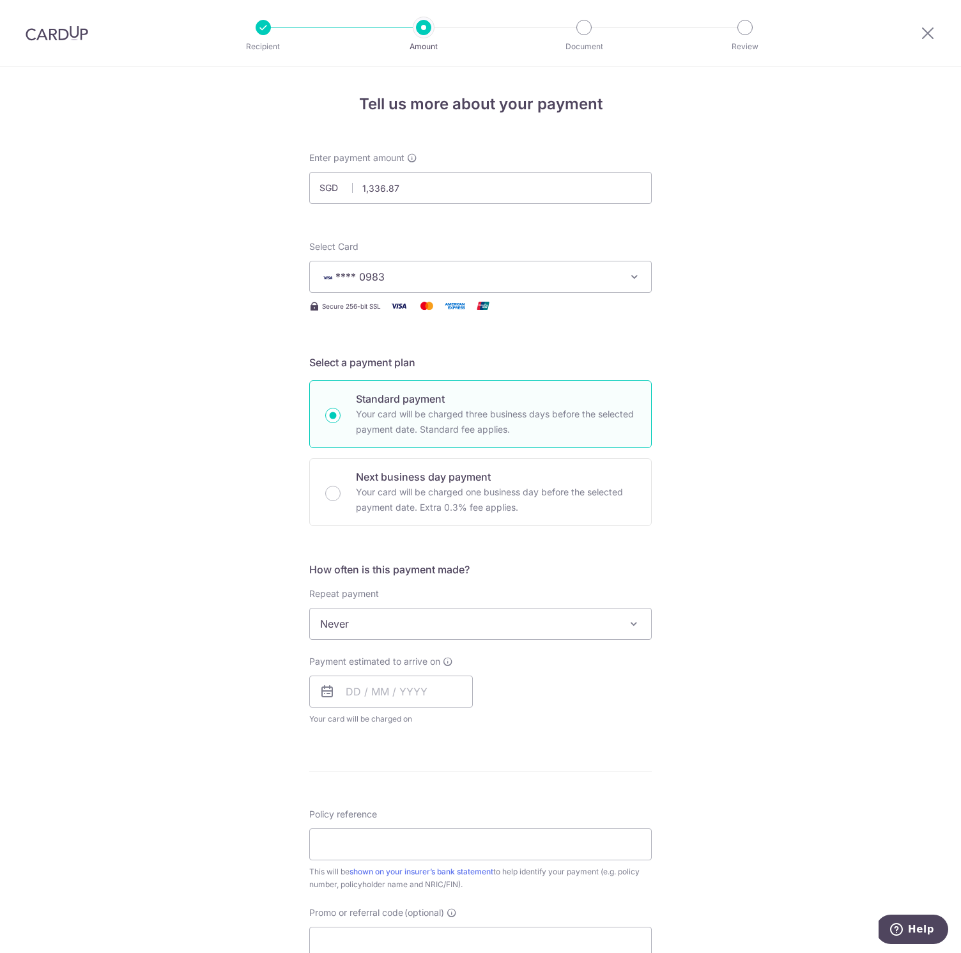
click at [178, 433] on div "Tell us more about your payment Enter payment amount SGD 1,336.87 1336.87 Selec…" at bounding box center [480, 645] width 961 height 1156
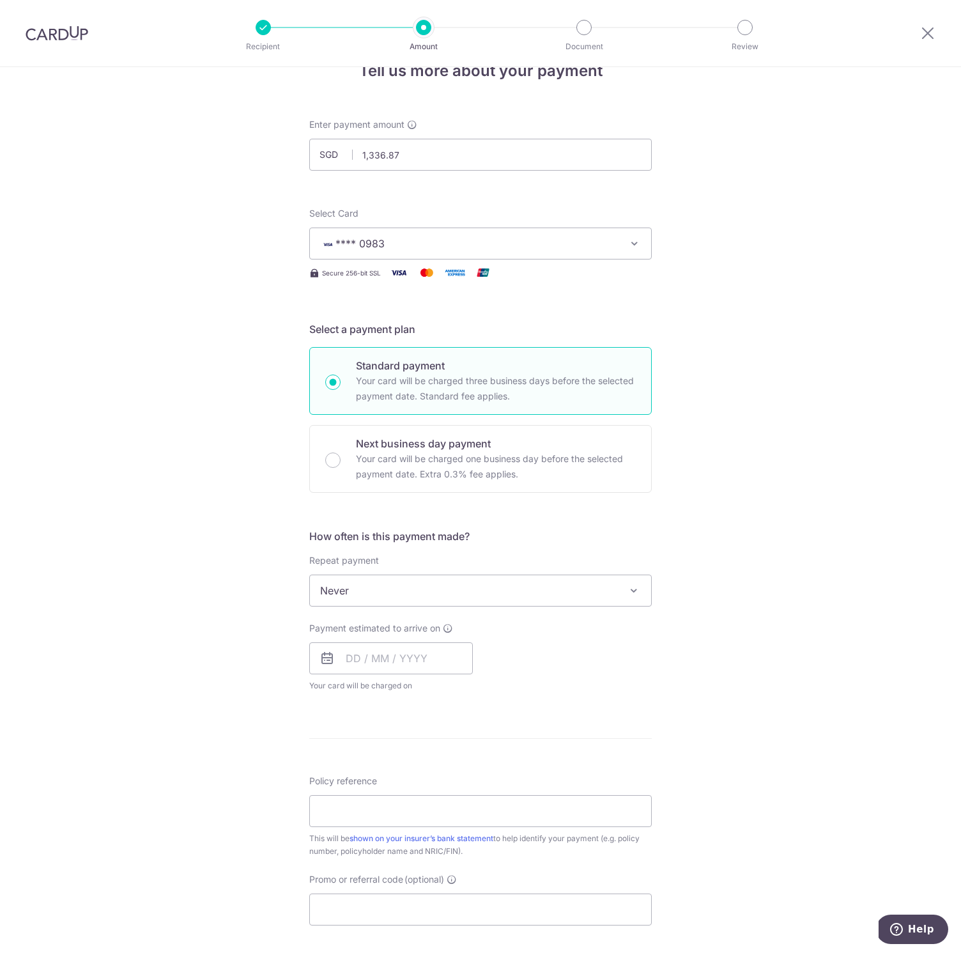
scroll to position [33, 0]
click at [382, 669] on input "text" at bounding box center [391, 658] width 164 height 32
click at [465, 781] on link "10" at bounding box center [463, 774] width 20 height 20
type input "10/10/2025"
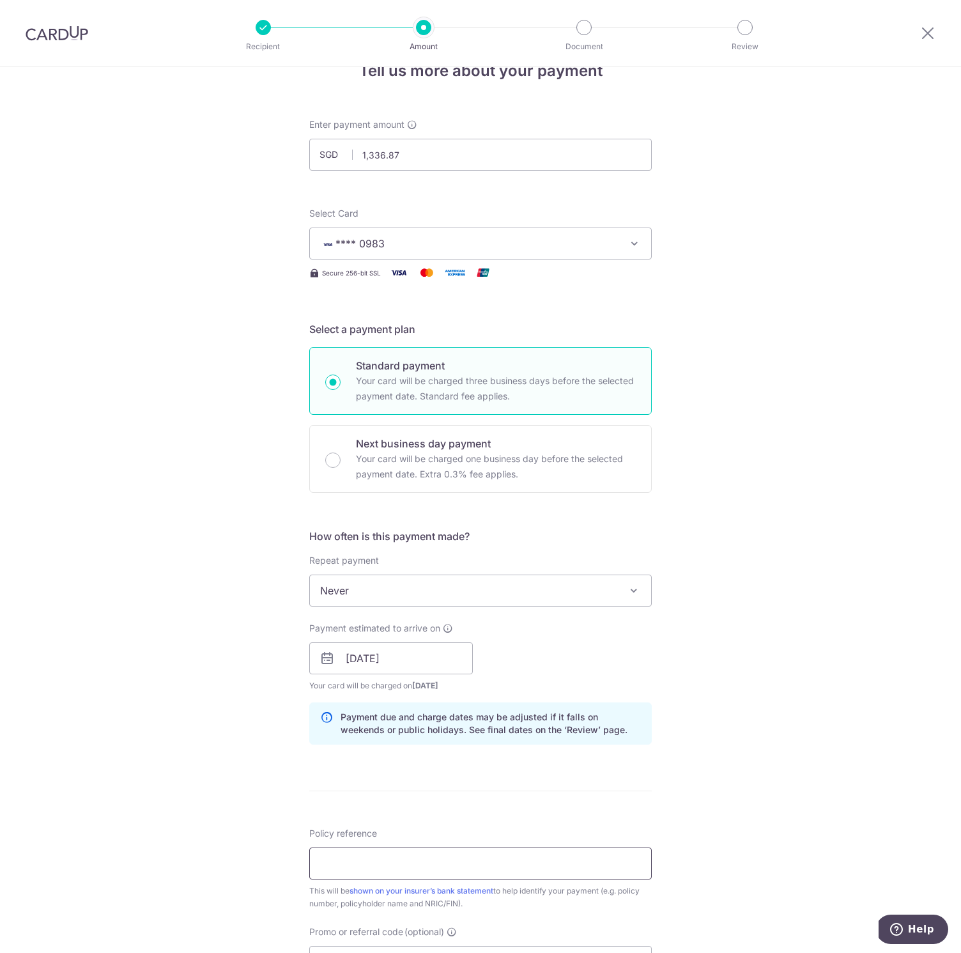
click at [435, 864] on input "Policy reference" at bounding box center [480, 864] width 343 height 32
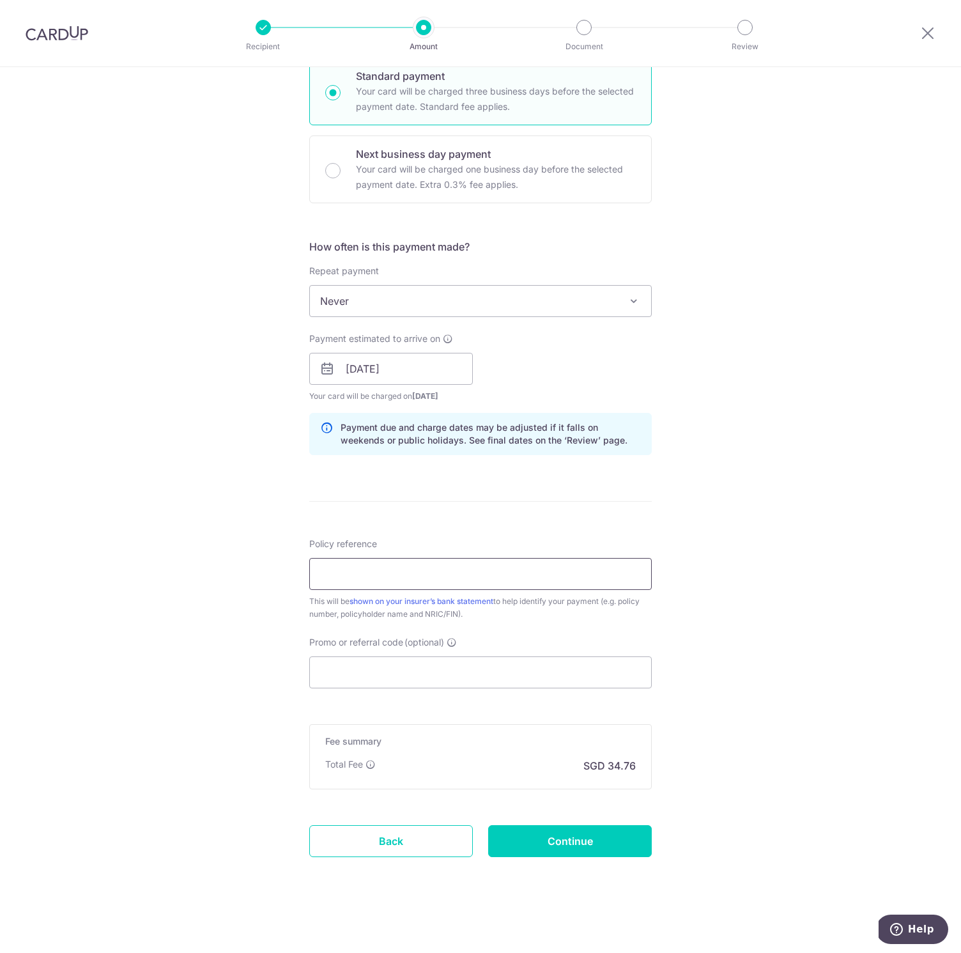
paste input "1023480476 Chia See Yong S8716769J"
type input "1023480476 Chia See Yong S8716769J"
click at [835, 344] on div "Tell us more about your payment Enter payment amount SGD 1,336.87 1336.87 Selec…" at bounding box center [480, 348] width 961 height 1209
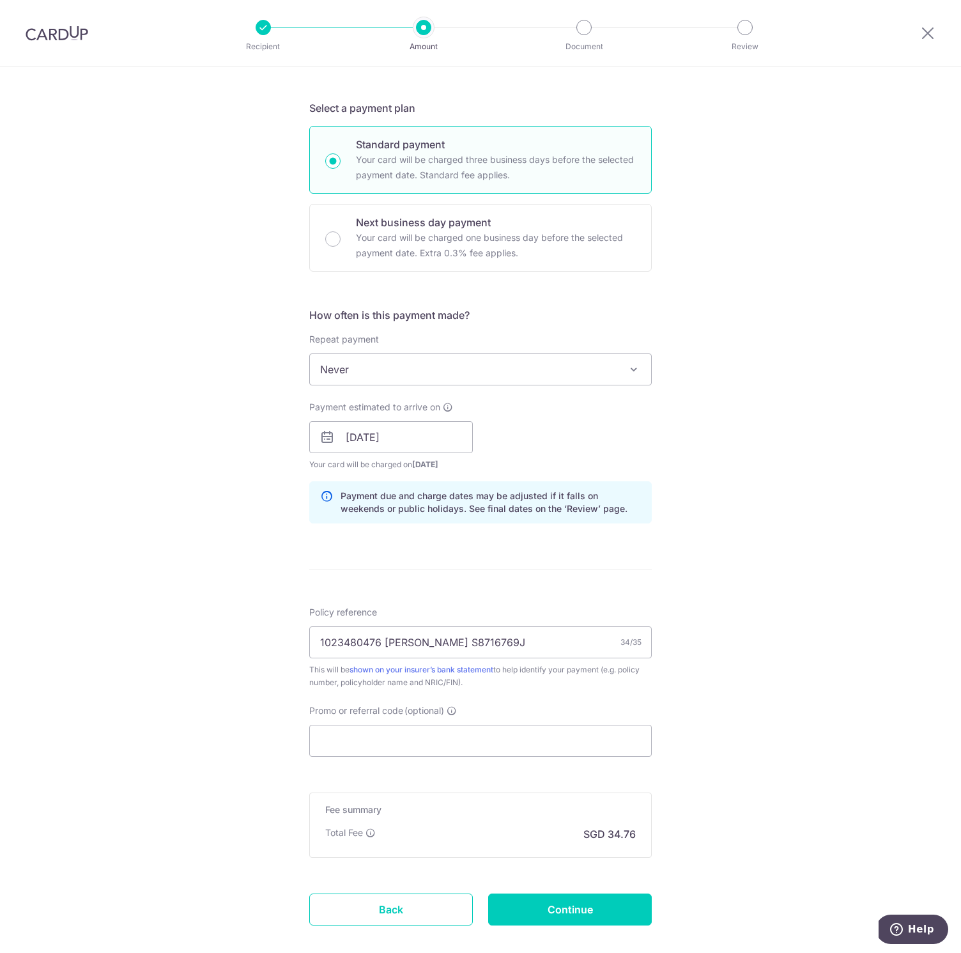
scroll to position [0, 0]
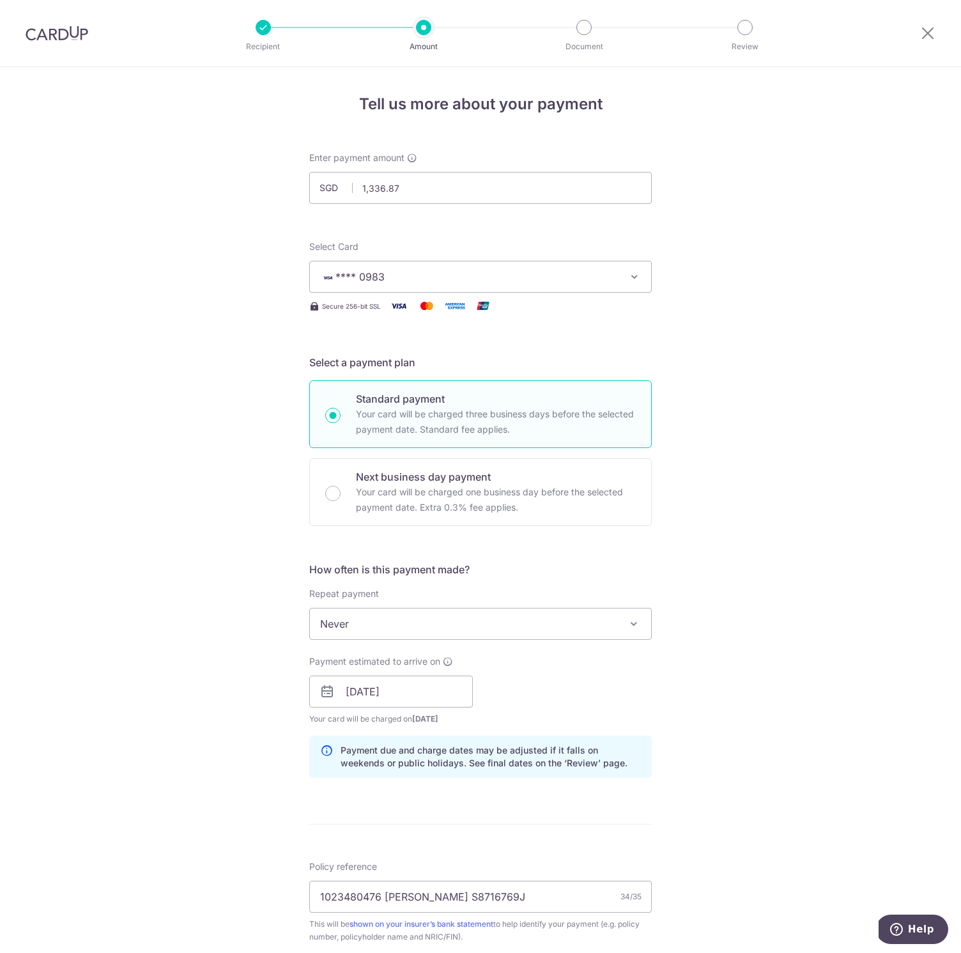
click at [64, 45] on div at bounding box center [57, 33] width 114 height 66
click at [64, 31] on img at bounding box center [57, 33] width 63 height 15
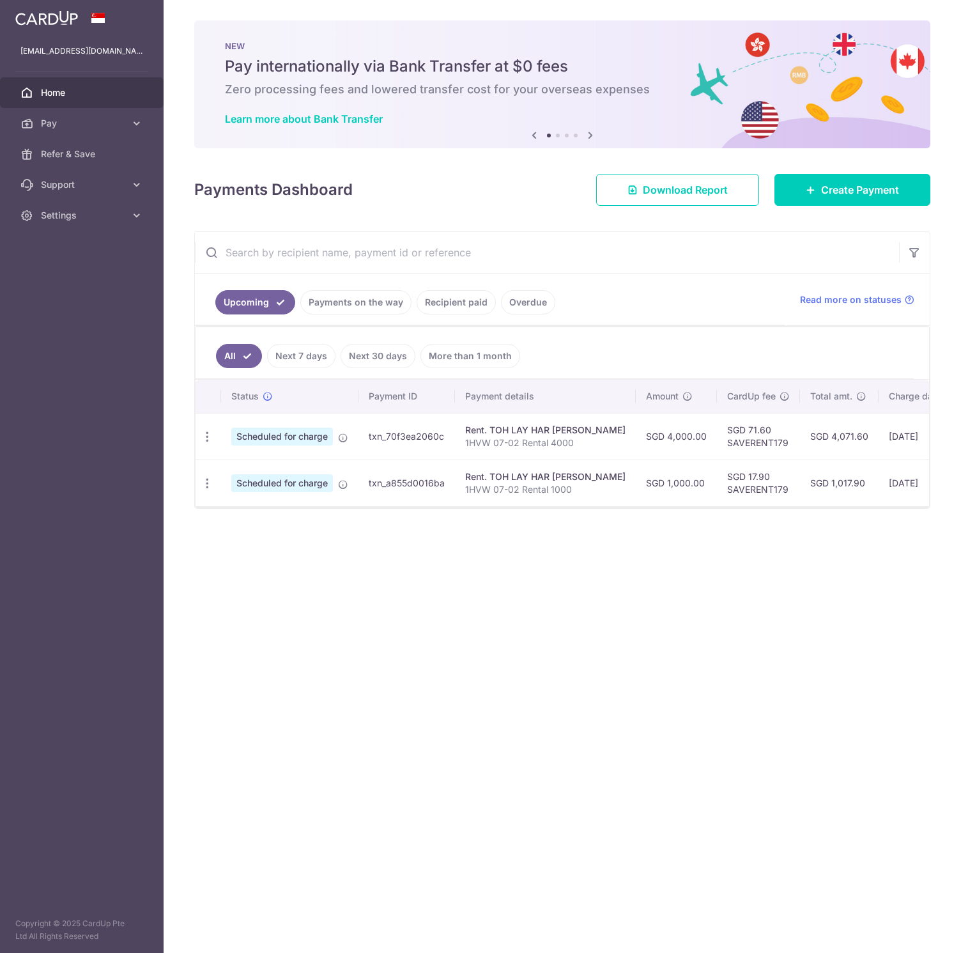
click at [454, 297] on link "Recipient paid" at bounding box center [456, 302] width 79 height 24
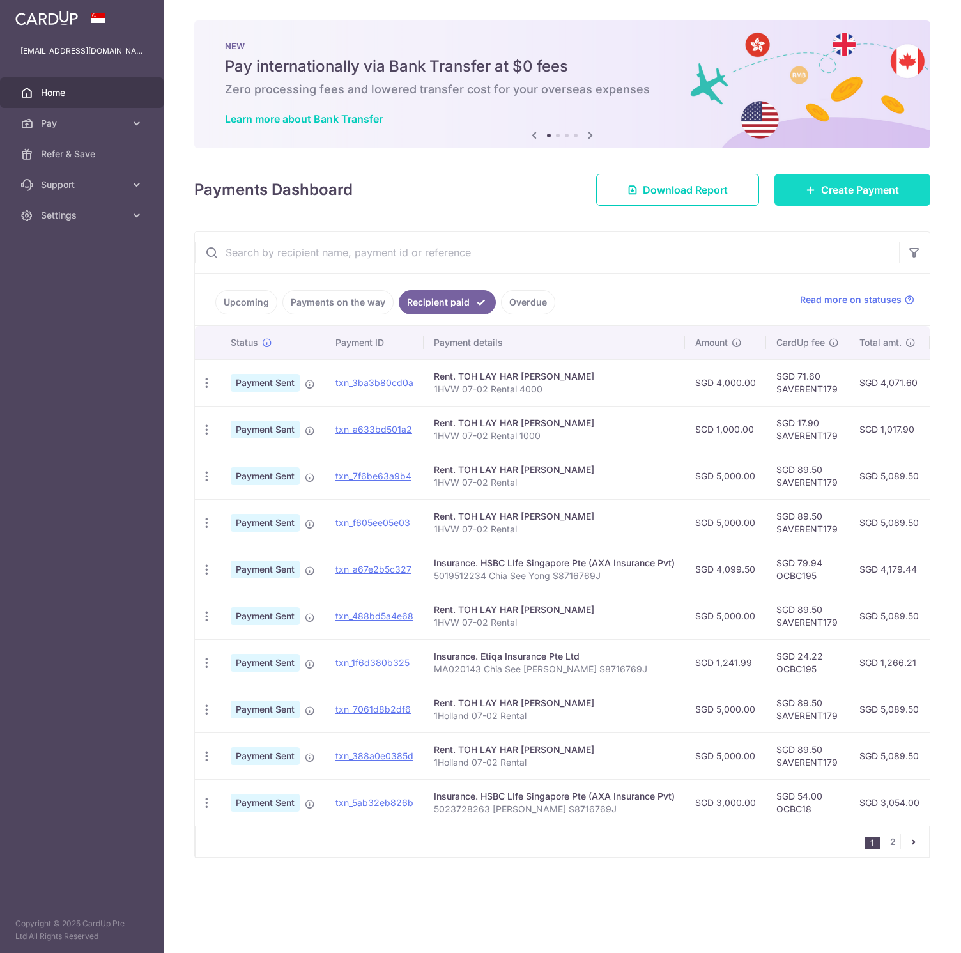
click at [870, 185] on span "Create Payment" at bounding box center [860, 189] width 78 height 15
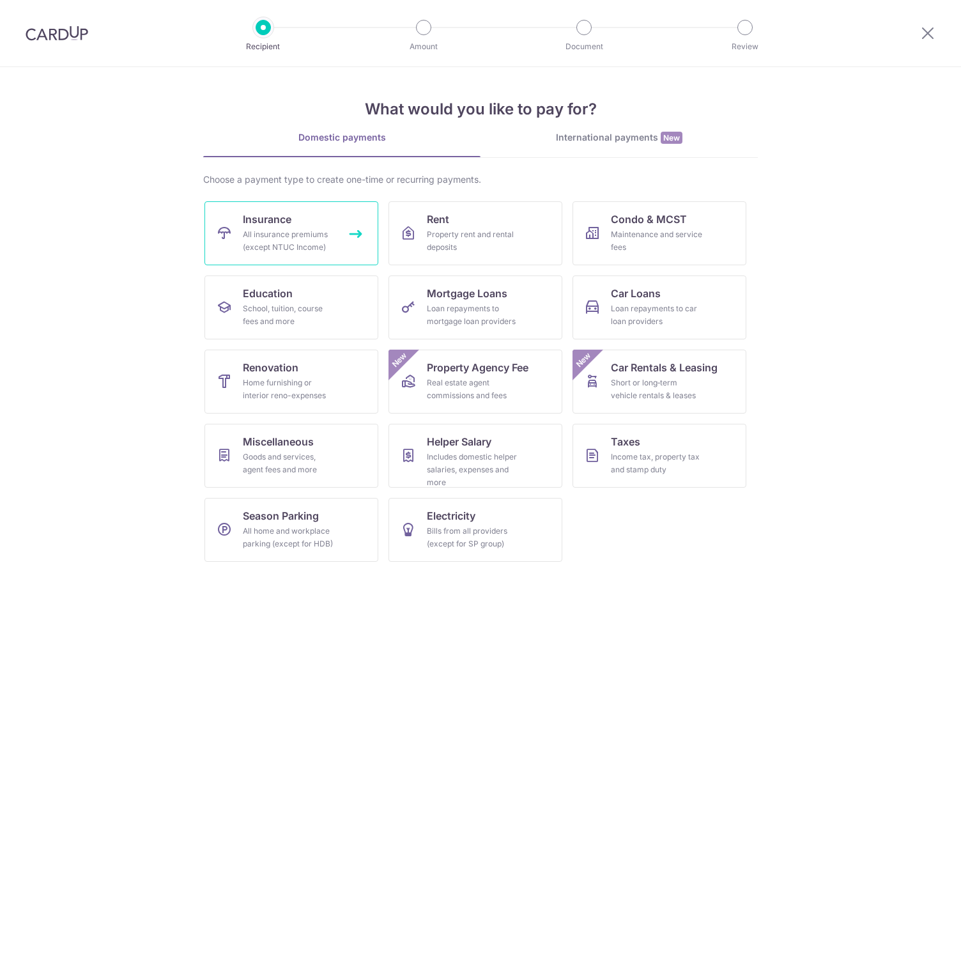
click at [268, 247] on div "All insurance premiums (except NTUC Income)" at bounding box center [289, 241] width 92 height 26
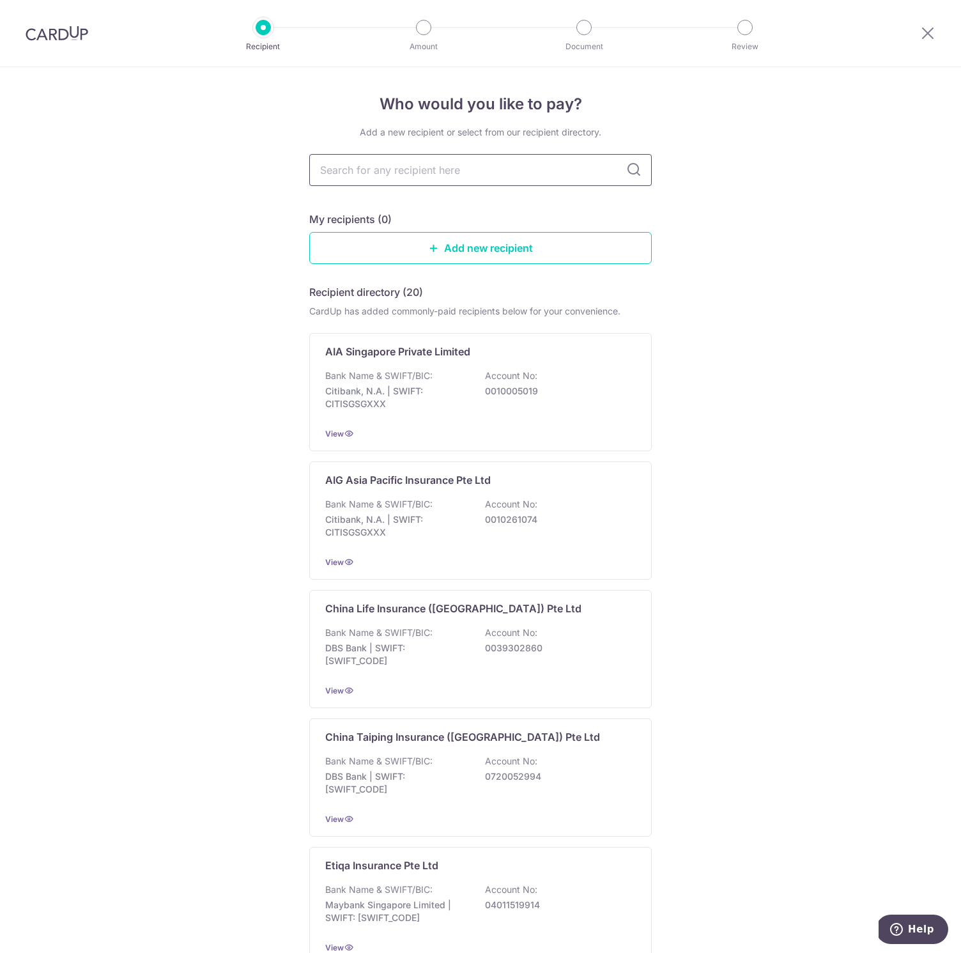
click at [408, 177] on input "text" at bounding box center [480, 170] width 343 height 32
type input "hsbc"
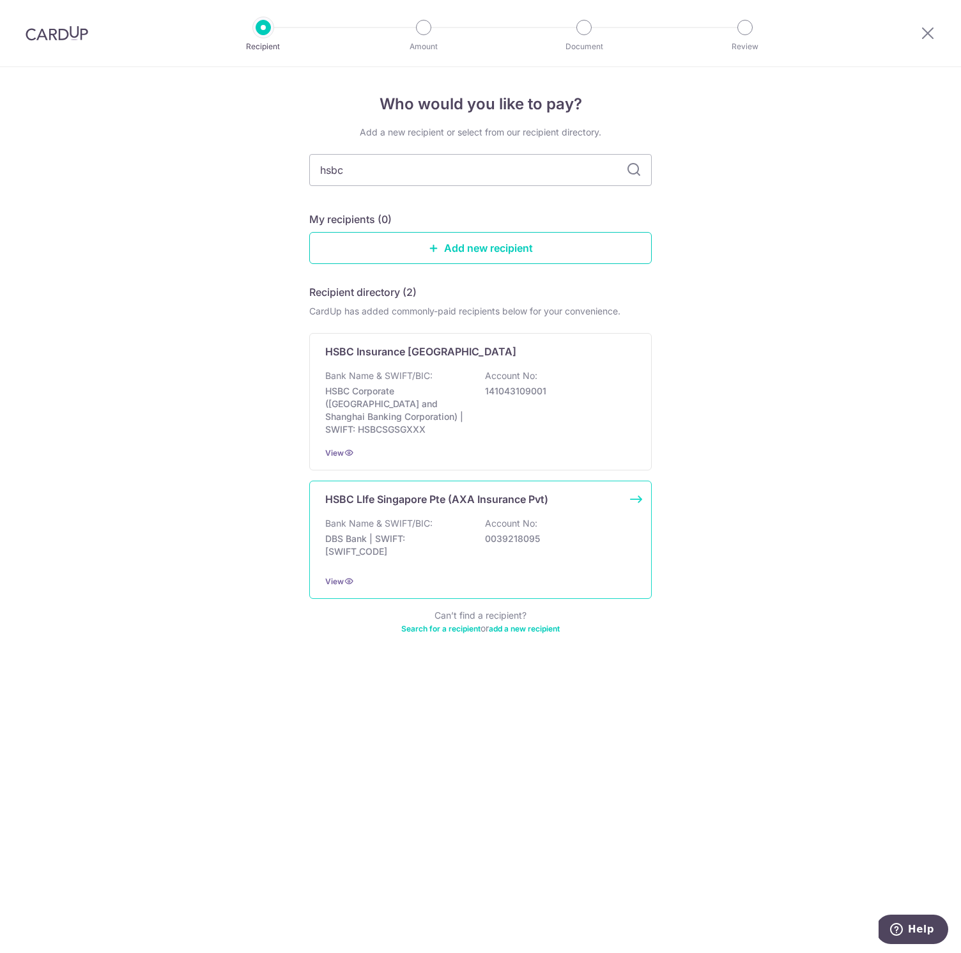
click at [428, 495] on div "HSBC LIfe Singapore Pte (AXA Insurance Pvt) Bank Name & SWIFT/BIC: DBS Bank | S…" at bounding box center [480, 540] width 343 height 118
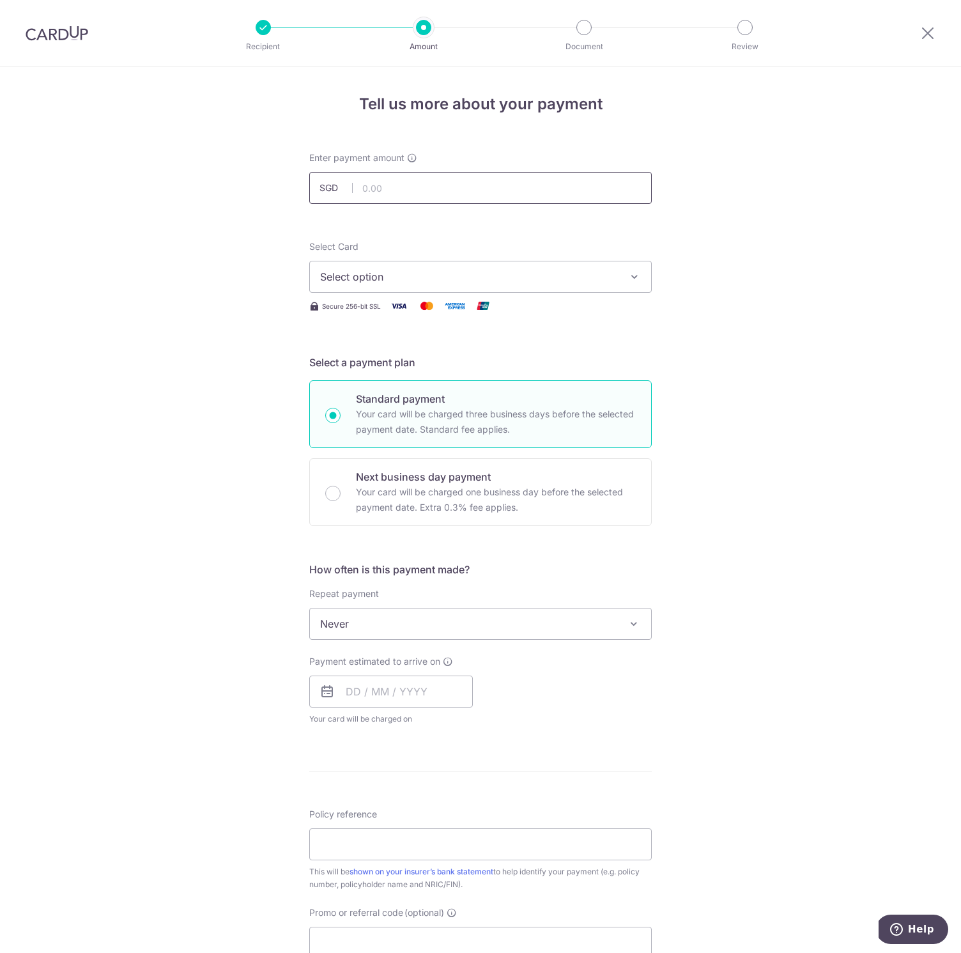
click at [428, 195] on input "text" at bounding box center [480, 188] width 343 height 32
type input "1,336.87"
click at [193, 317] on div "Tell us more about your payment Enter payment amount SGD 1,336.87 1336.87 Selec…" at bounding box center [480, 645] width 961 height 1156
click at [437, 278] on span "Select option" at bounding box center [469, 276] width 298 height 15
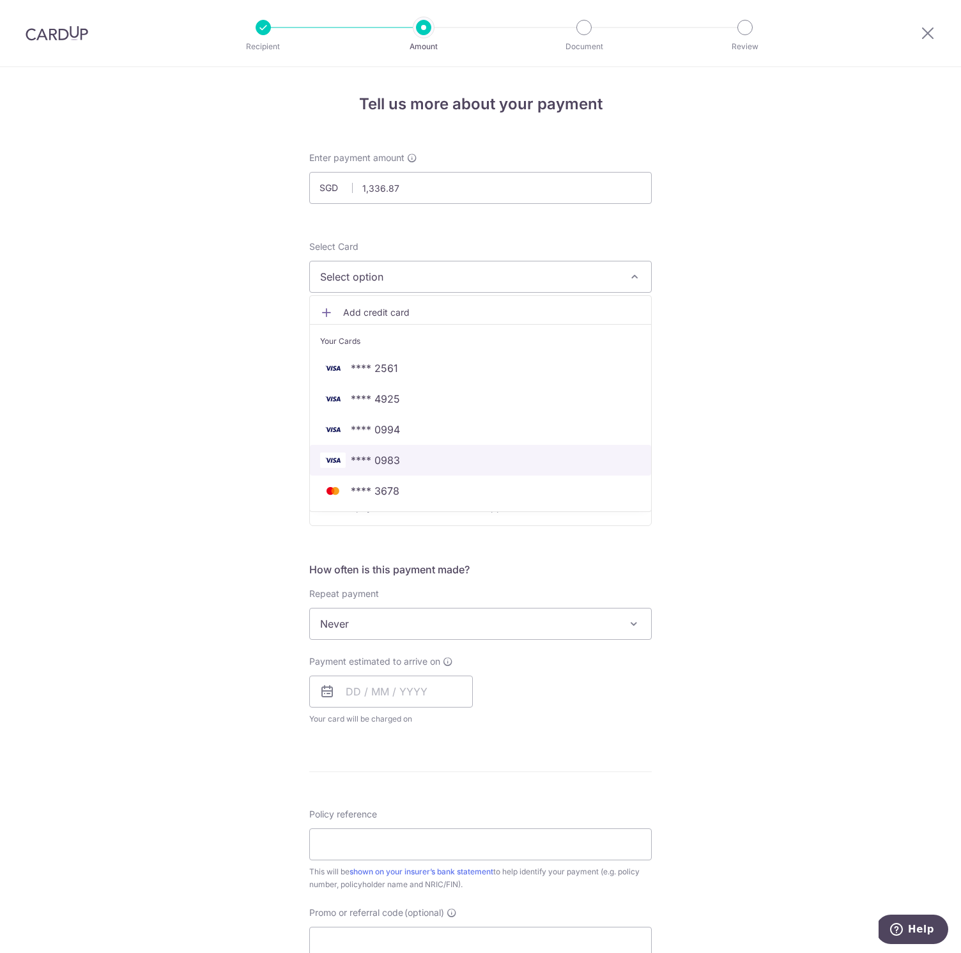
click at [423, 458] on span "**** 0983" at bounding box center [480, 460] width 321 height 15
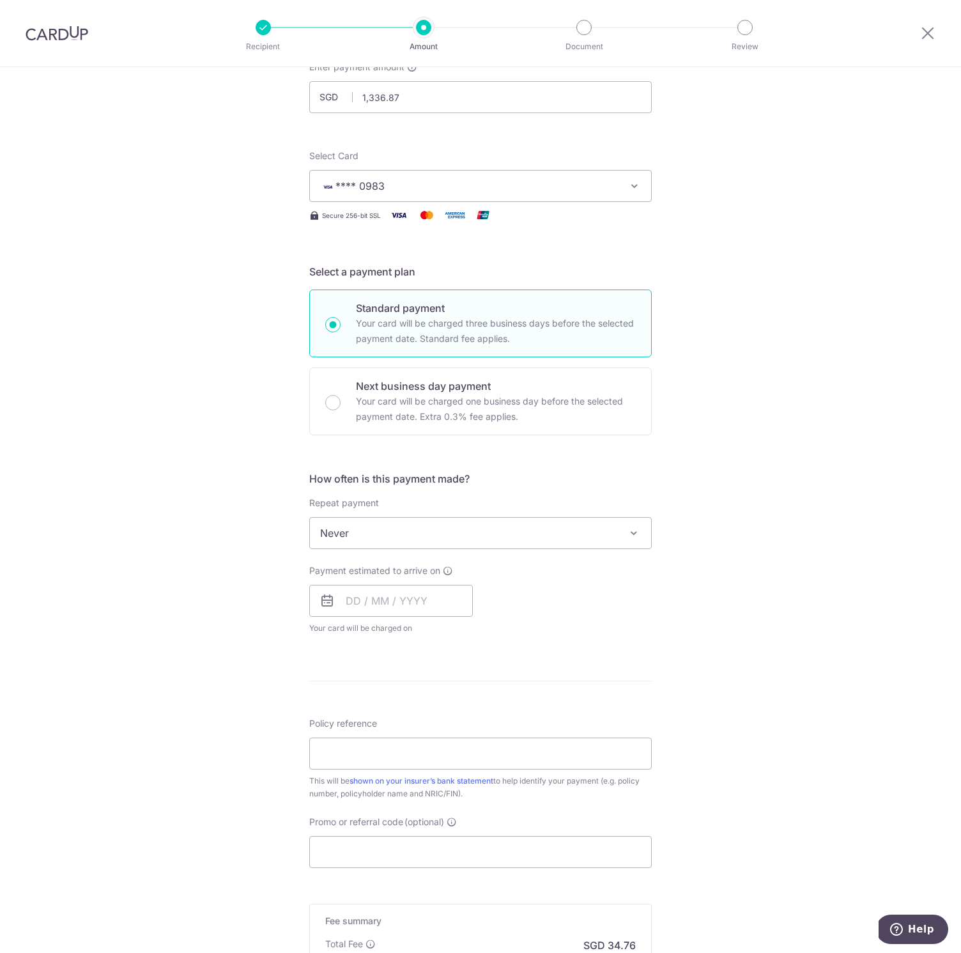
scroll to position [137, 0]
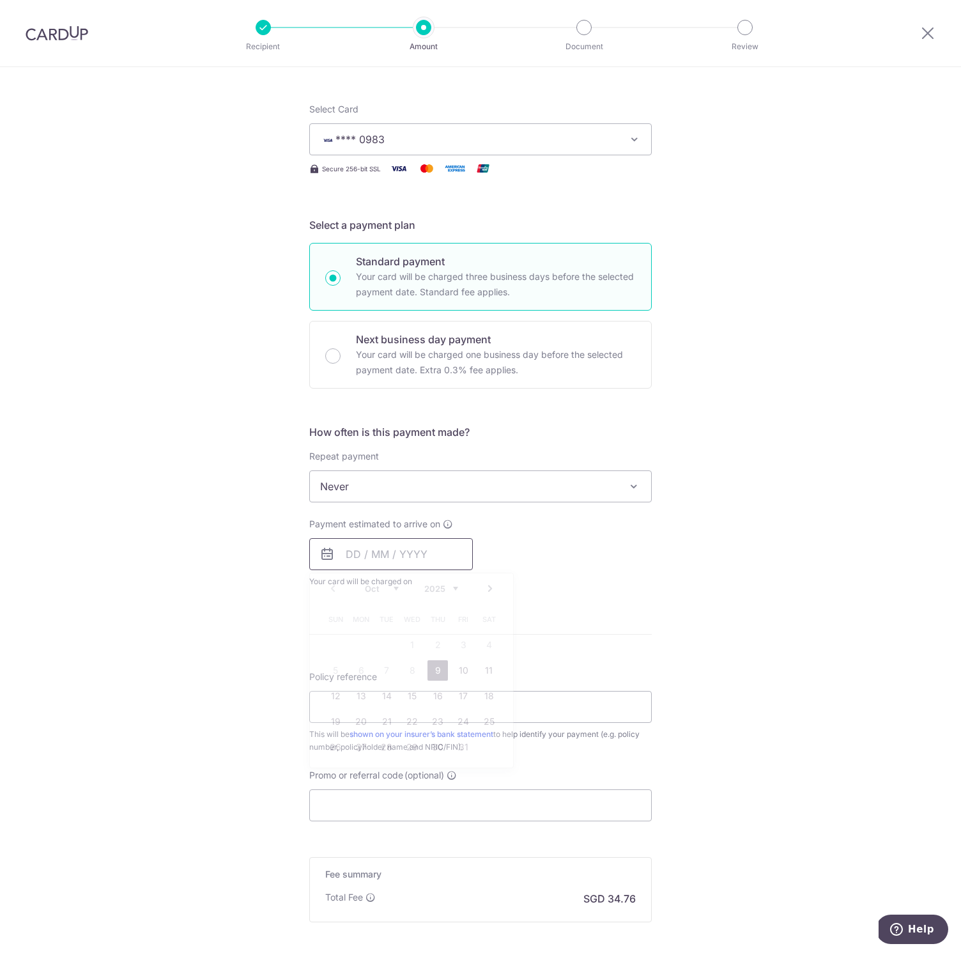
click at [340, 545] on input "text" at bounding box center [391, 554] width 164 height 32
click at [460, 668] on link "10" at bounding box center [463, 670] width 20 height 20
type input "[DATE]"
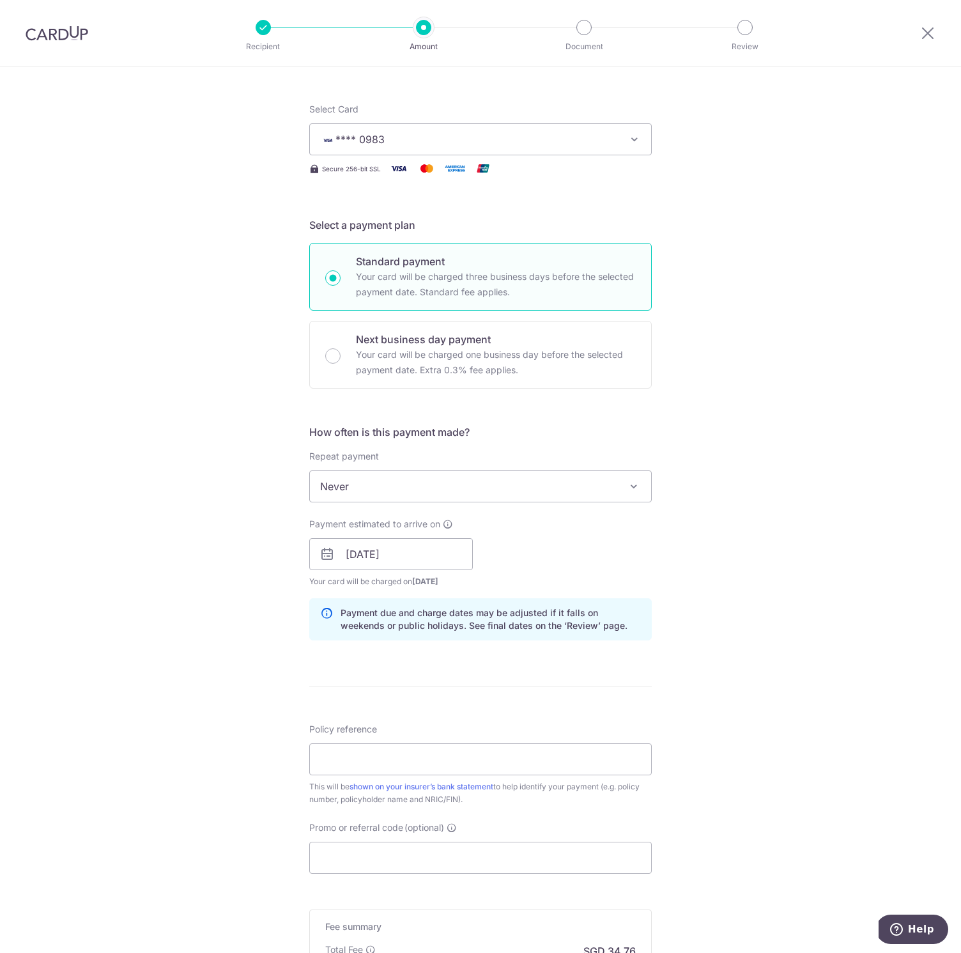
scroll to position [287, 0]
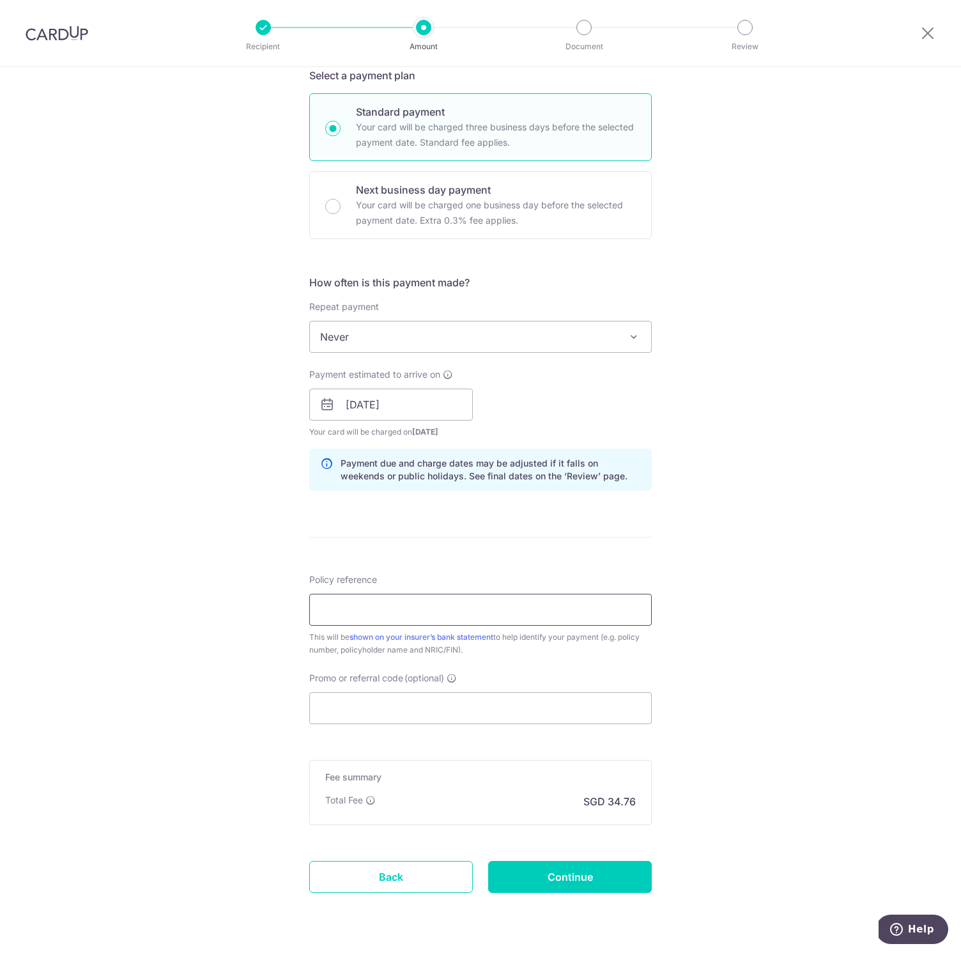
click at [514, 605] on input "Policy reference" at bounding box center [480, 610] width 343 height 32
paste input "1023480476 Chia See Yong S8716769J"
type input "1023480476 Chia See Yong S8716769J"
click at [363, 708] on input "Promo or referral code (optional)" at bounding box center [480, 708] width 343 height 32
paste input "OCBC195"
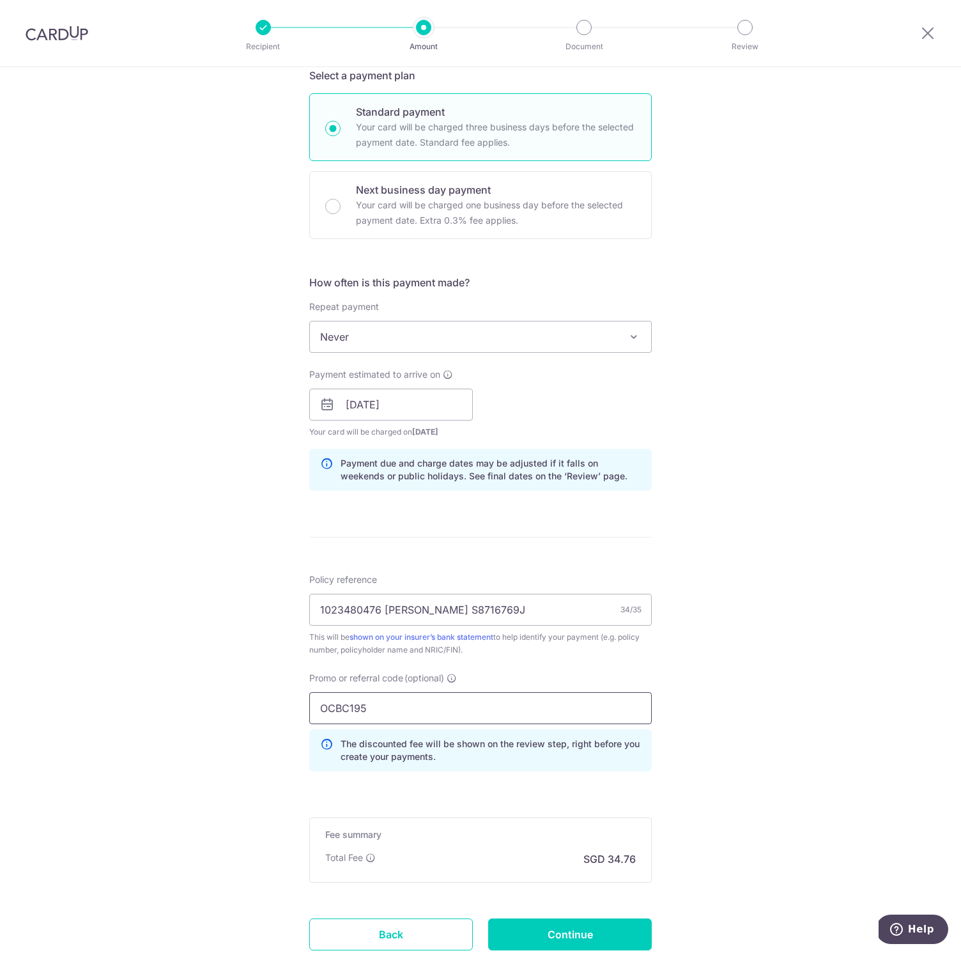
type input "OCBC195"
click at [741, 745] on div "Tell us more about your payment Enter payment amount SGD 1,336.87 1336.87 Selec…" at bounding box center [480, 413] width 961 height 1266
click at [624, 941] on input "Continue" at bounding box center [570, 934] width 164 height 32
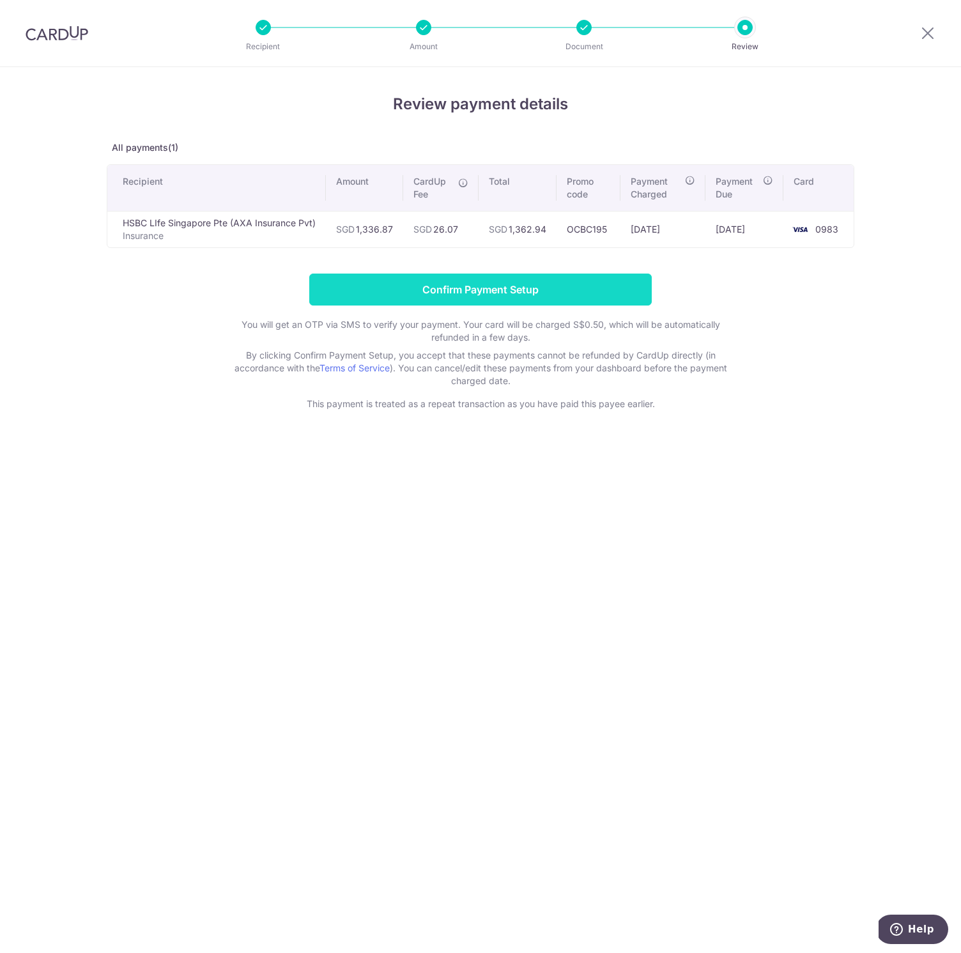
click at [512, 284] on input "Confirm Payment Setup" at bounding box center [480, 290] width 343 height 32
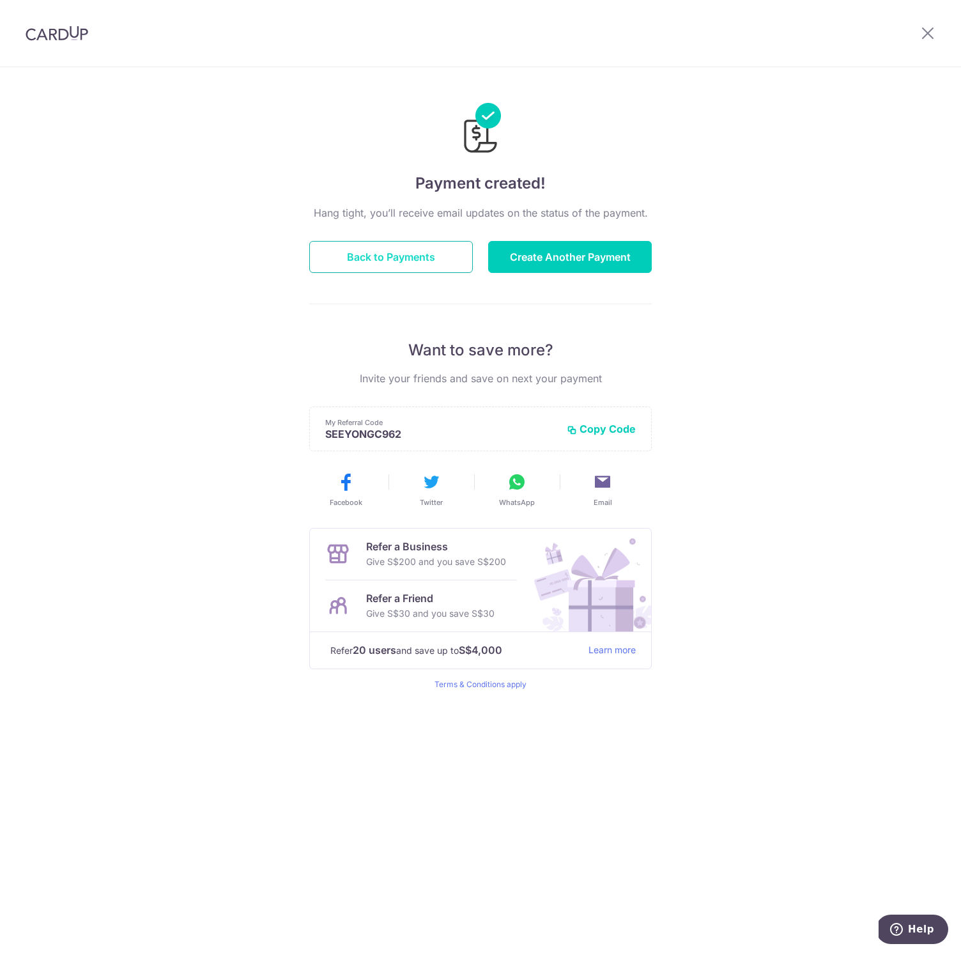
click at [439, 251] on button "Back to Payments" at bounding box center [391, 257] width 164 height 32
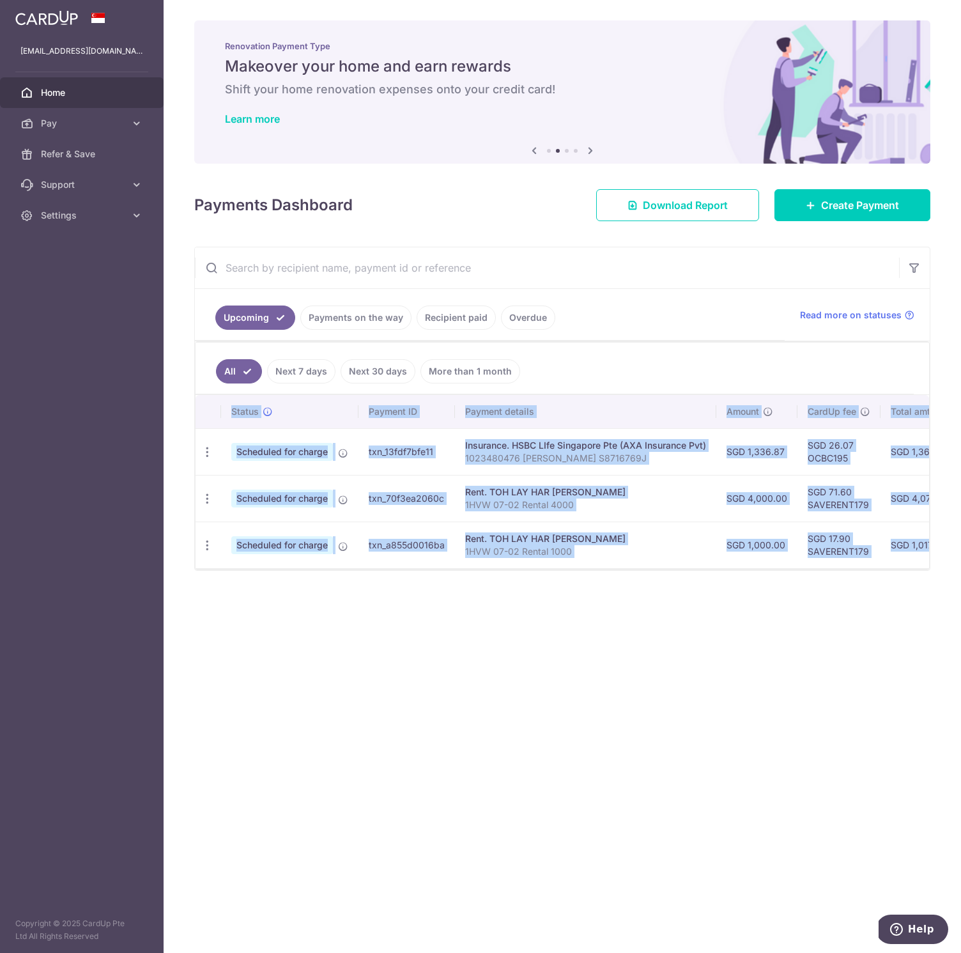
drag, startPoint x: 642, startPoint y: 575, endPoint x: 669, endPoint y: 573, distance: 27.0
click at [669, 569] on div "Status Payment ID Payment details Amount CardUp fee Total amt. Charge date Due …" at bounding box center [563, 482] width 734 height 174
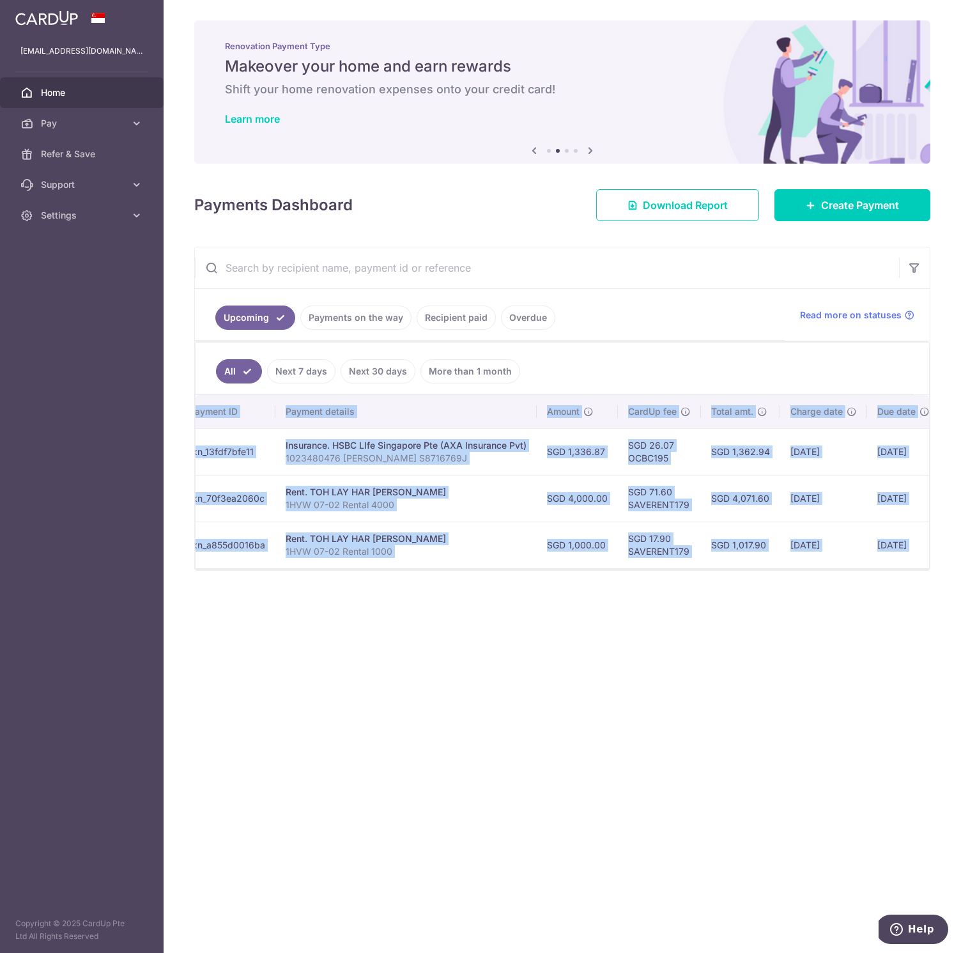
scroll to position [0, 281]
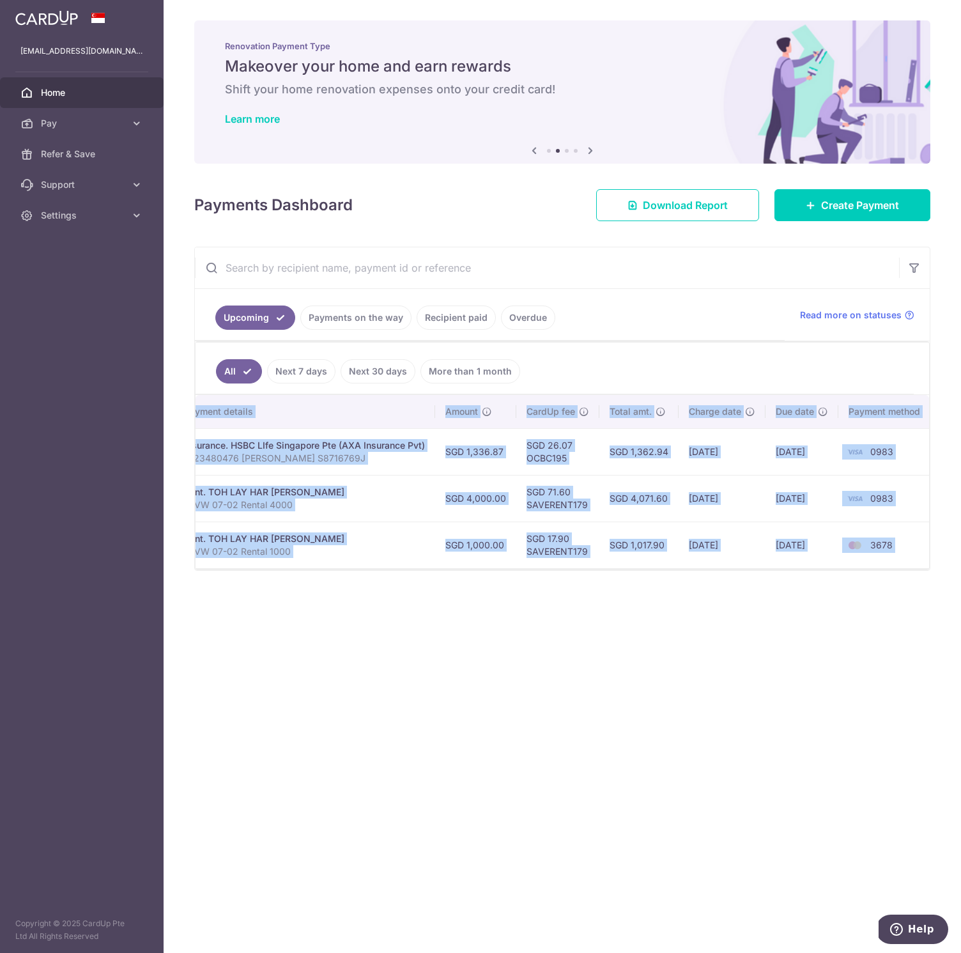
click at [847, 625] on div "× Pause Schedule Pause all future payments in this series Pause just this one p…" at bounding box center [563, 476] width 798 height 953
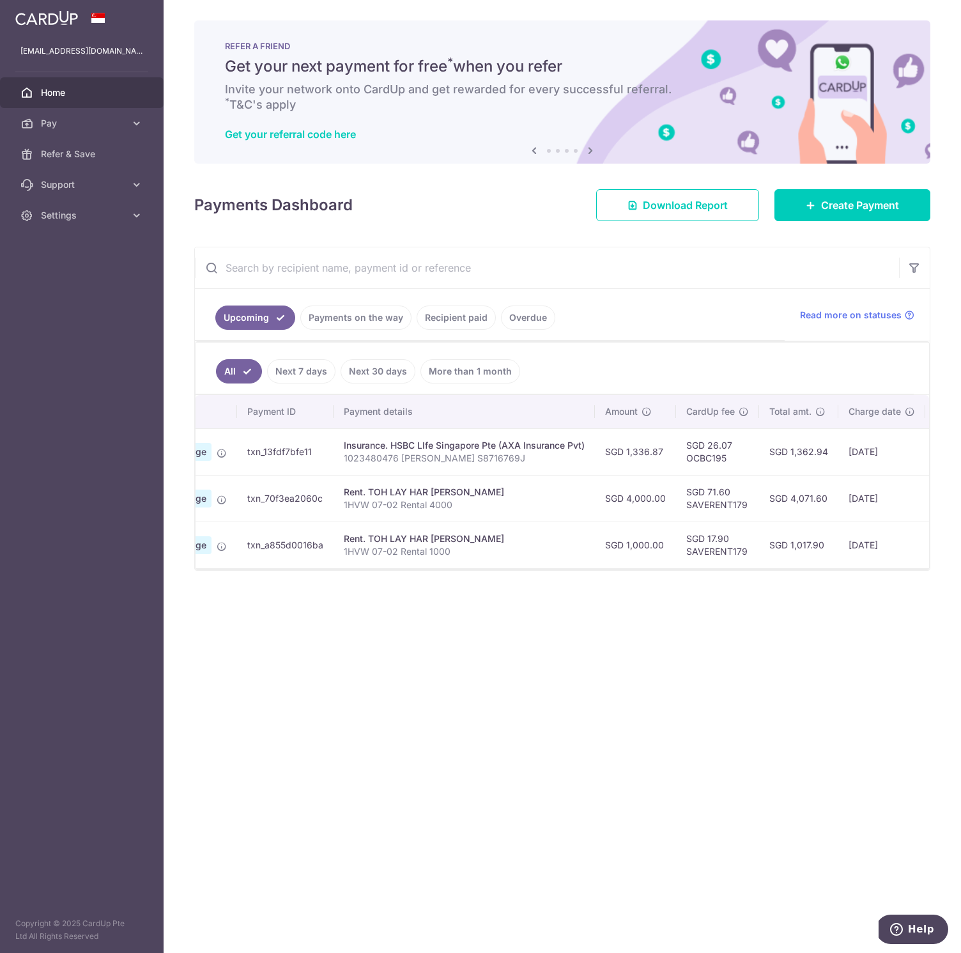
scroll to position [0, 108]
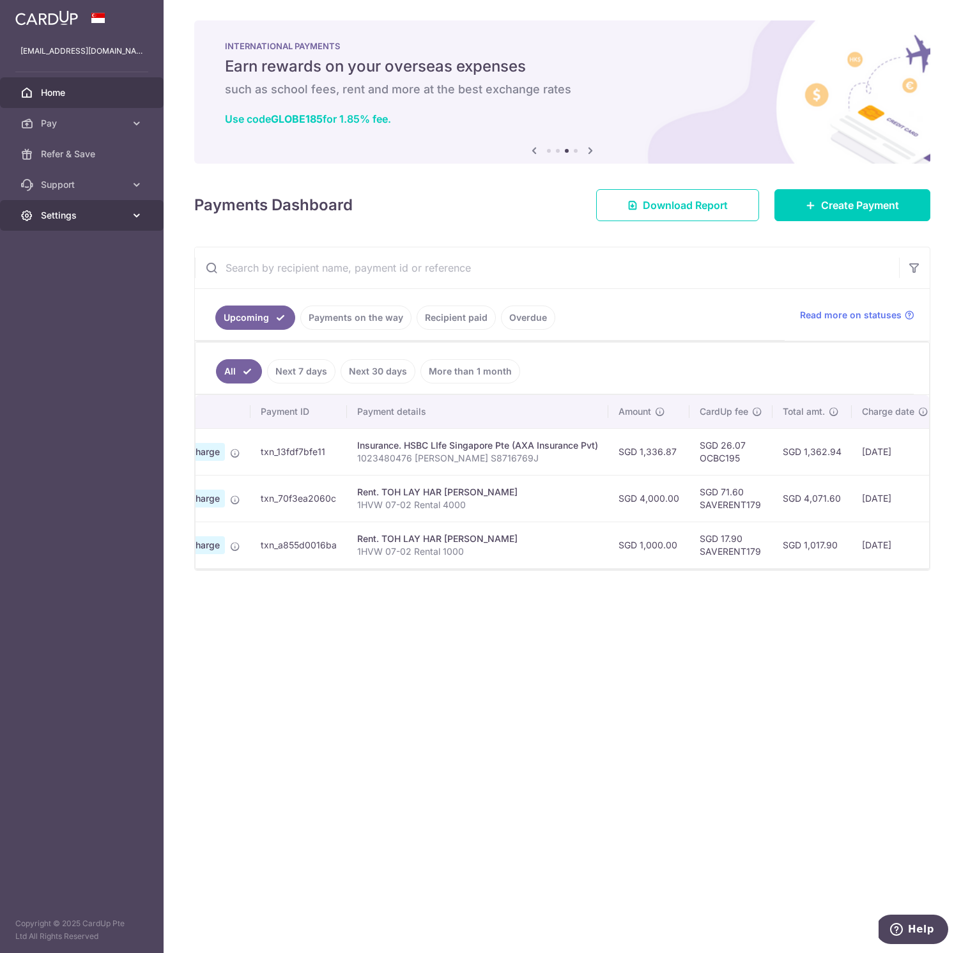
click at [63, 228] on link "Settings" at bounding box center [82, 215] width 164 height 31
click at [78, 283] on span "Logout" at bounding box center [83, 276] width 84 height 13
